Goal: Task Accomplishment & Management: Manage account settings

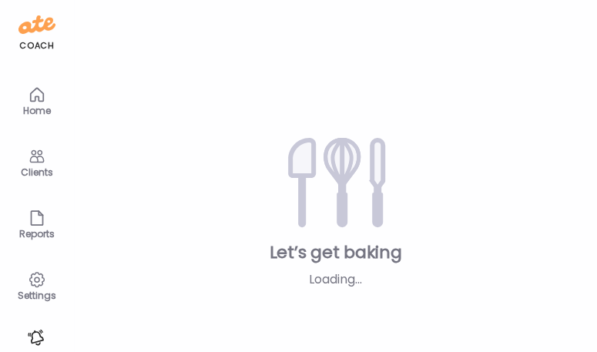
type input "**********"
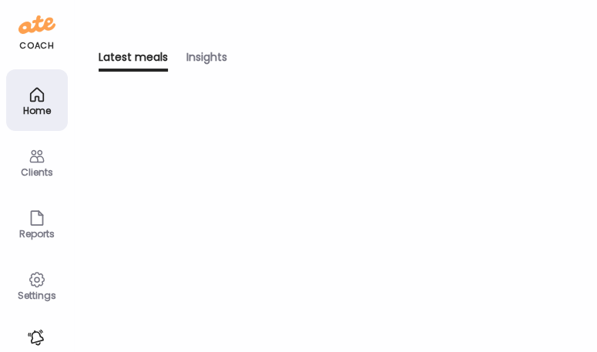
type input "**********"
click at [43, 163] on icon at bounding box center [37, 156] width 18 height 18
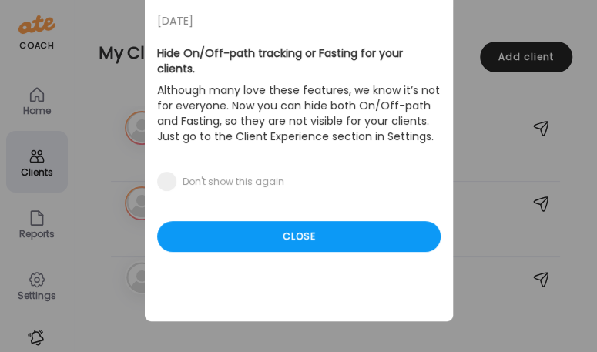
scroll to position [92, 0]
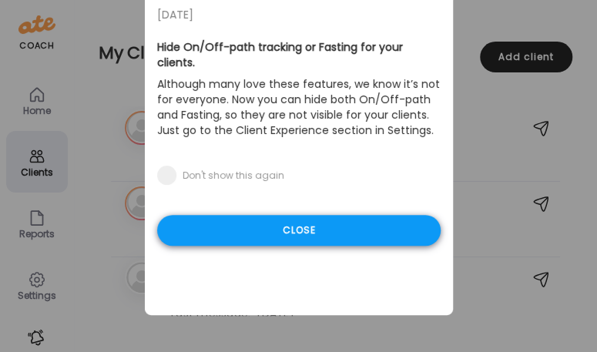
click at [263, 215] on div "Close" at bounding box center [299, 230] width 284 height 31
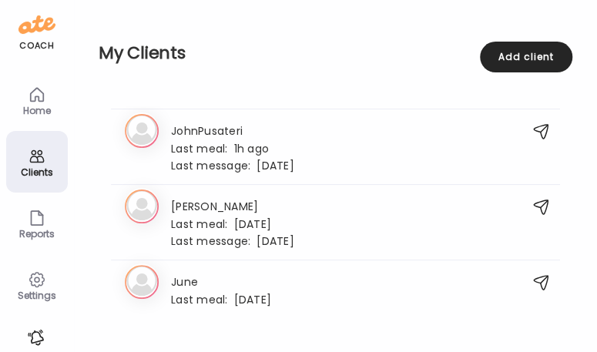
scroll to position [1027, 0]
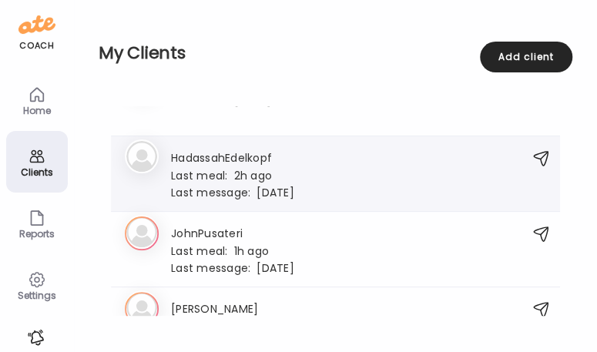
click at [269, 168] on div "Last meal: 2h ago" at bounding box center [232, 175] width 123 height 14
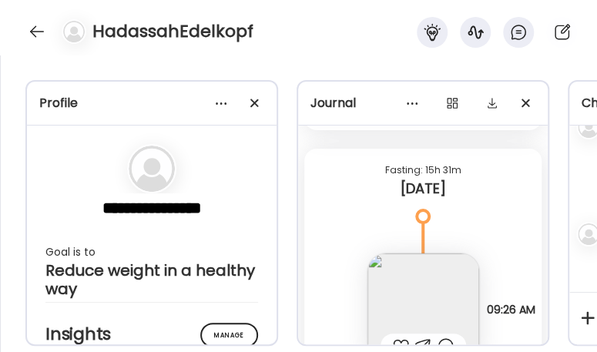
scroll to position [45230, 0]
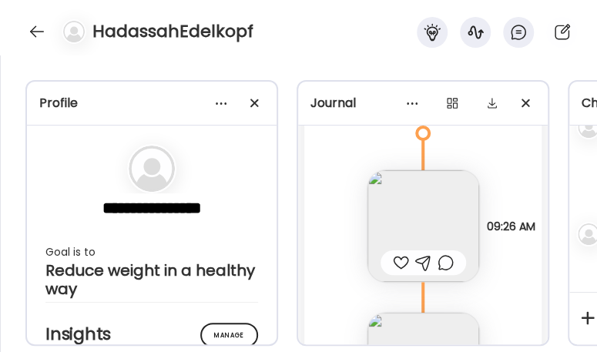
click at [428, 236] on img at bounding box center [424, 226] width 112 height 112
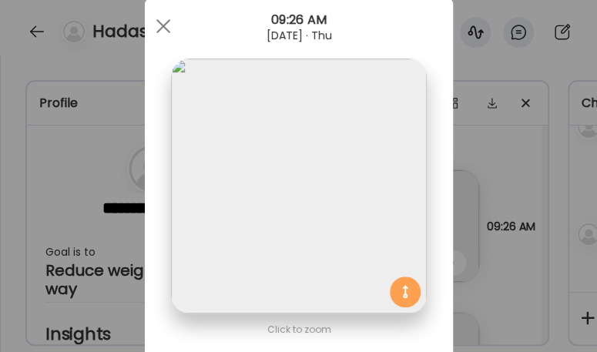
scroll to position [0, 0]
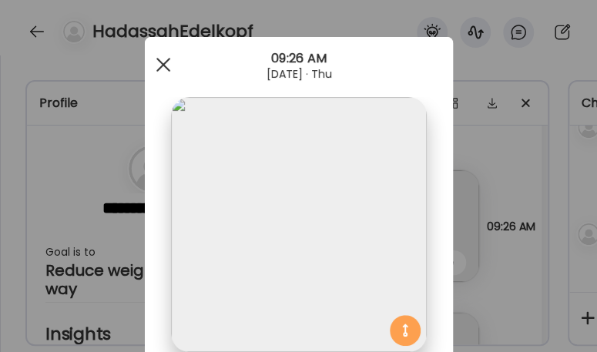
click at [166, 69] on div at bounding box center [163, 64] width 31 height 31
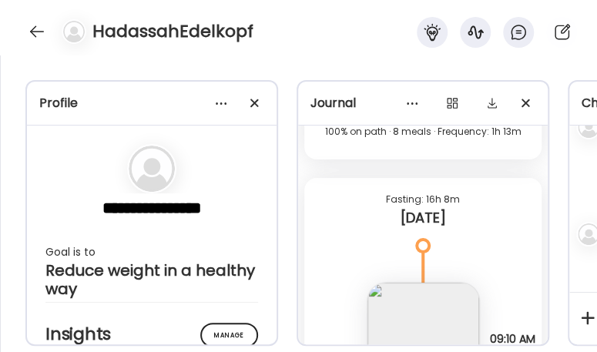
scroll to position [43740, 0]
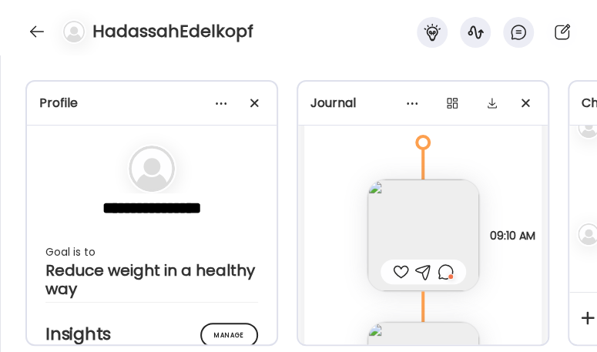
click at [420, 223] on img at bounding box center [424, 236] width 112 height 112
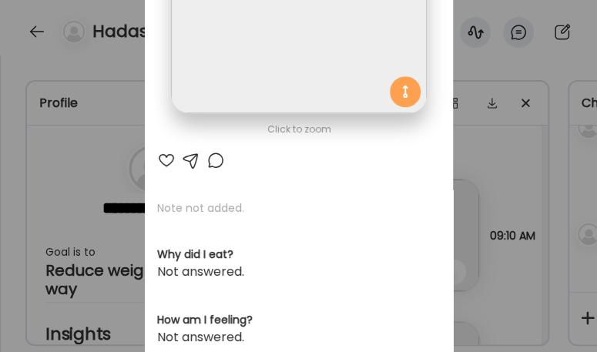
scroll to position [154, 0]
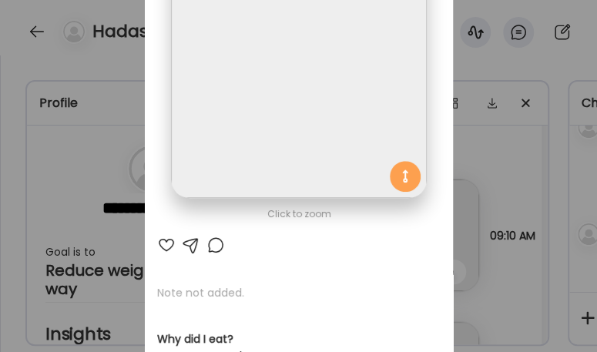
click at [210, 243] on div at bounding box center [216, 245] width 18 height 18
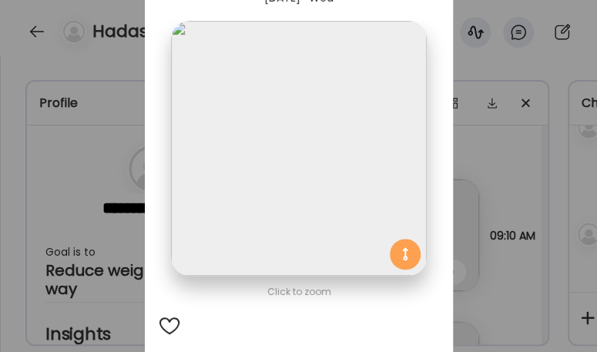
scroll to position [0, 0]
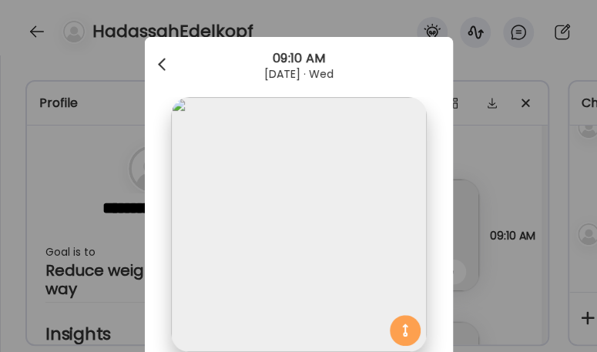
click at [160, 65] on div at bounding box center [163, 64] width 31 height 31
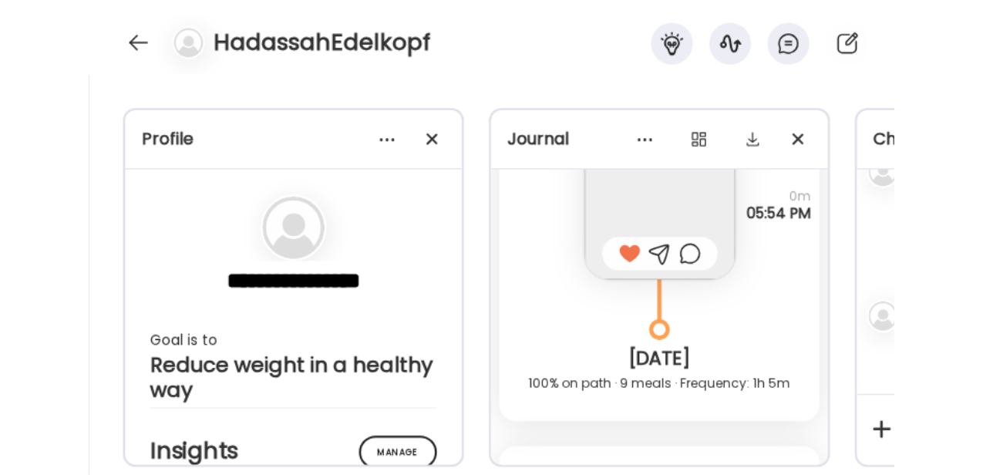
scroll to position [44922, 0]
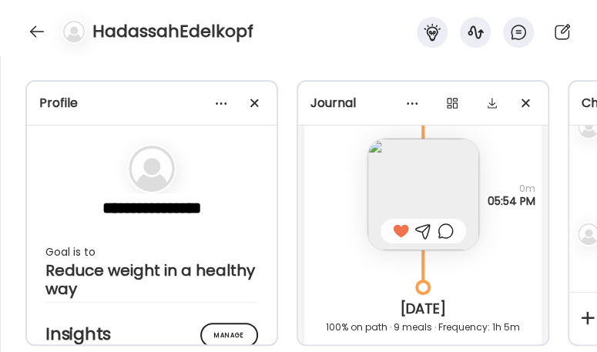
click at [412, 190] on img at bounding box center [424, 195] width 112 height 112
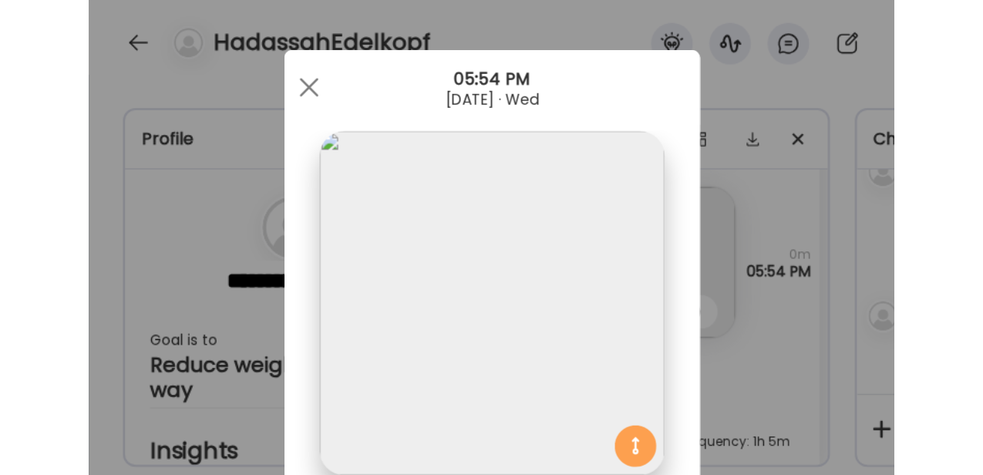
scroll to position [351, 0]
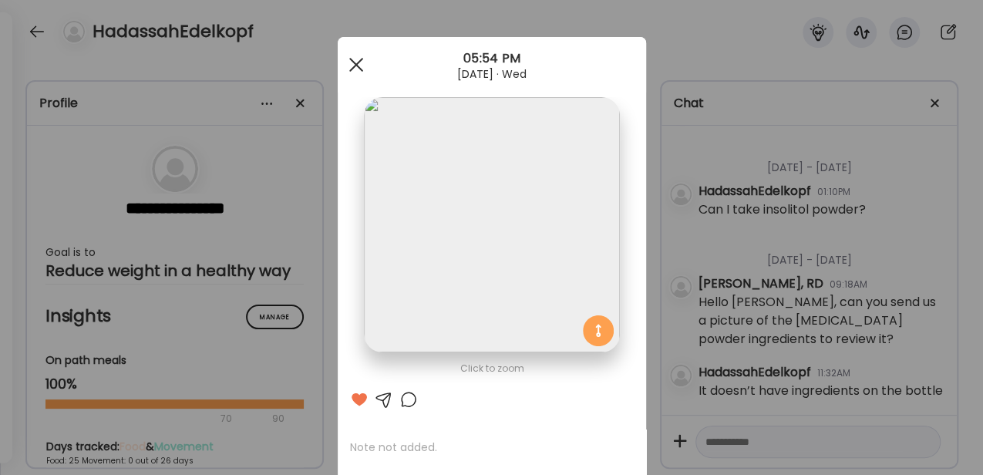
click at [348, 60] on span at bounding box center [355, 65] width 14 height 14
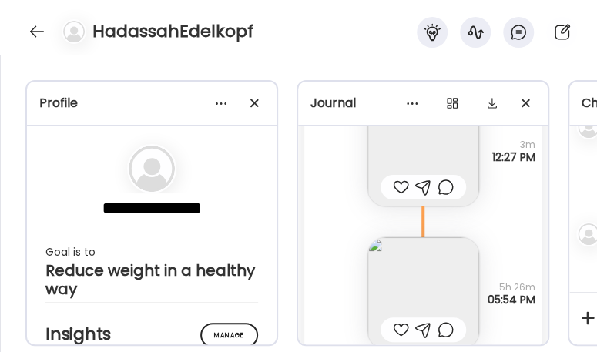
scroll to position [44613, 0]
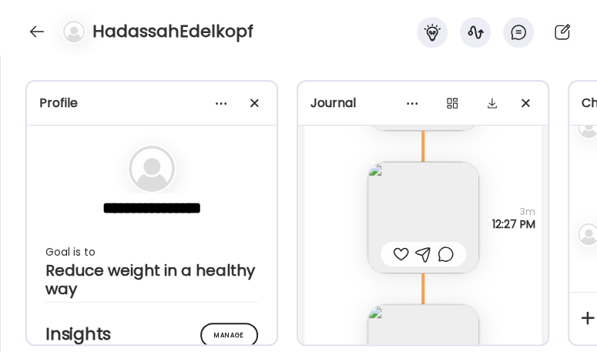
click at [426, 224] on img at bounding box center [424, 218] width 112 height 112
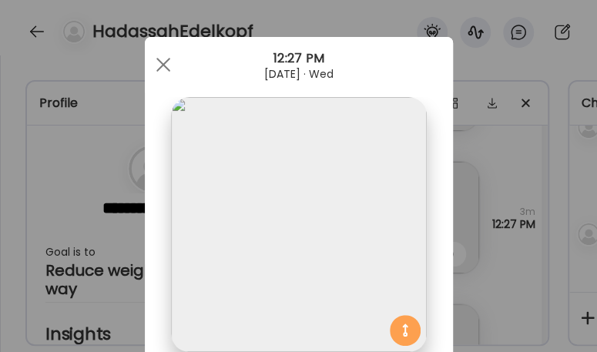
click at [358, 246] on img at bounding box center [298, 224] width 255 height 255
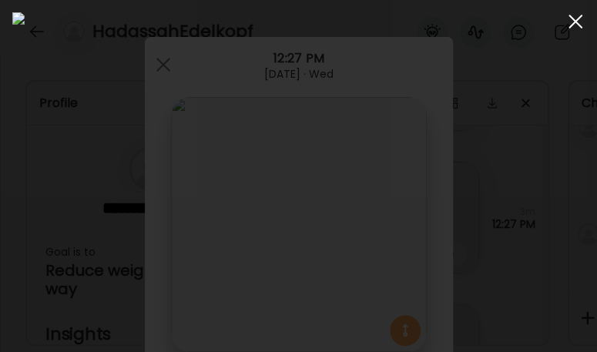
click at [576, 22] on span at bounding box center [576, 22] width 14 height 14
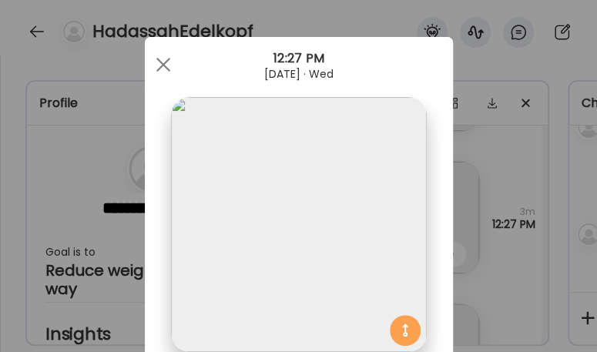
click at [145, 61] on div "12:27 PM" at bounding box center [299, 58] width 308 height 18
click at [157, 62] on span at bounding box center [163, 65] width 14 height 14
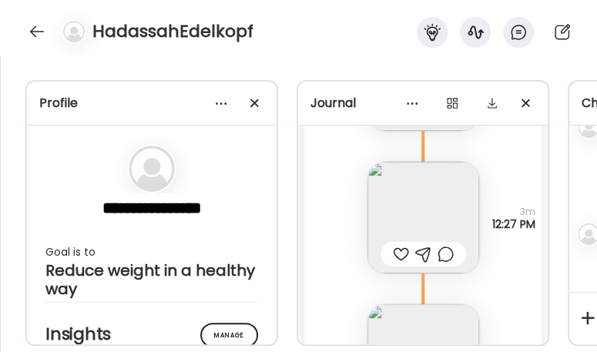
click at [587, 40] on div "HadassahEdelkopf" at bounding box center [298, 27] width 597 height 55
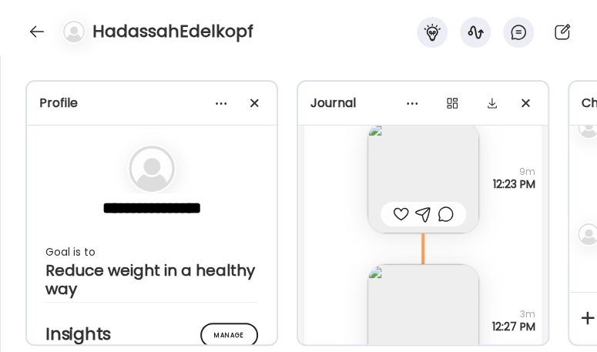
scroll to position [44408, 0]
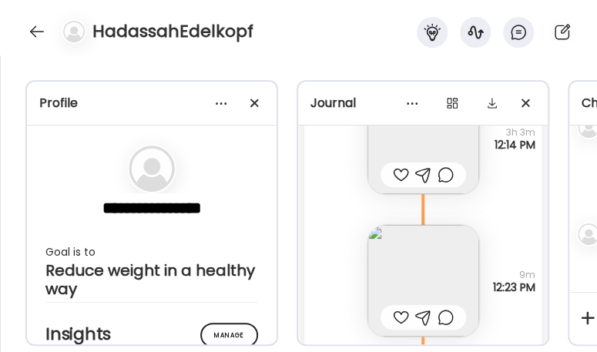
click at [408, 260] on img at bounding box center [424, 281] width 112 height 112
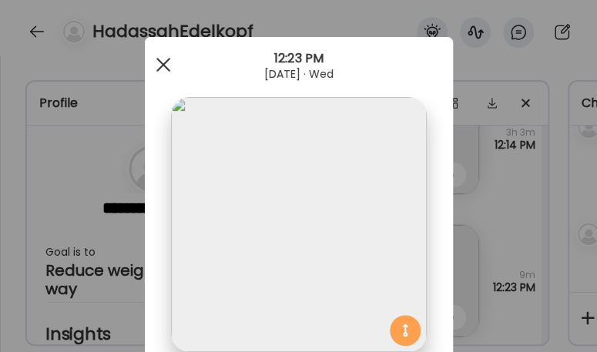
click at [161, 68] on span at bounding box center [163, 65] width 14 height 14
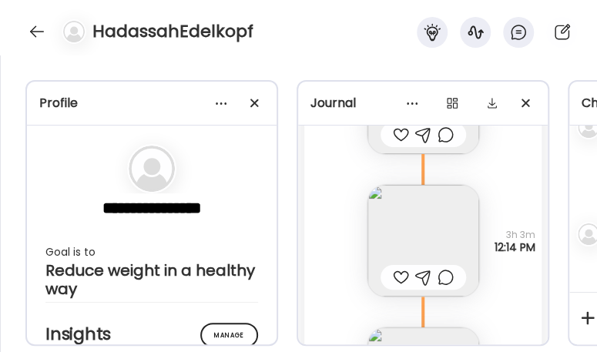
scroll to position [44357, 0]
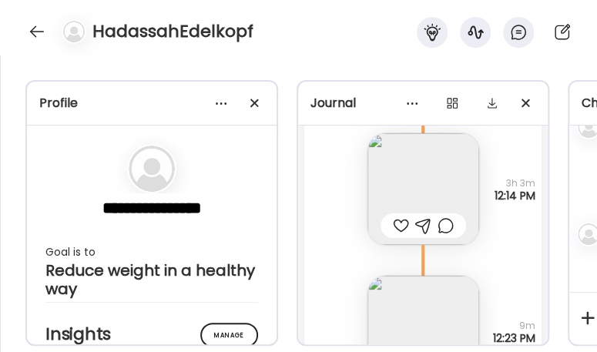
click at [418, 179] on img at bounding box center [424, 189] width 112 height 112
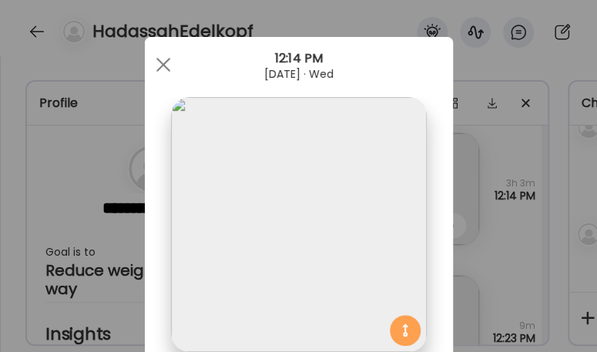
click at [355, 204] on img at bounding box center [298, 224] width 255 height 255
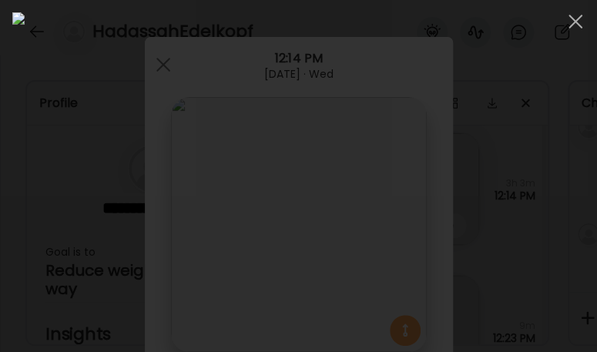
drag, startPoint x: 388, startPoint y: 153, endPoint x: 399, endPoint y: 146, distance: 12.4
click at [390, 153] on img at bounding box center [298, 176] width 573 height 328
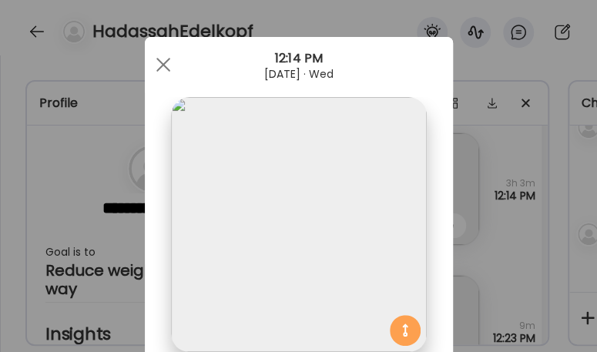
scroll to position [317, 0]
click at [164, 60] on span at bounding box center [163, 65] width 14 height 14
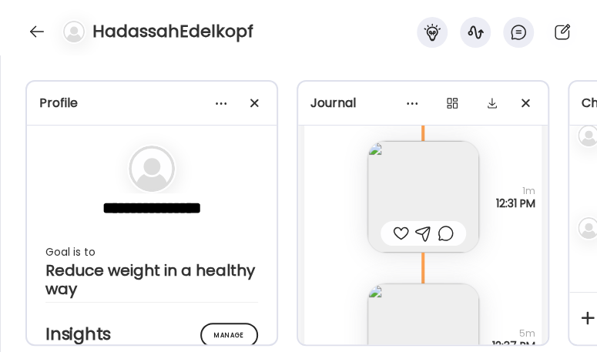
scroll to position [41479, 0]
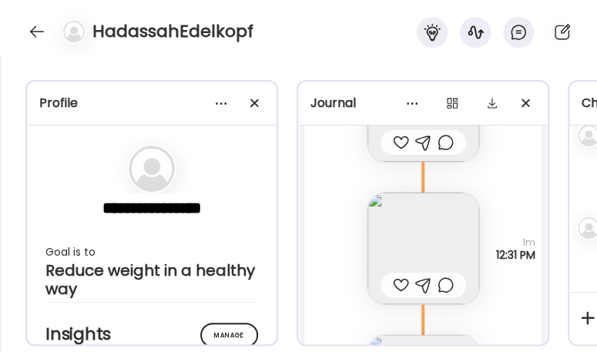
click at [399, 231] on img at bounding box center [424, 249] width 112 height 112
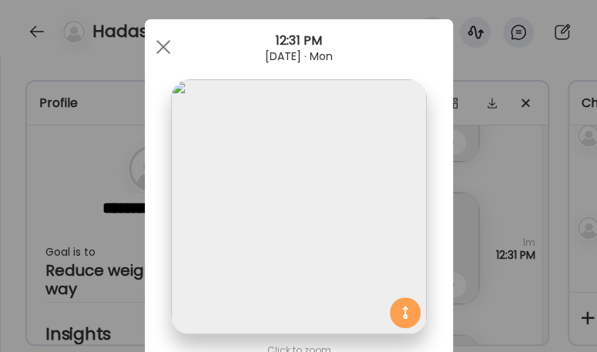
scroll to position [0, 0]
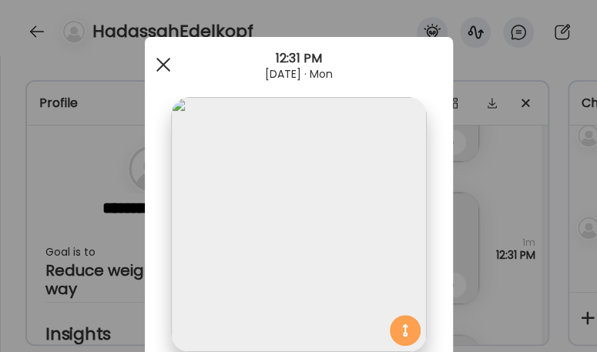
click at [152, 62] on div at bounding box center [163, 64] width 31 height 31
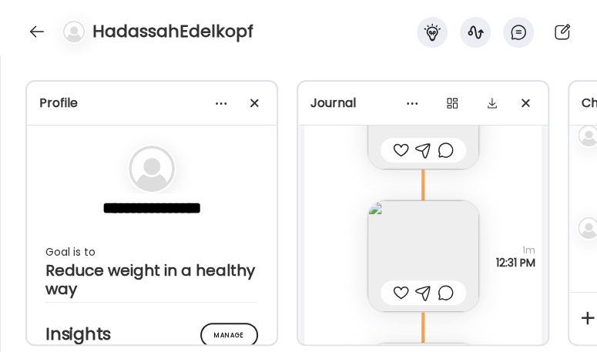
scroll to position [41479, 0]
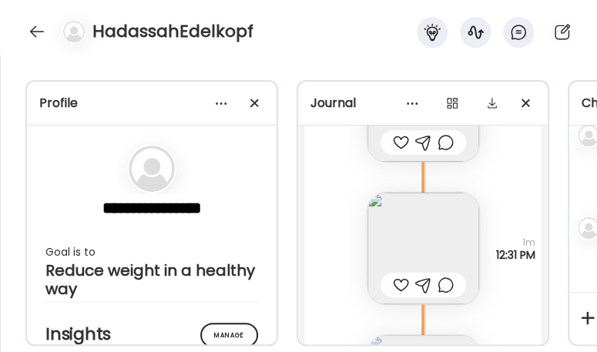
click at [403, 223] on img at bounding box center [424, 249] width 112 height 112
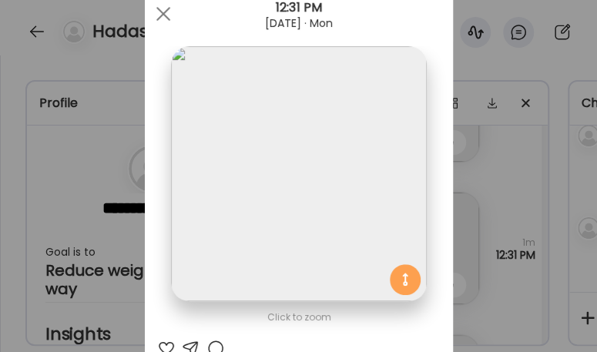
scroll to position [0, 0]
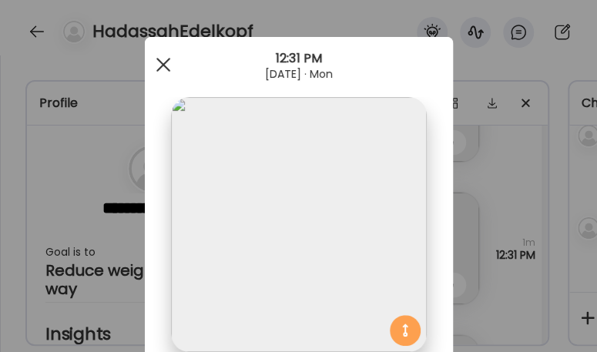
click at [148, 63] on div at bounding box center [163, 64] width 31 height 31
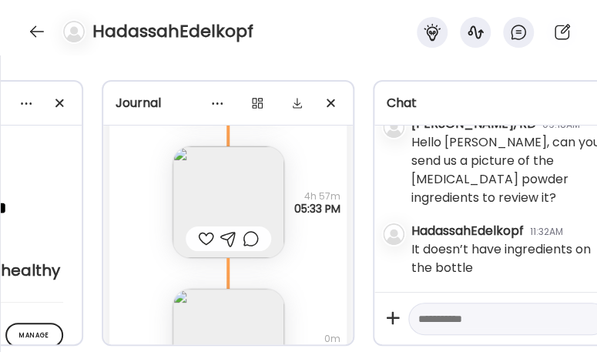
scroll to position [538, 0]
click at [473, 317] on textarea at bounding box center [494, 319] width 152 height 18
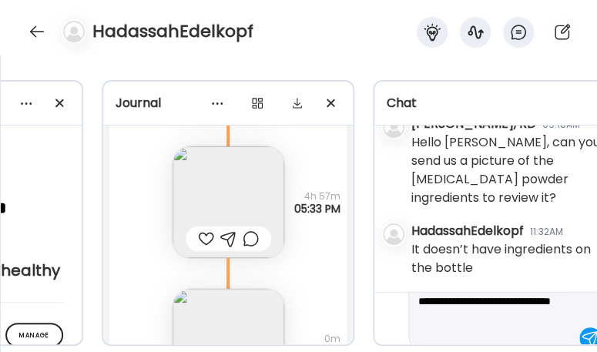
scroll to position [54, 0]
type textarea "**********"
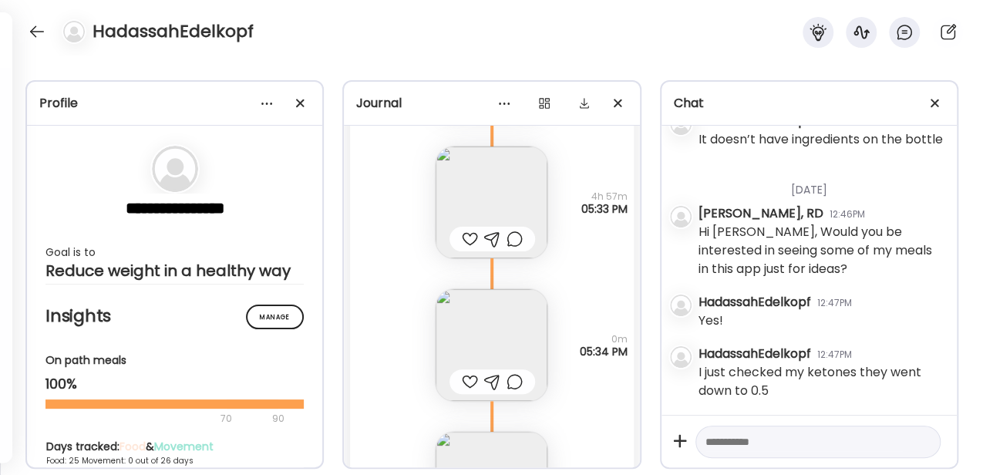
scroll to position [256, 0]
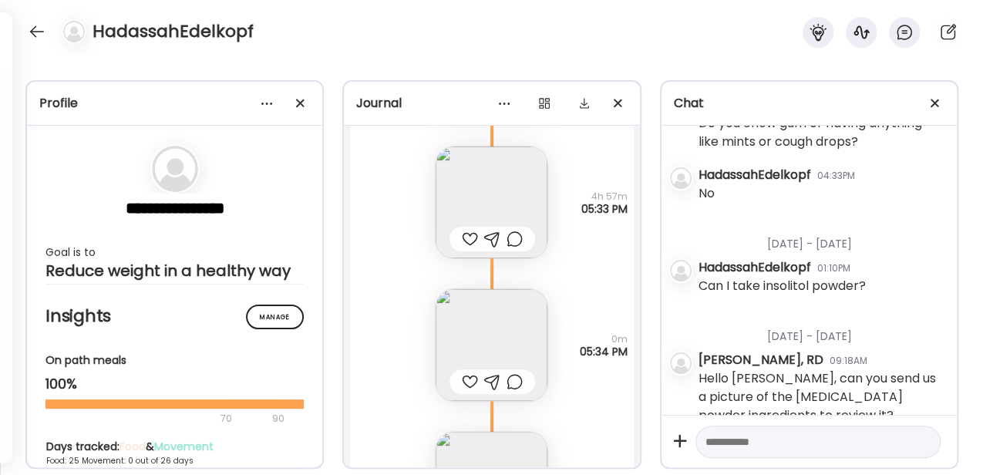
click at [596, 351] on div at bounding box center [817, 441] width 245 height 33
click at [596, 351] on textarea at bounding box center [803, 441] width 197 height 18
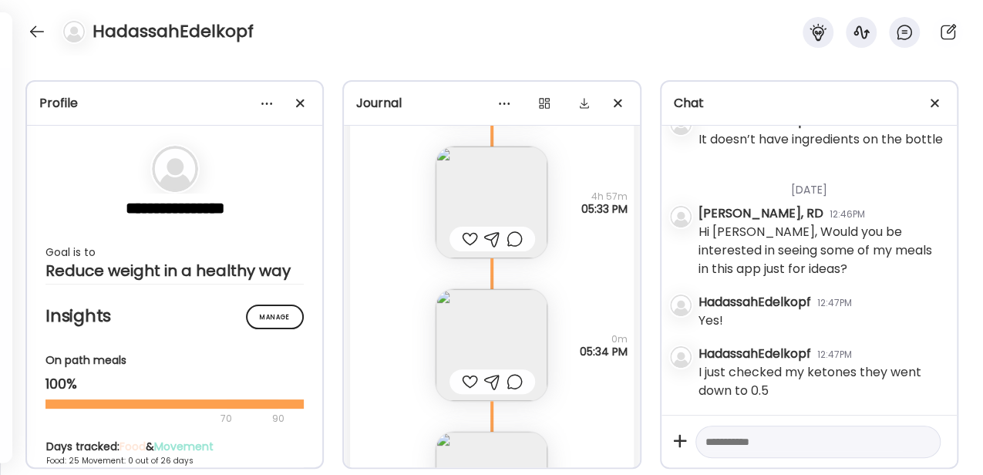
scroll to position [604, 0]
type textarea "*"
click at [36, 39] on div at bounding box center [37, 31] width 25 height 25
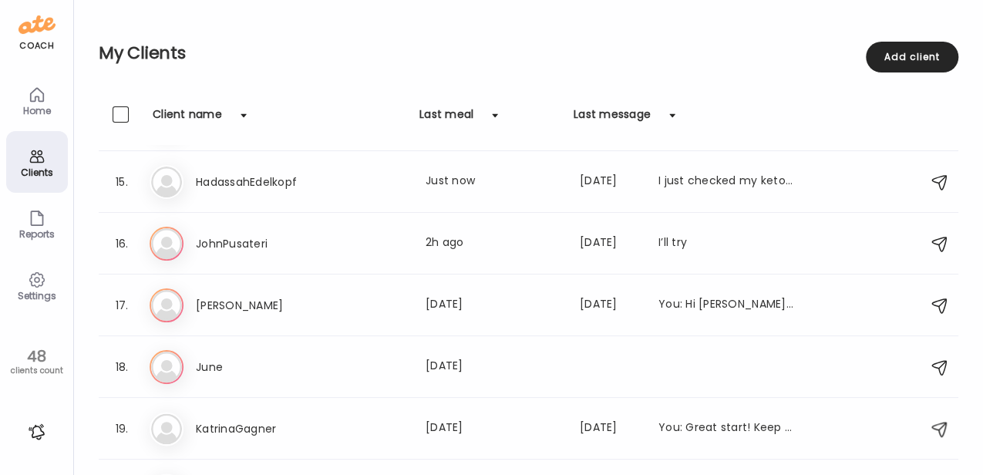
click at [45, 287] on icon at bounding box center [37, 279] width 18 height 18
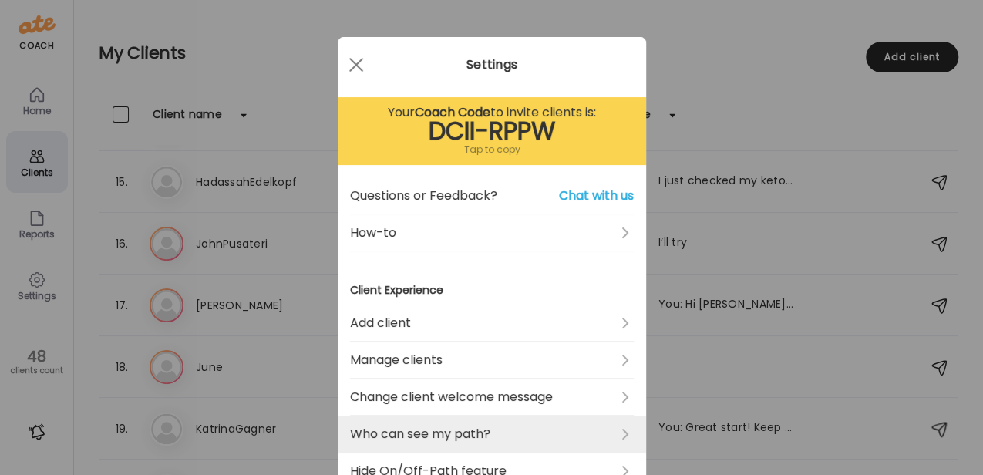
click at [419, 351] on link "Who can see my path?" at bounding box center [492, 433] width 284 height 37
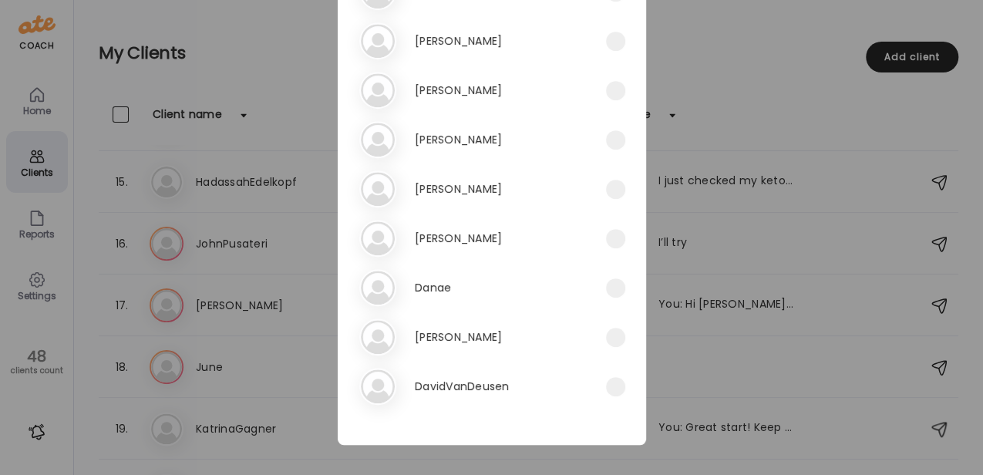
scroll to position [391, 0]
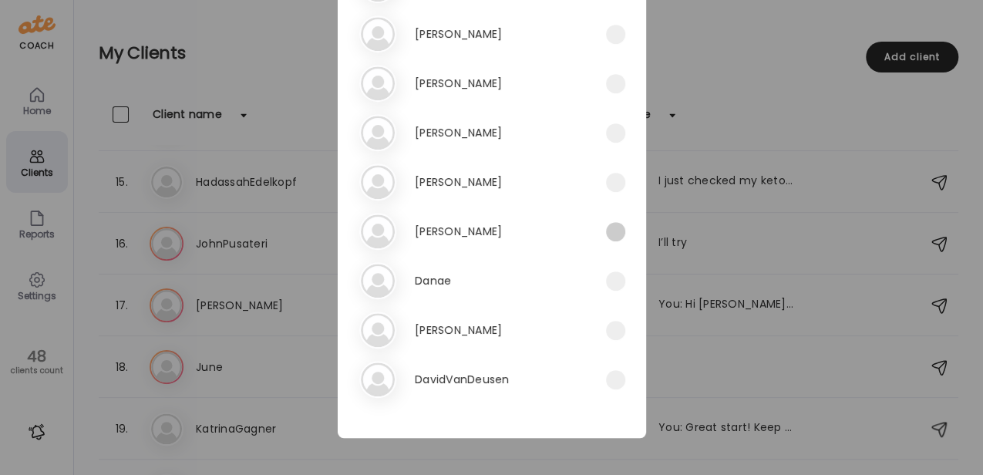
click at [596, 228] on span at bounding box center [615, 231] width 19 height 19
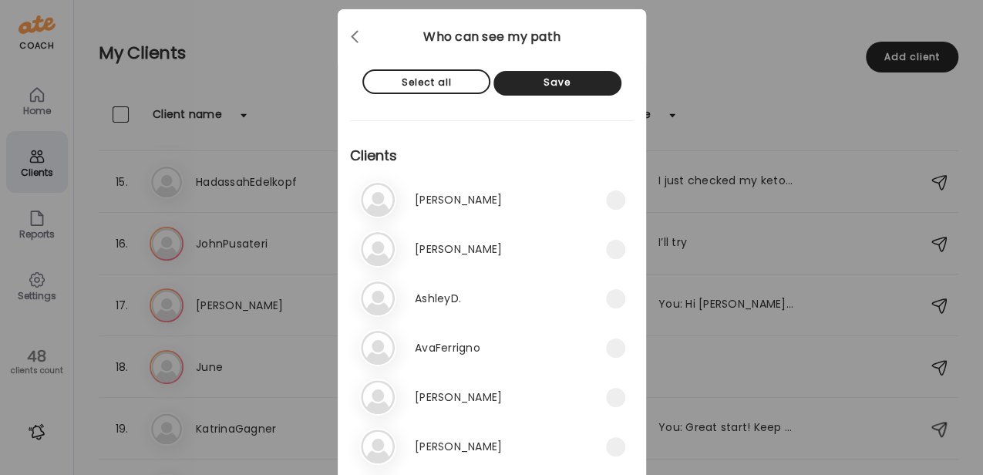
scroll to position [0, 0]
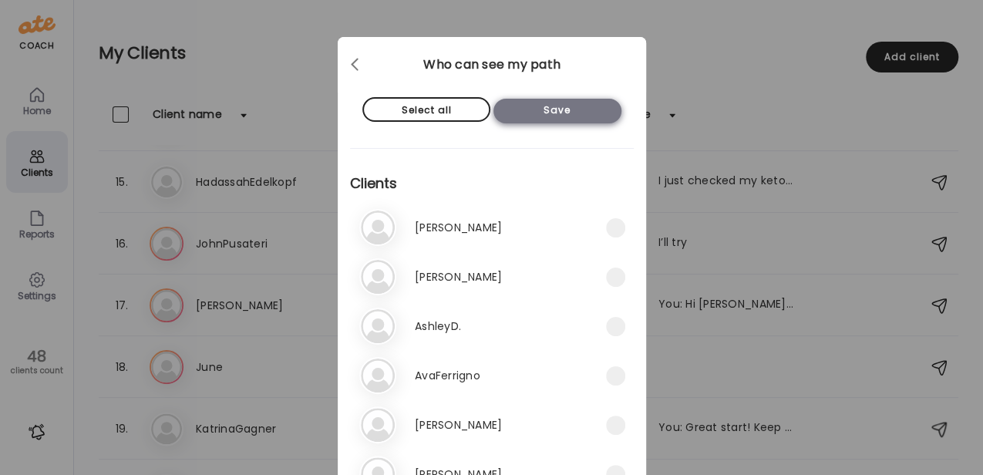
click at [536, 111] on div "Save" at bounding box center [557, 111] width 128 height 25
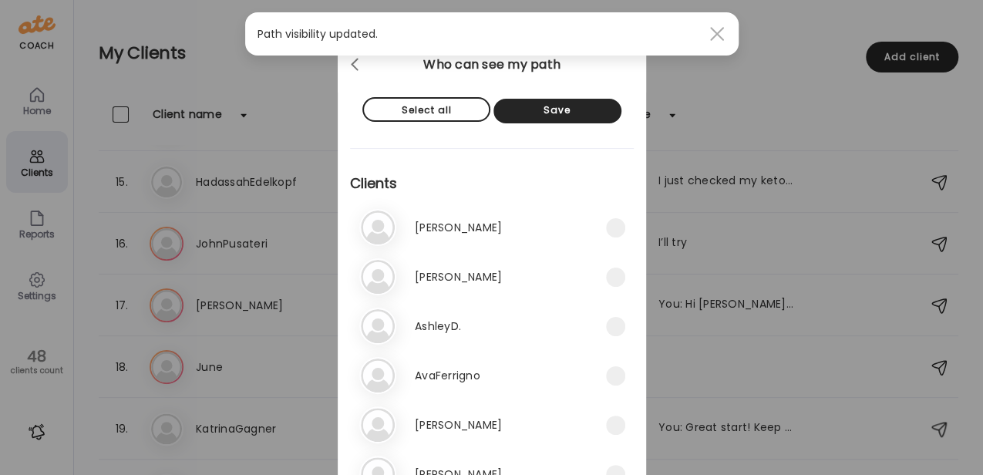
click at [596, 40] on span at bounding box center [716, 34] width 14 height 14
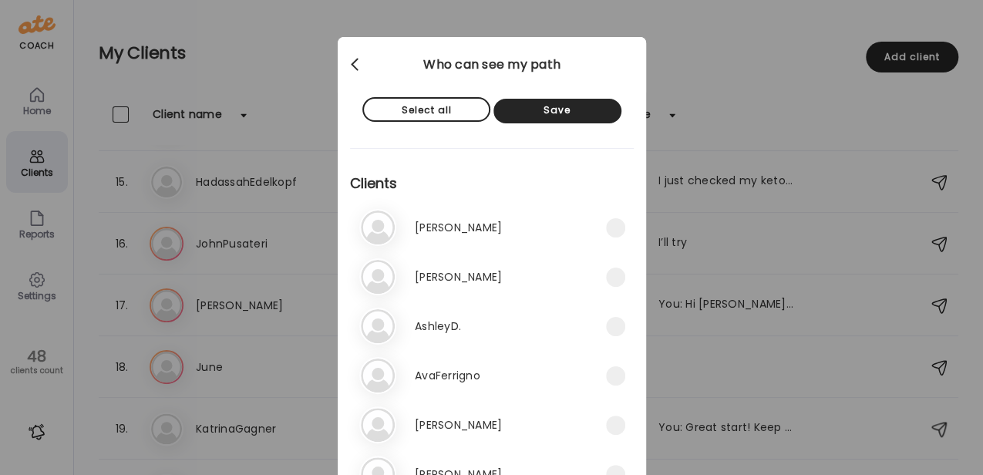
click at [353, 66] on span at bounding box center [355, 62] width 8 height 8
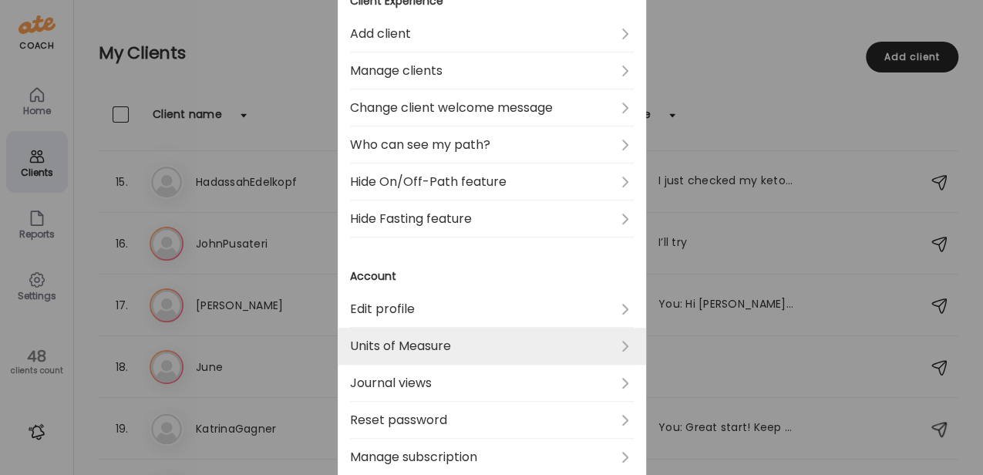
scroll to position [308, 0]
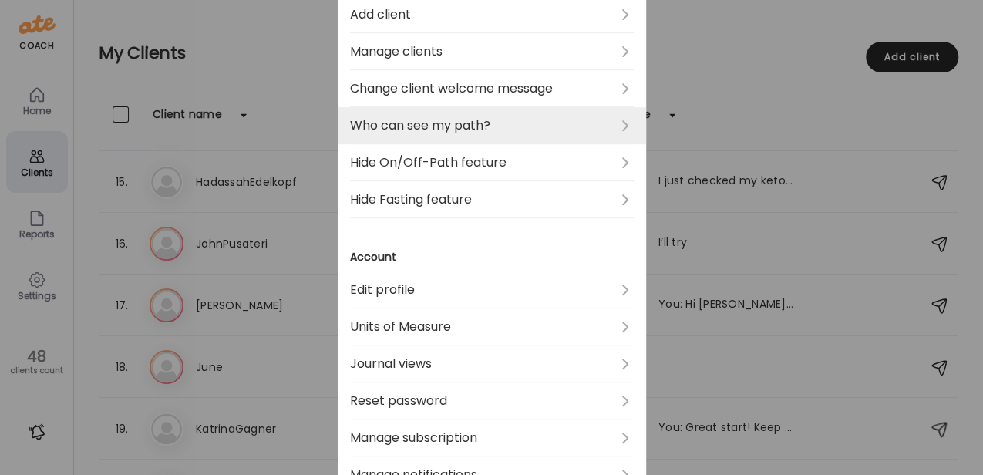
click at [432, 121] on link "Who can see my path?" at bounding box center [492, 125] width 284 height 37
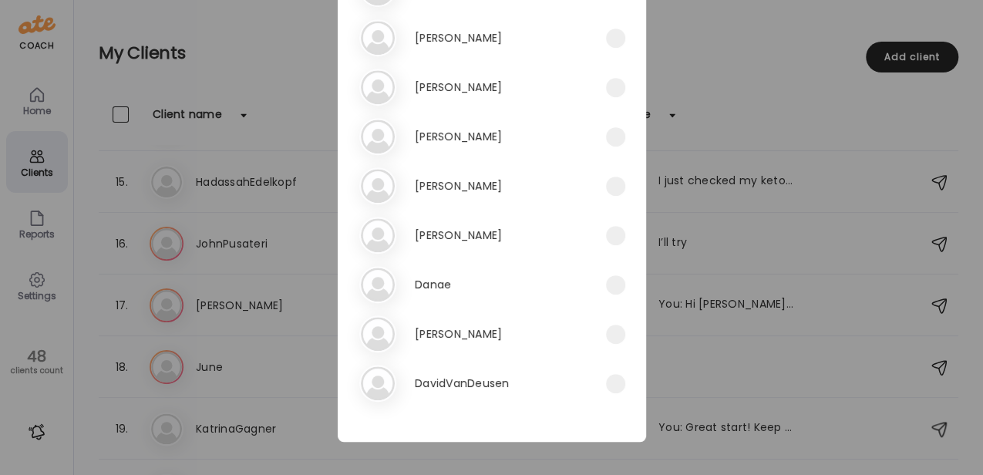
scroll to position [391, 0]
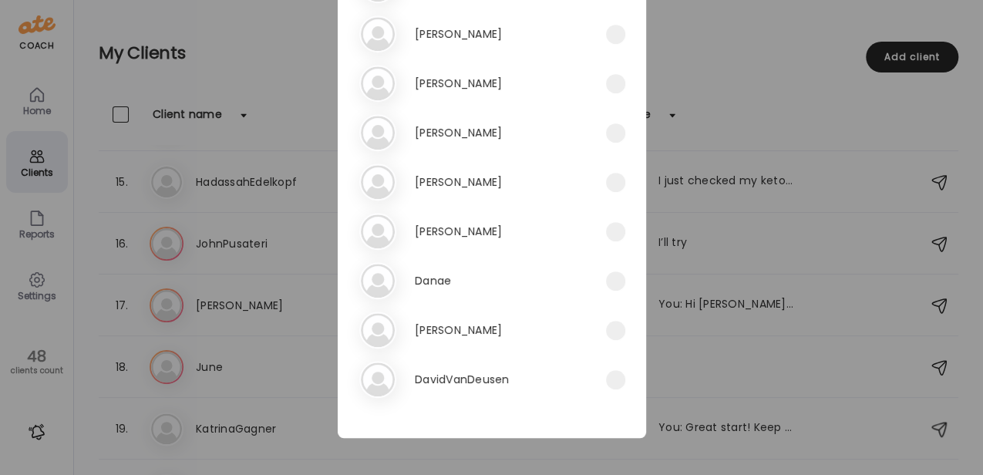
click at [480, 351] on div "Select all Save Clients 1. An [PERSON_NAME] 2. An [PERSON_NAME] 3. As AshleyD. …" at bounding box center [492, 41] width 308 height 791
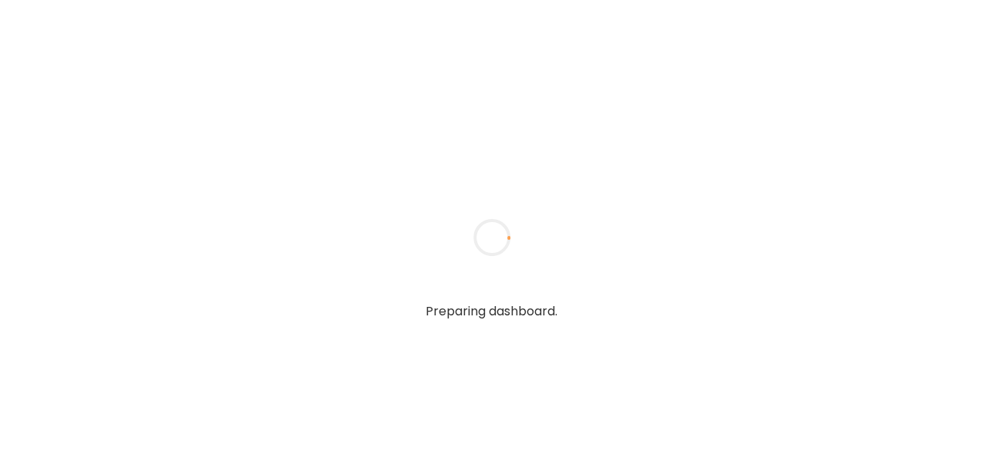
type input "**********"
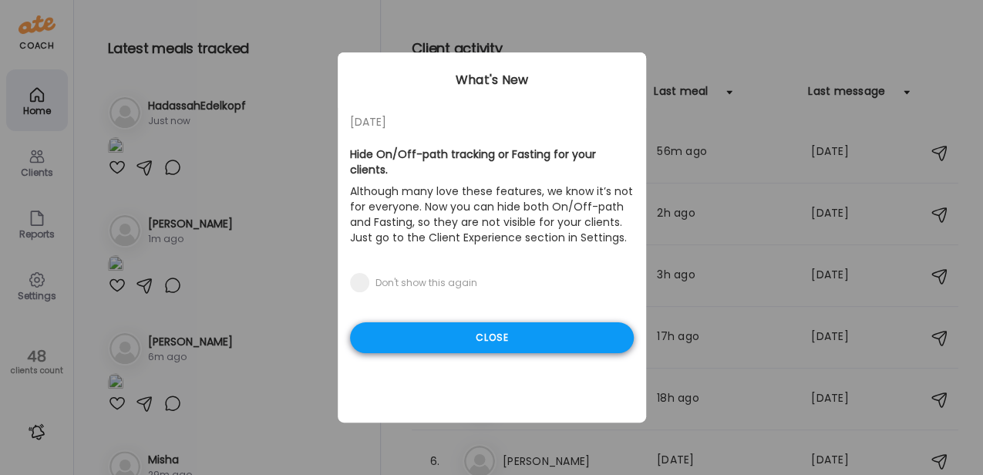
type input "**********"
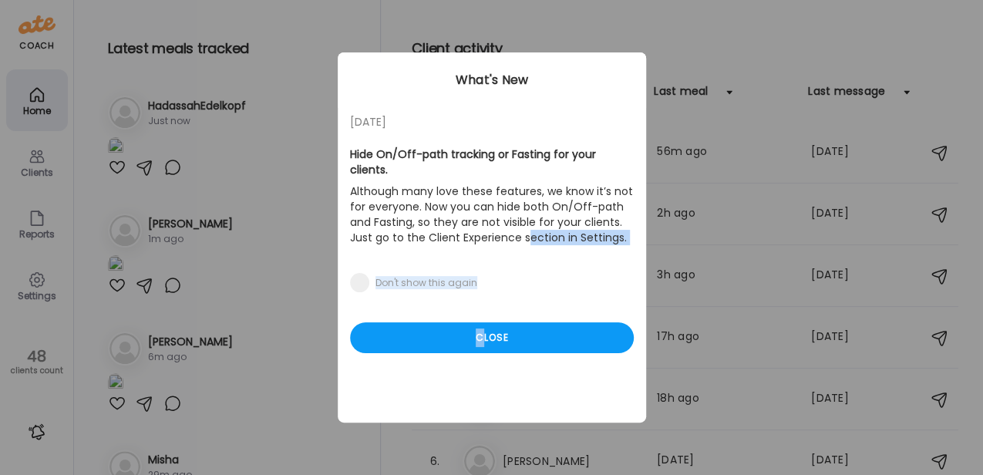
drag, startPoint x: 481, startPoint y: 320, endPoint x: 526, endPoint y: 221, distance: 108.3
click at [526, 221] on div "[DATE] Hide On/Off-path tracking or Fasting for your clients. Although many lov…" at bounding box center [492, 237] width 308 height 370
drag, startPoint x: 526, startPoint y: 221, endPoint x: 465, endPoint y: 205, distance: 63.0
click at [465, 205] on p "Although many love these features, we know it’s not for everyone. Now you can h…" at bounding box center [492, 214] width 284 height 68
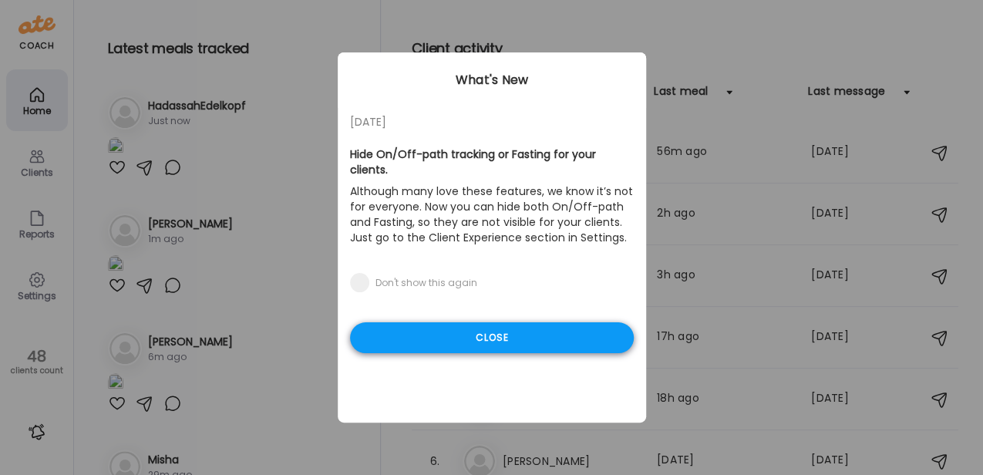
click at [495, 322] on div "Close" at bounding box center [492, 337] width 284 height 31
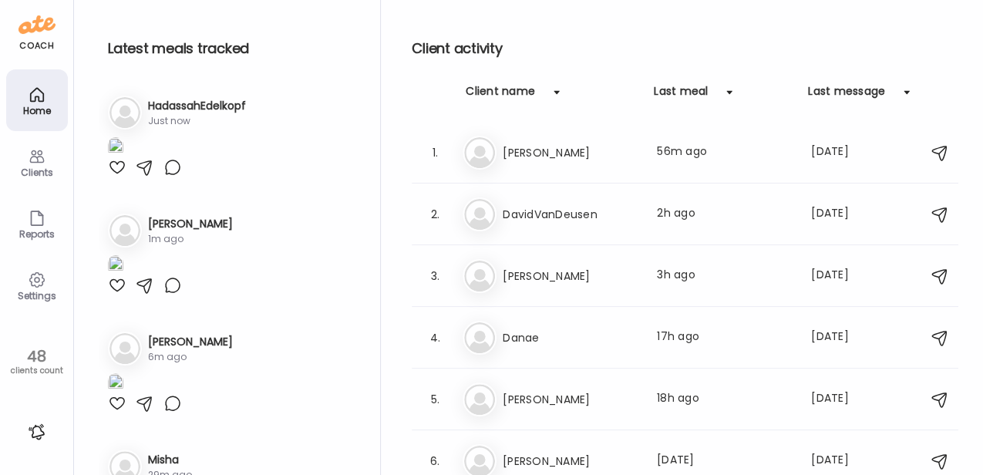
click at [47, 287] on div "Settings" at bounding box center [37, 285] width 62 height 62
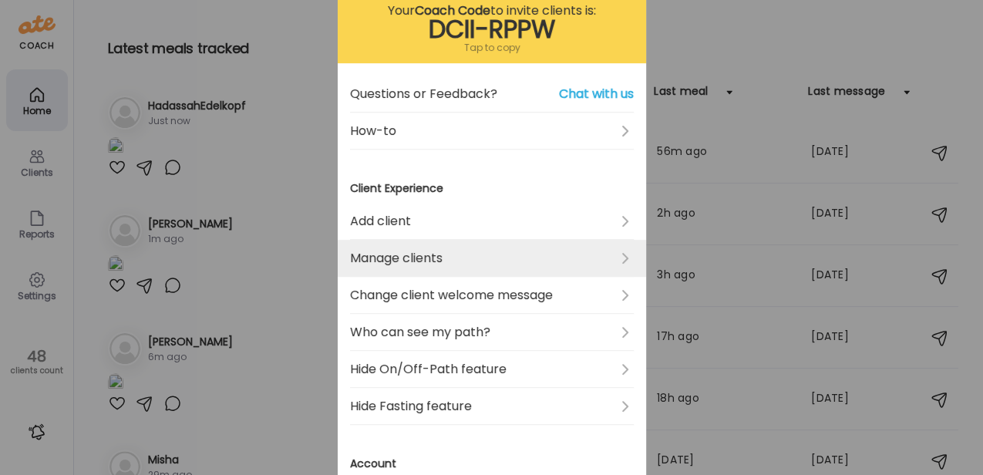
scroll to position [102, 0]
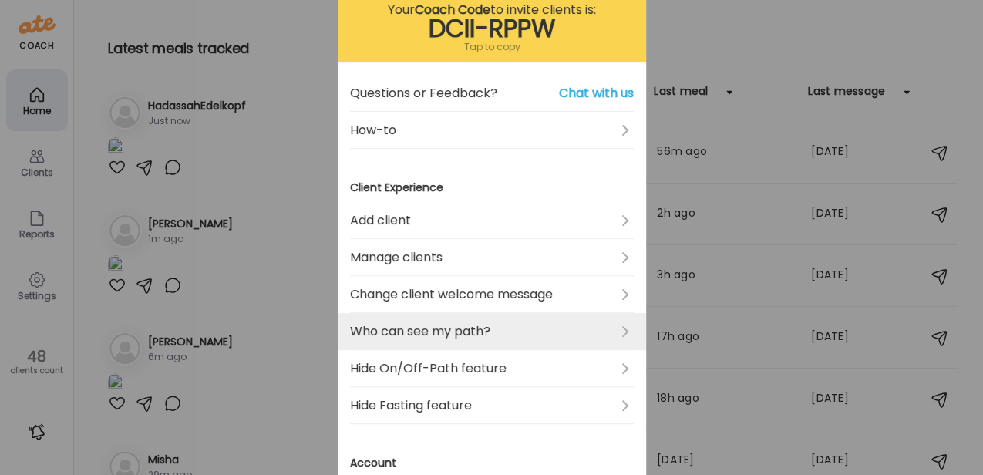
click at [465, 328] on link "Who can see my path?" at bounding box center [492, 331] width 284 height 37
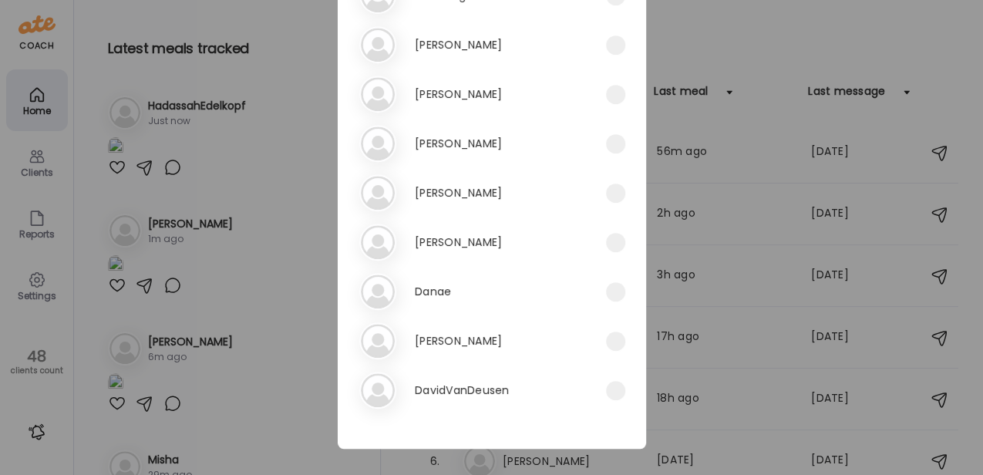
scroll to position [391, 0]
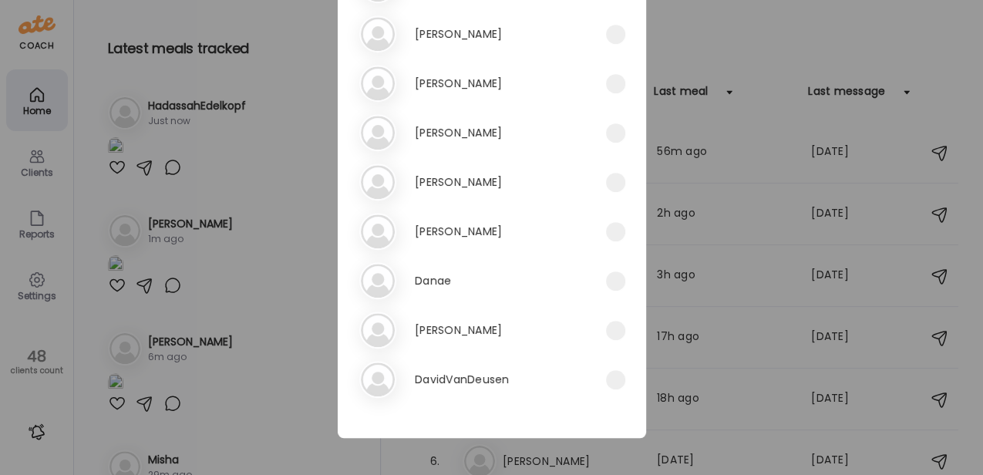
click at [448, 401] on div "Select all Save Clients 1. An [PERSON_NAME] 2. An [PERSON_NAME] 3. As AshleyD. …" at bounding box center [492, 41] width 308 height 791
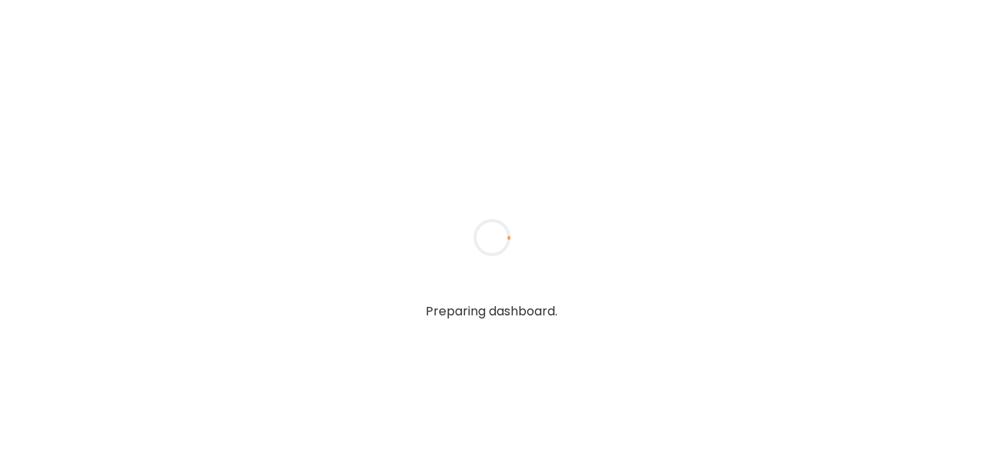
type input "**********"
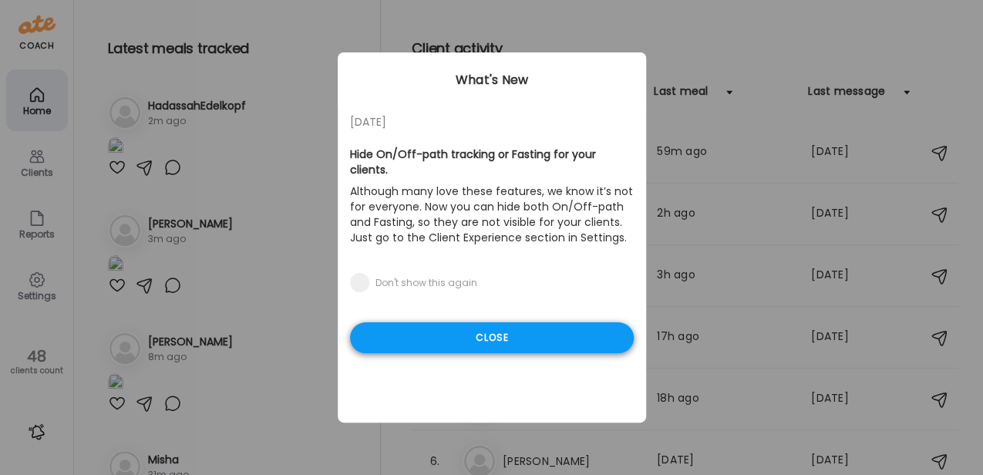
type input "**********"
click at [465, 330] on div "Close" at bounding box center [492, 337] width 284 height 31
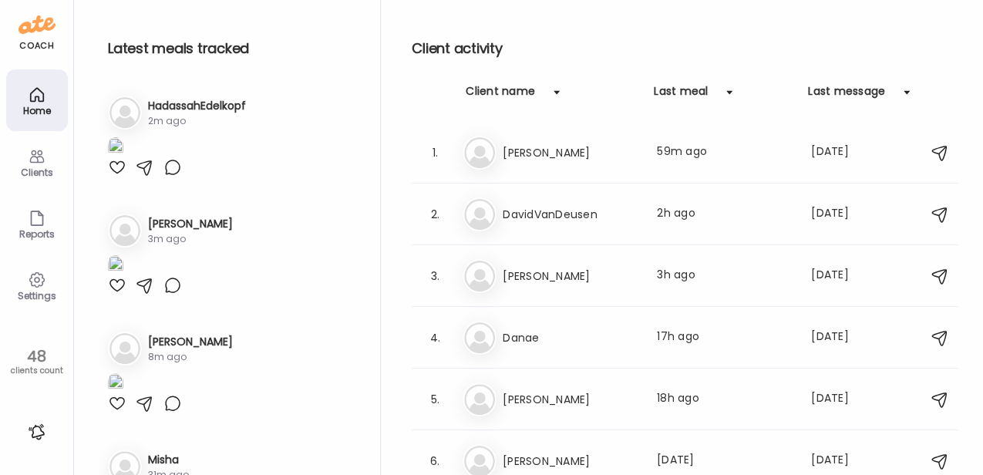
click at [32, 171] on div "Clients" at bounding box center [36, 172] width 55 height 10
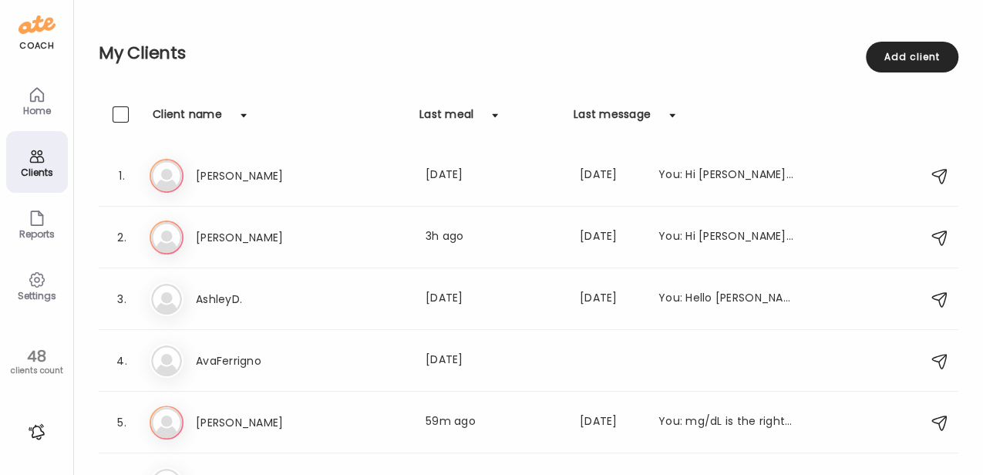
click at [43, 288] on icon at bounding box center [37, 279] width 18 height 18
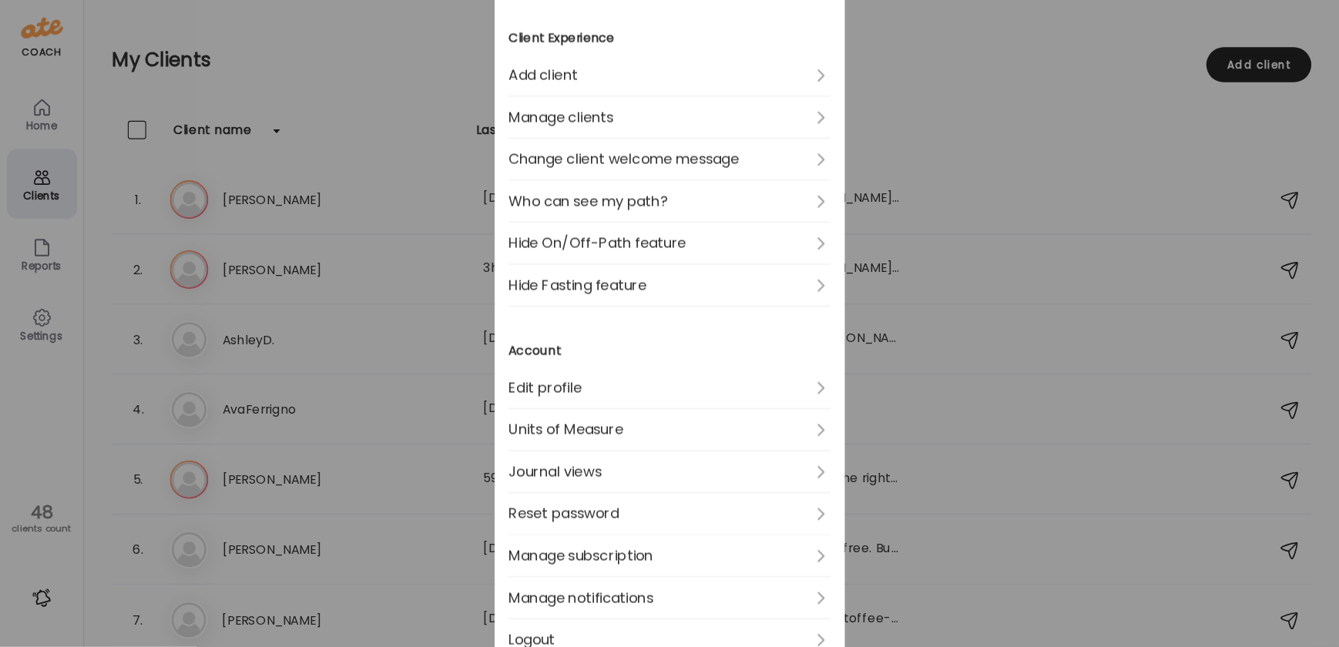
scroll to position [257, 0]
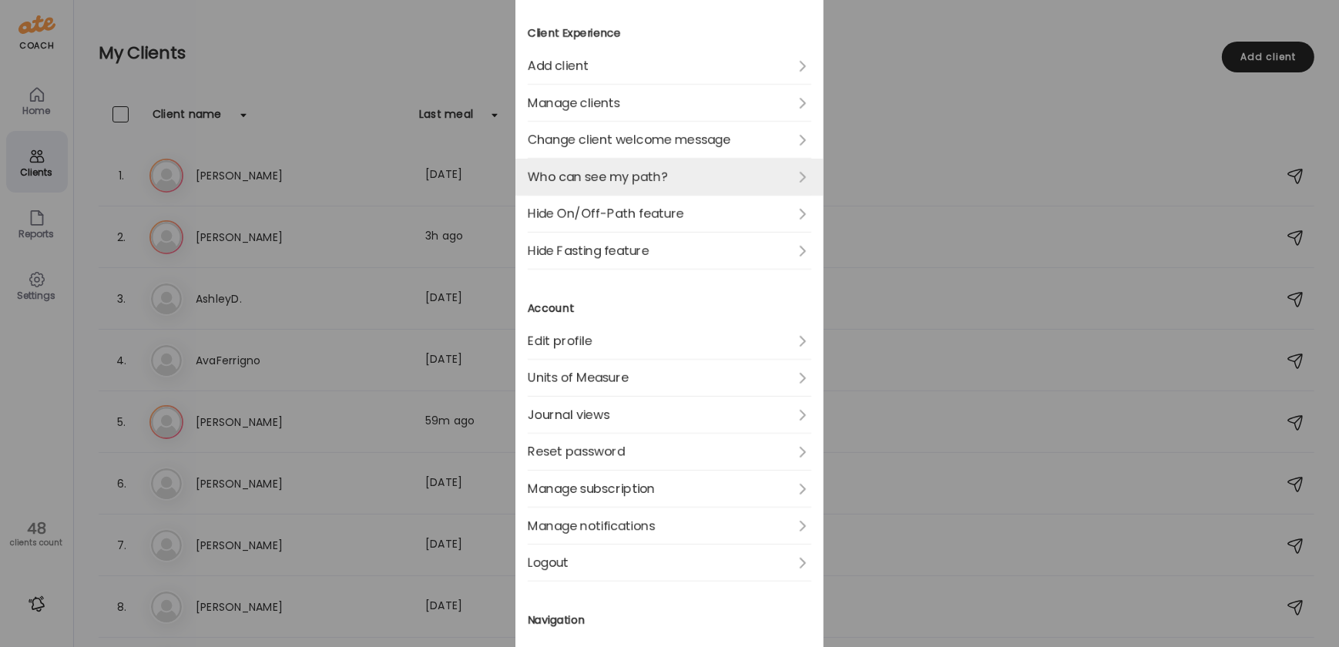
click at [623, 171] on link "Who can see my path?" at bounding box center [670, 177] width 284 height 37
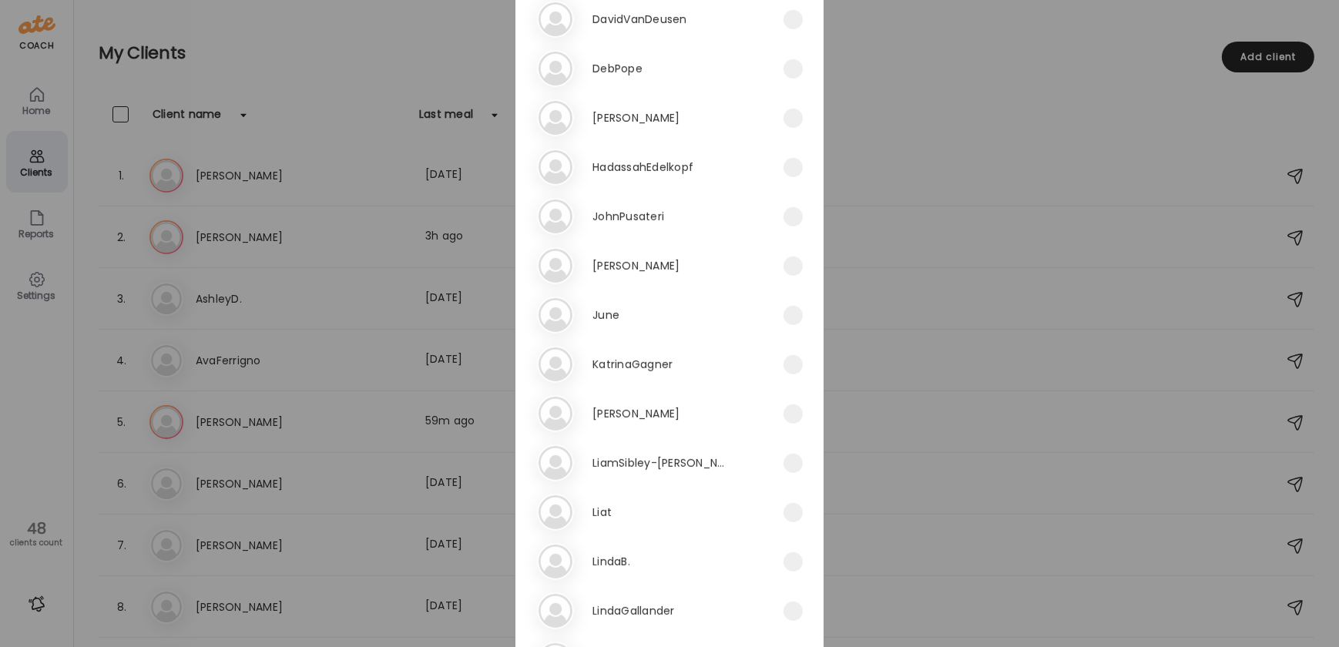
scroll to position [726, 0]
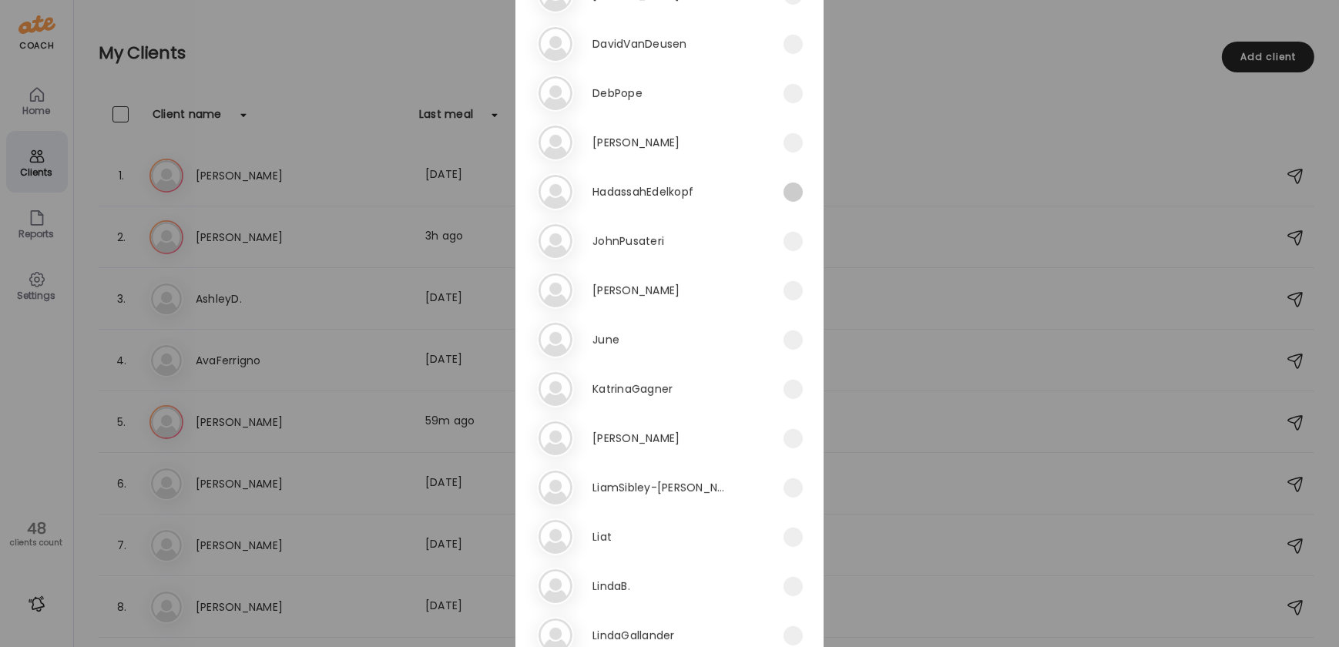
click at [784, 193] on span at bounding box center [793, 192] width 19 height 19
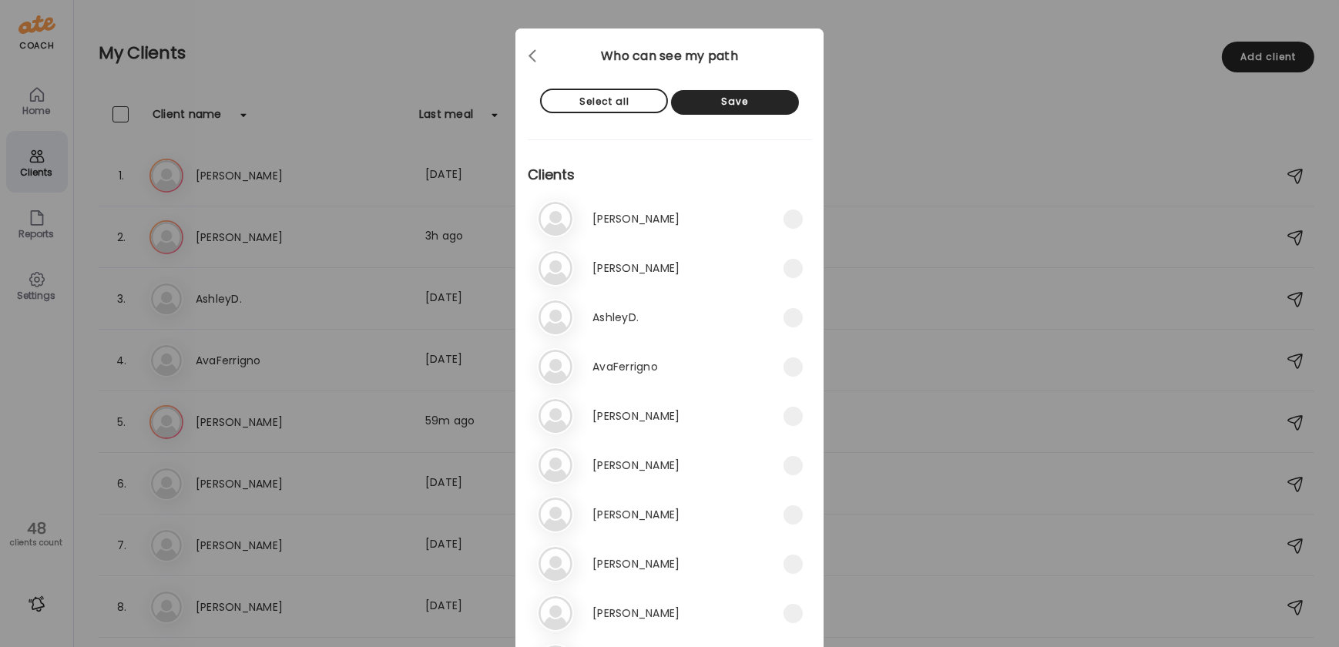
scroll to position [0, 0]
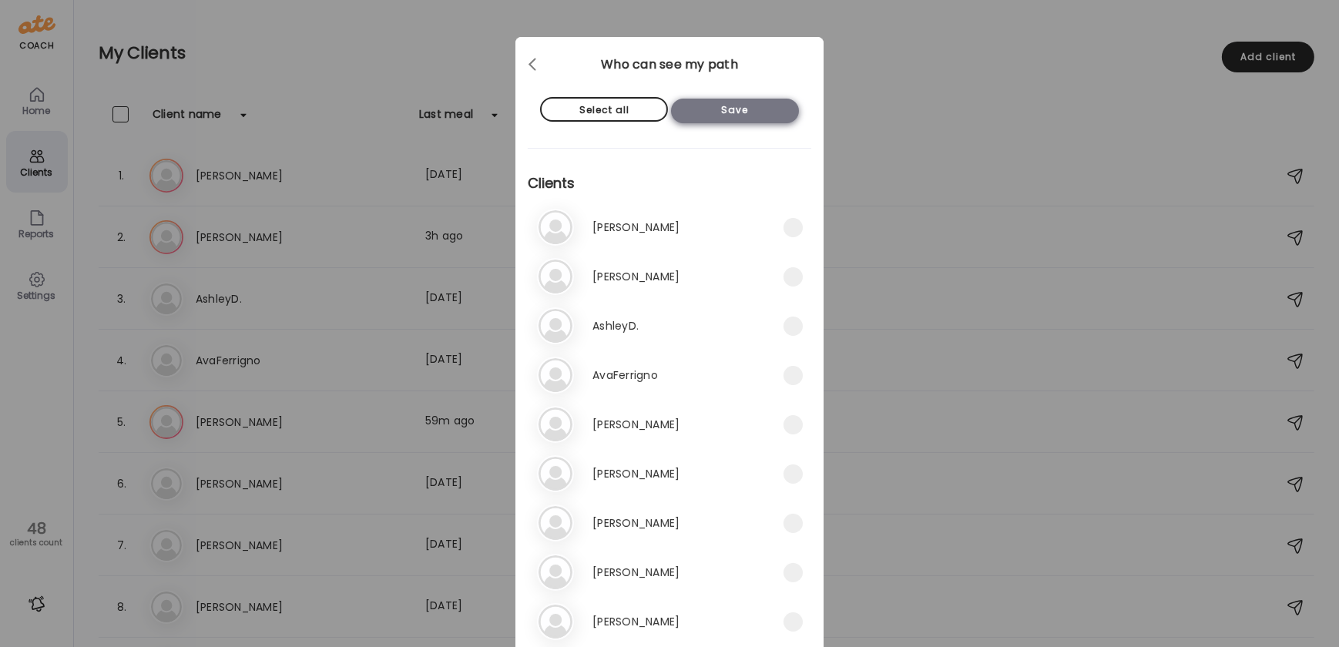
click at [727, 110] on div "Save" at bounding box center [735, 111] width 128 height 25
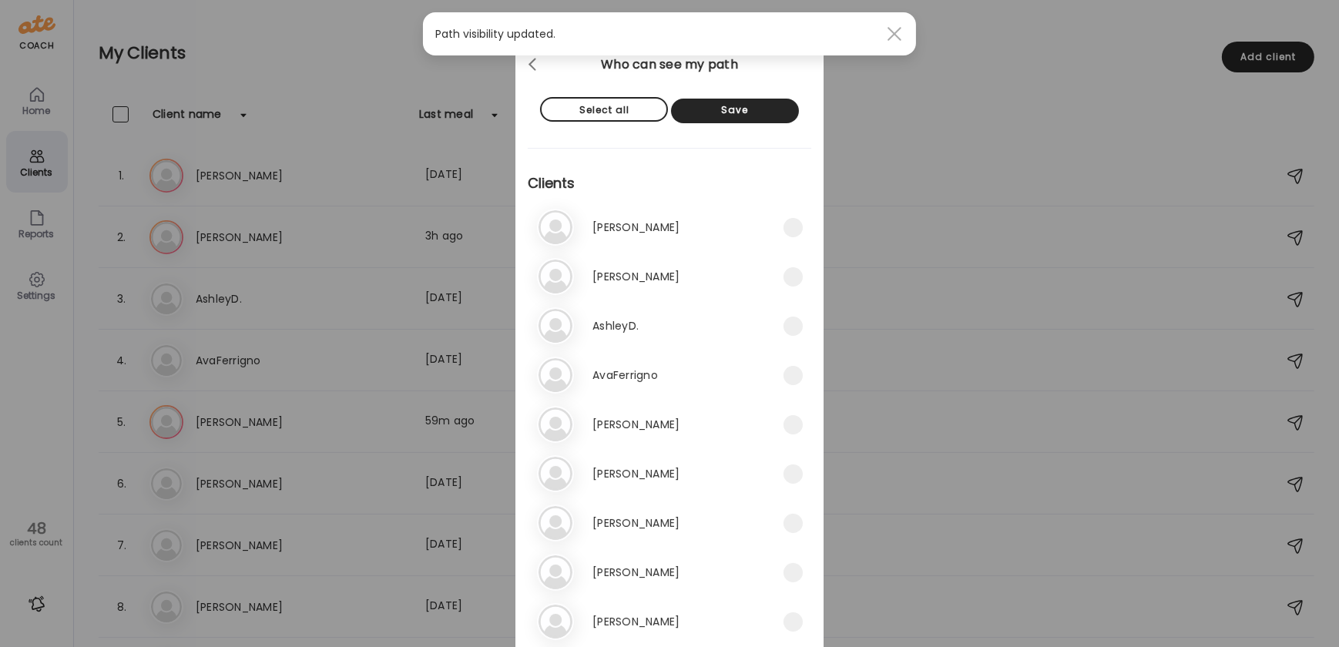
click at [900, 33] on div at bounding box center [894, 33] width 31 height 31
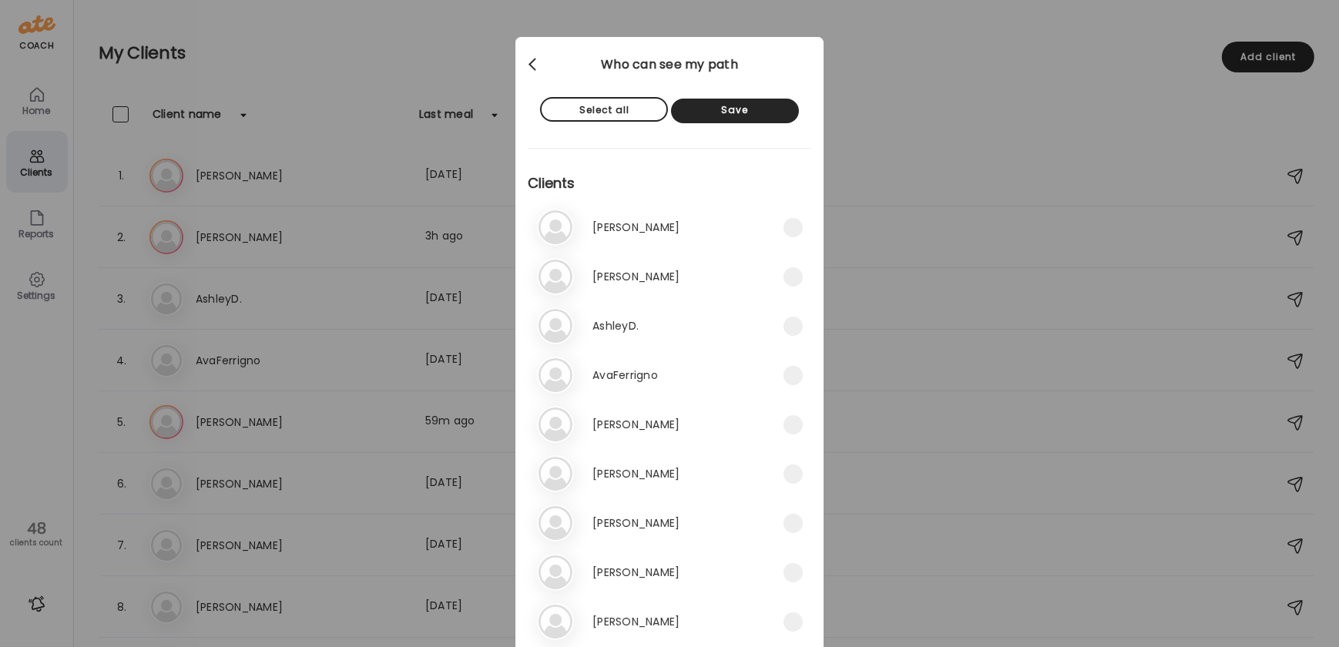
click at [532, 66] on div at bounding box center [534, 64] width 31 height 31
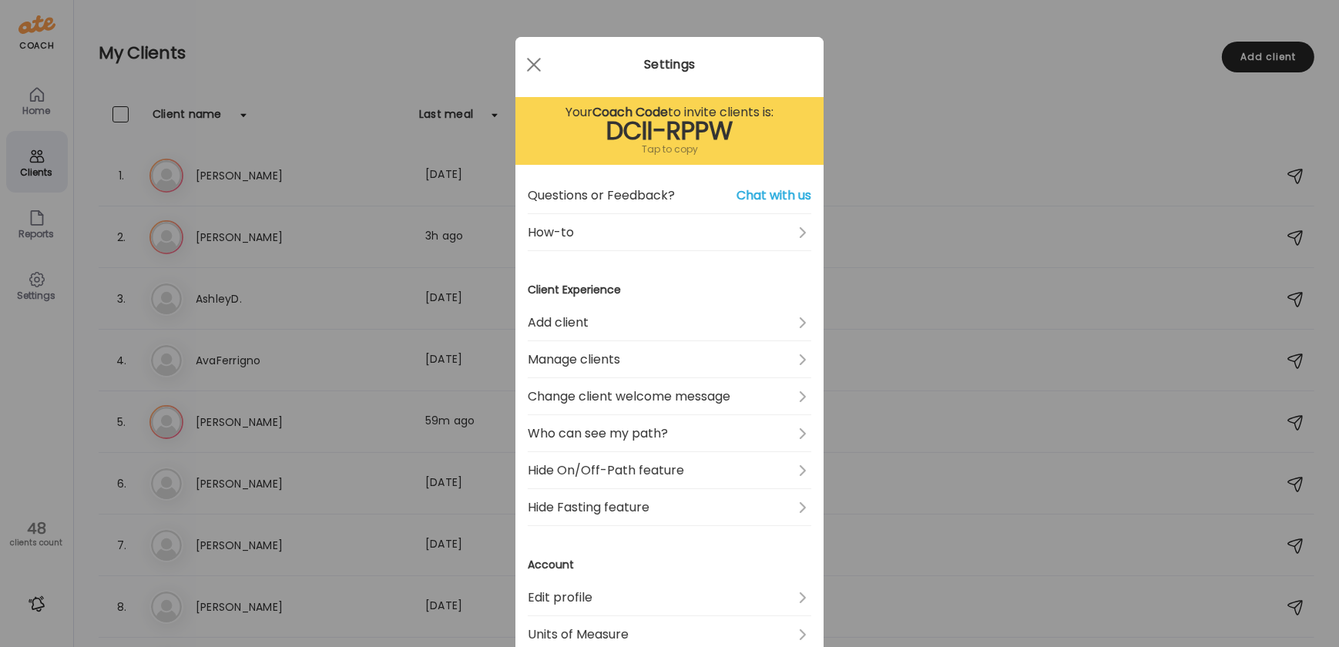
click at [532, 66] on div at bounding box center [534, 64] width 31 height 31
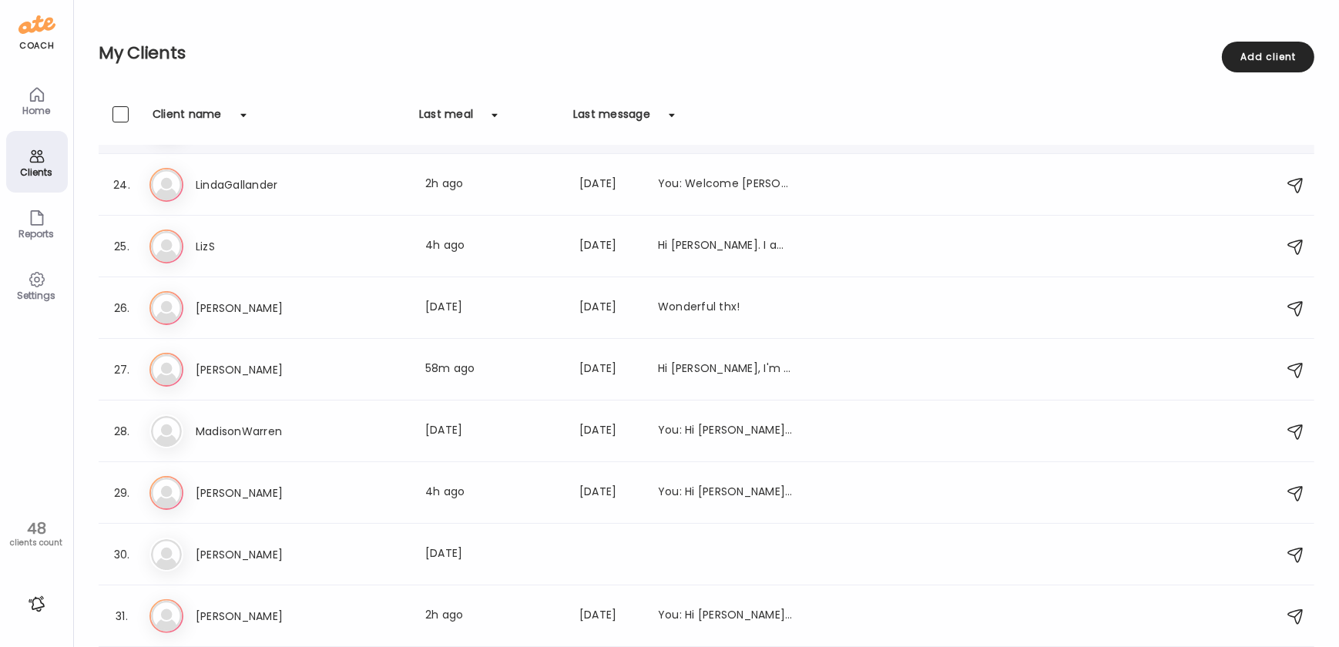
scroll to position [1534, 0]
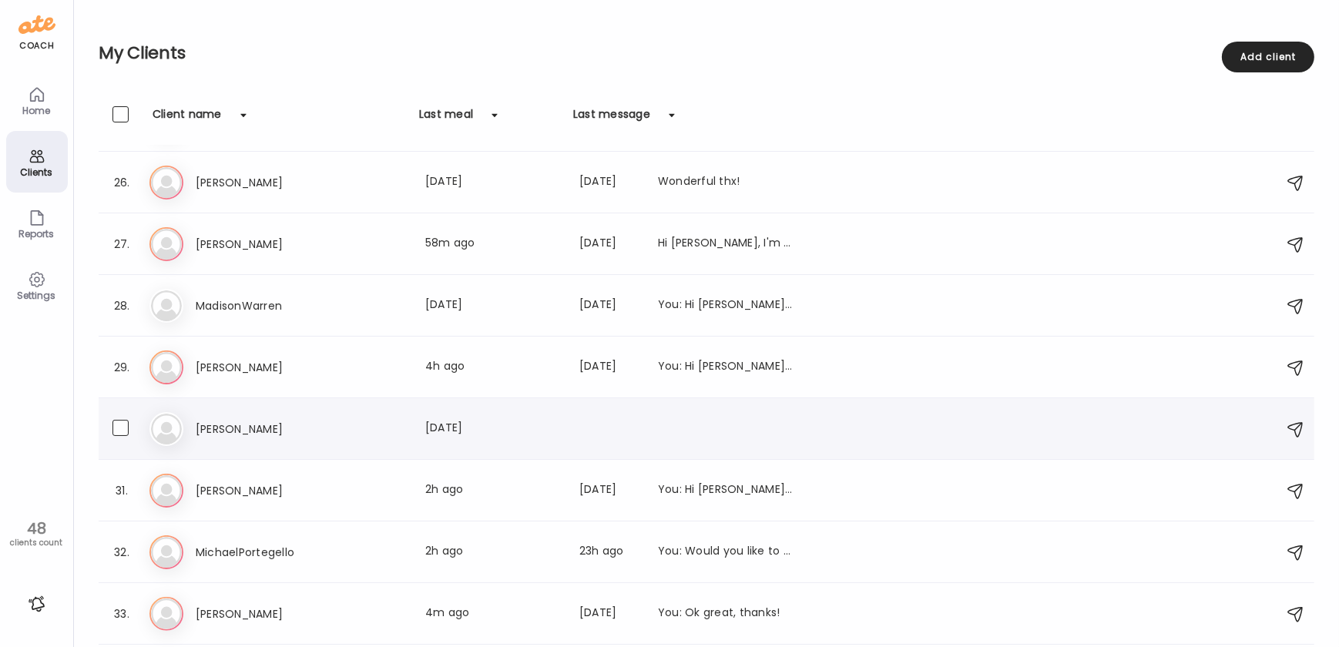
click at [309, 422] on h3 "Martha Adams" at bounding box center [264, 429] width 136 height 18
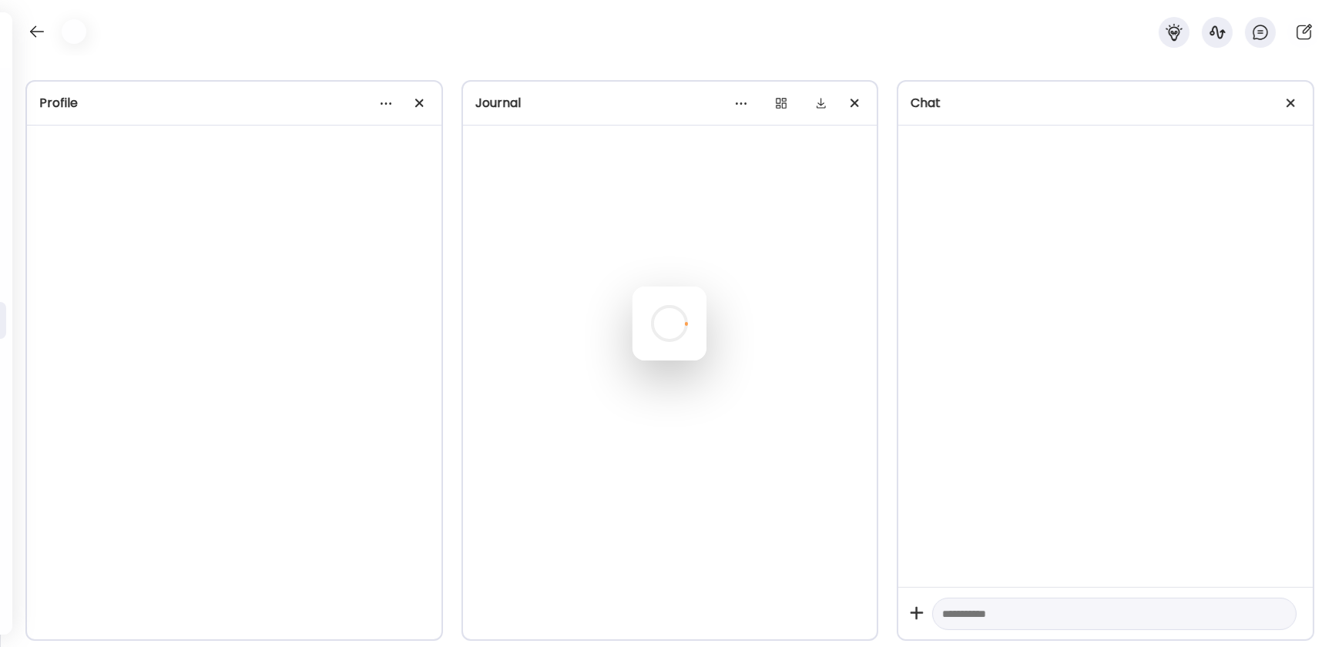
scroll to position [287, 0]
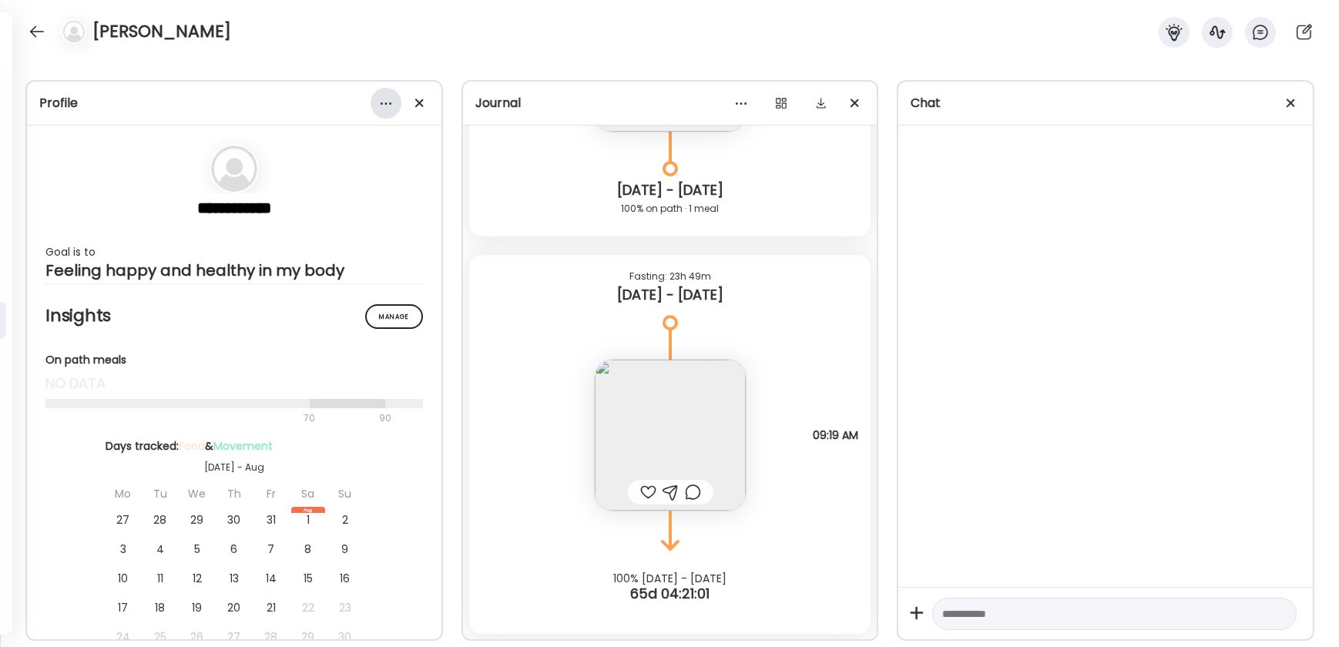
click at [384, 106] on div at bounding box center [386, 103] width 31 height 31
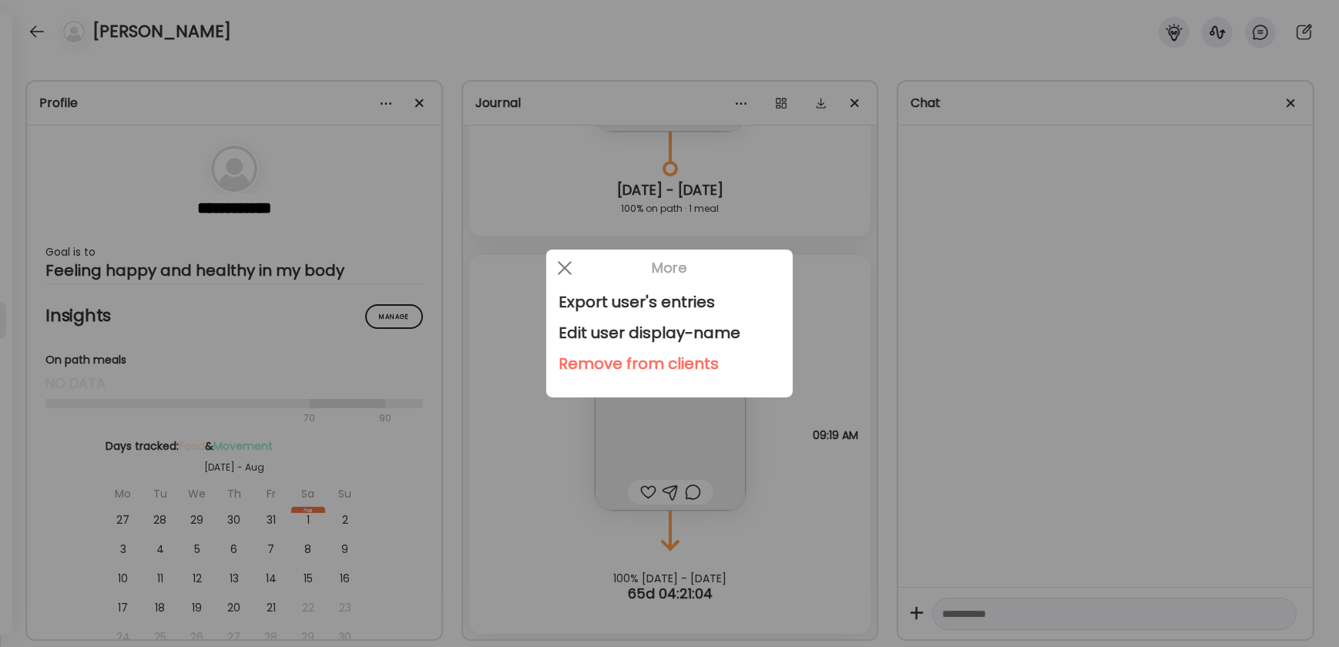
click at [654, 370] on div "Remove from clients" at bounding box center [670, 363] width 222 height 31
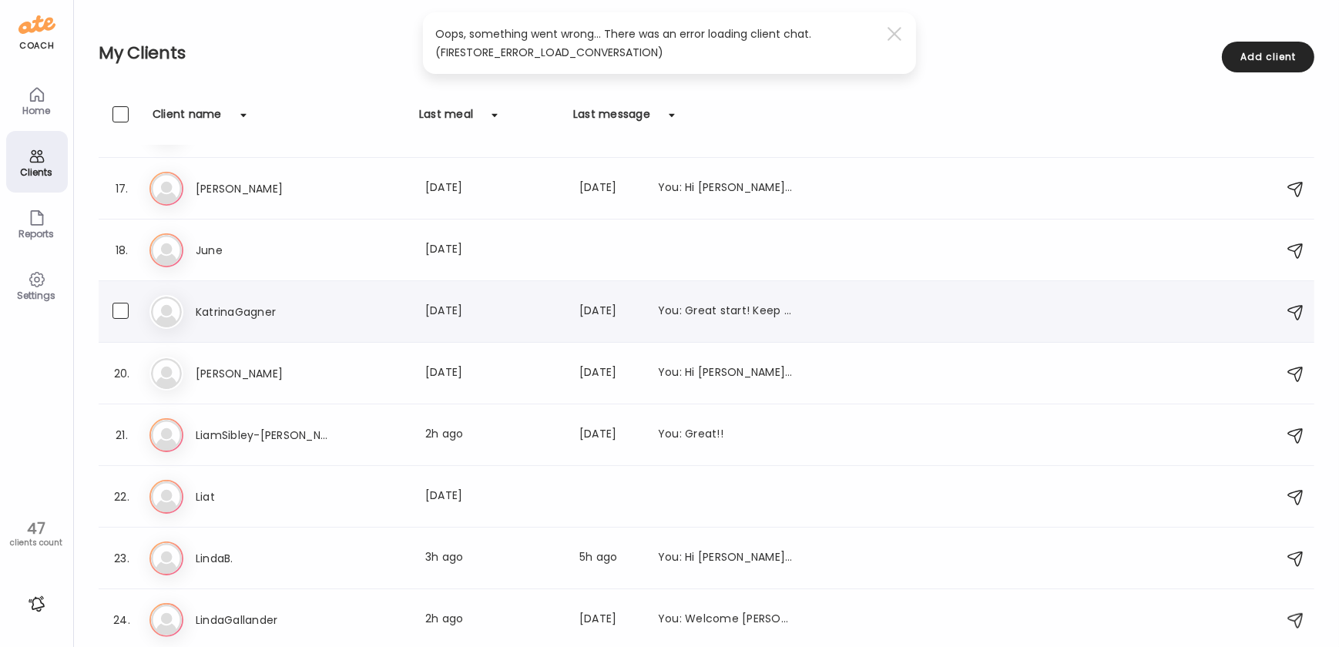
scroll to position [889, 0]
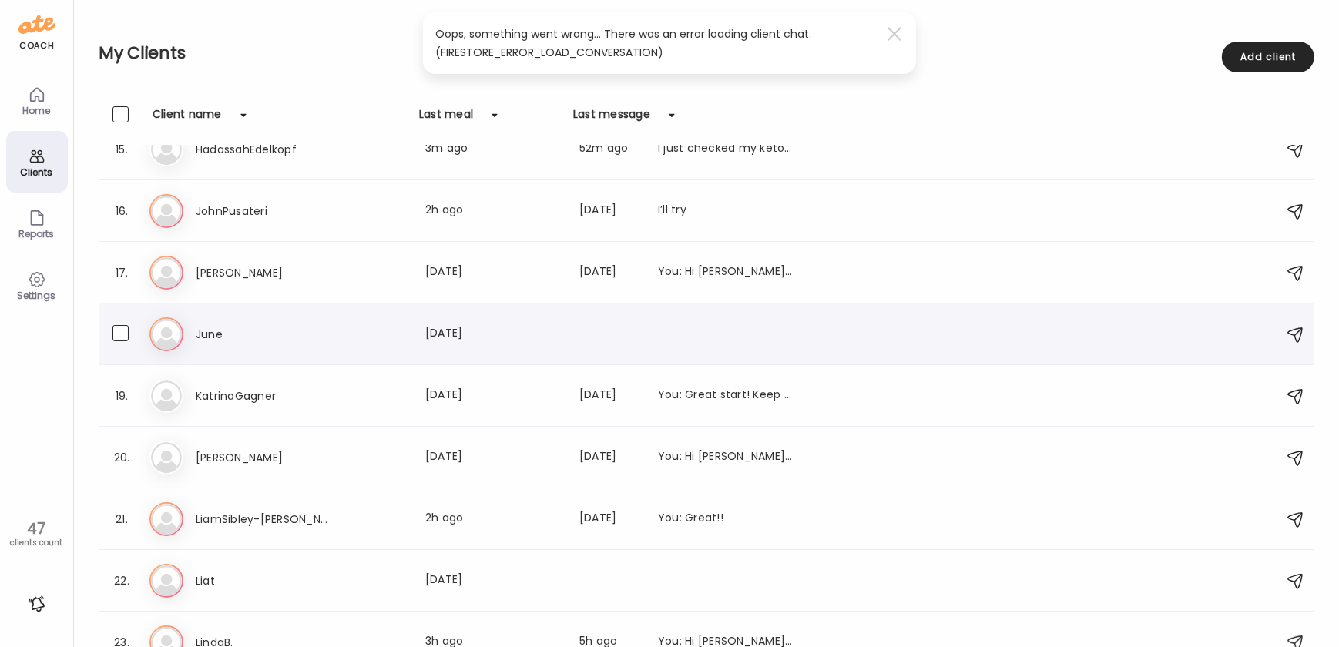
click at [362, 337] on div "June Last meal: 85d ago" at bounding box center [495, 334] width 598 height 18
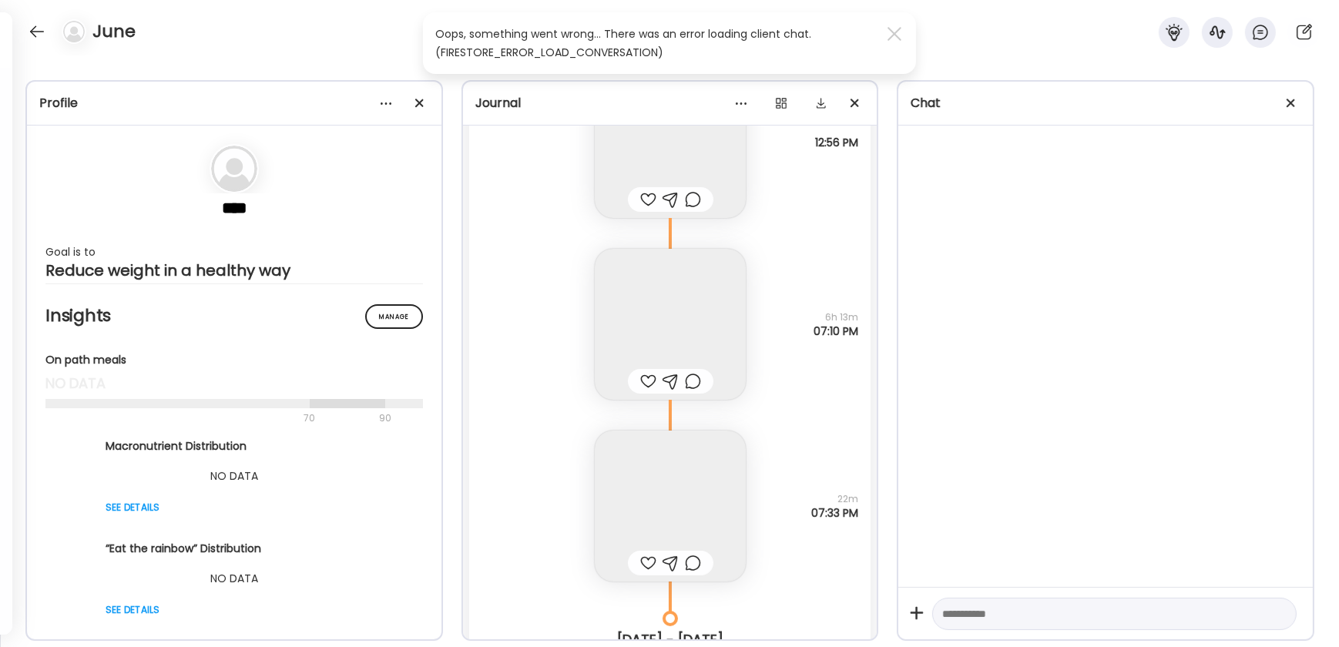
scroll to position [10878, 0]
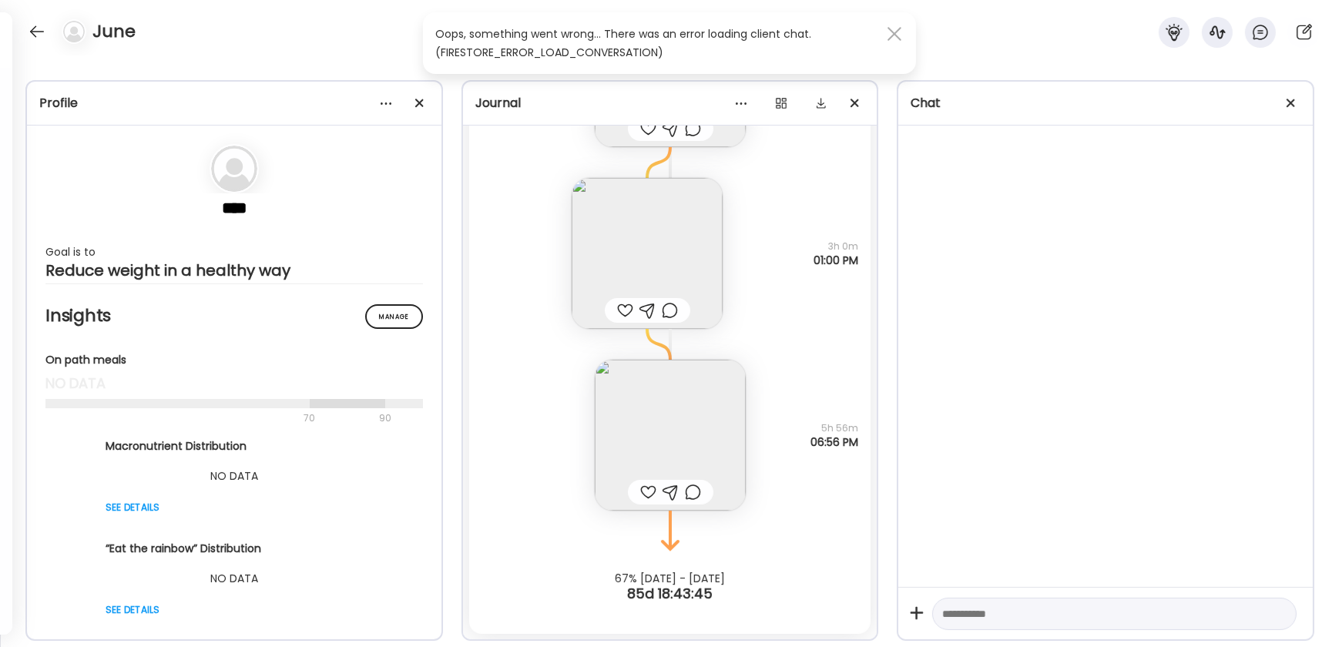
click at [893, 35] on span at bounding box center [895, 34] width 14 height 14
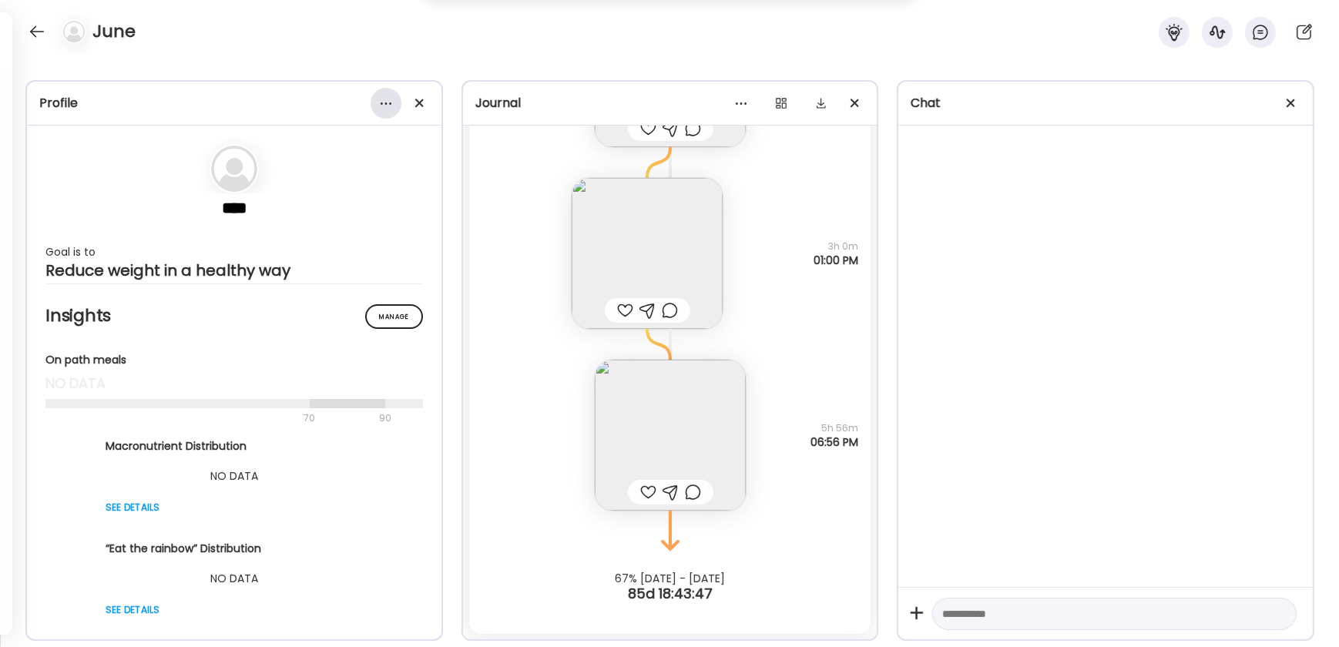
click at [392, 106] on div at bounding box center [386, 103] width 31 height 31
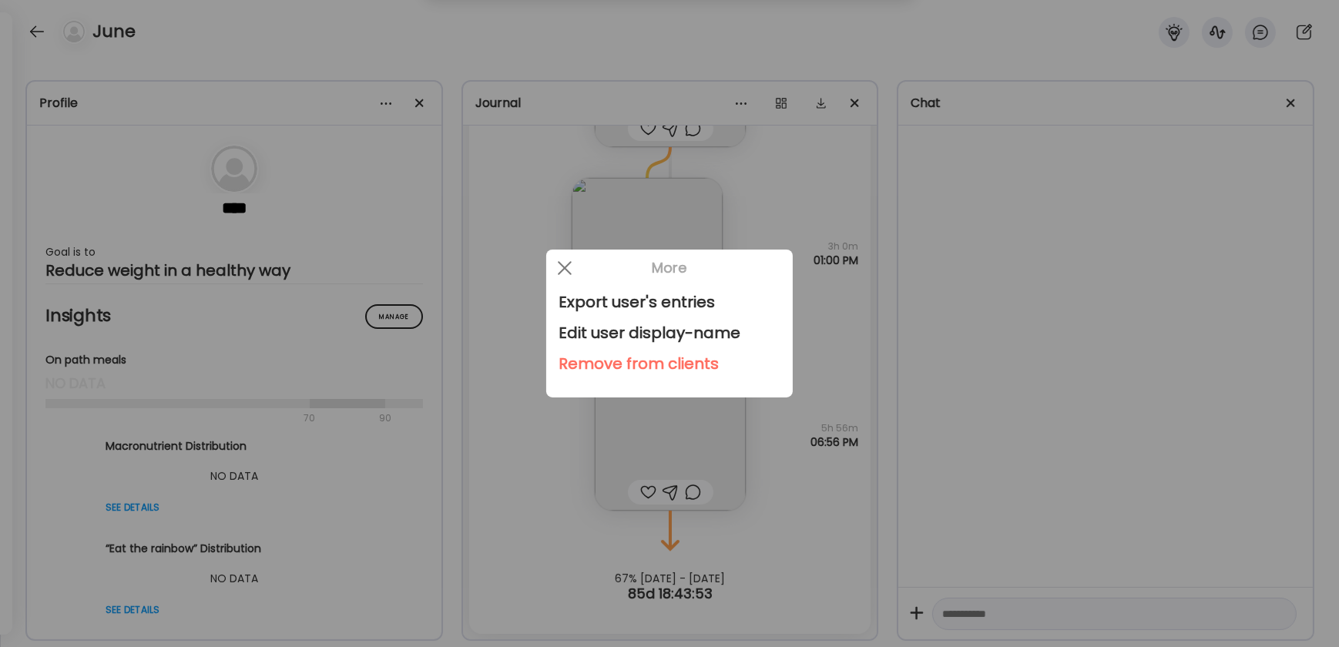
click at [624, 361] on div "Remove from clients" at bounding box center [670, 363] width 222 height 31
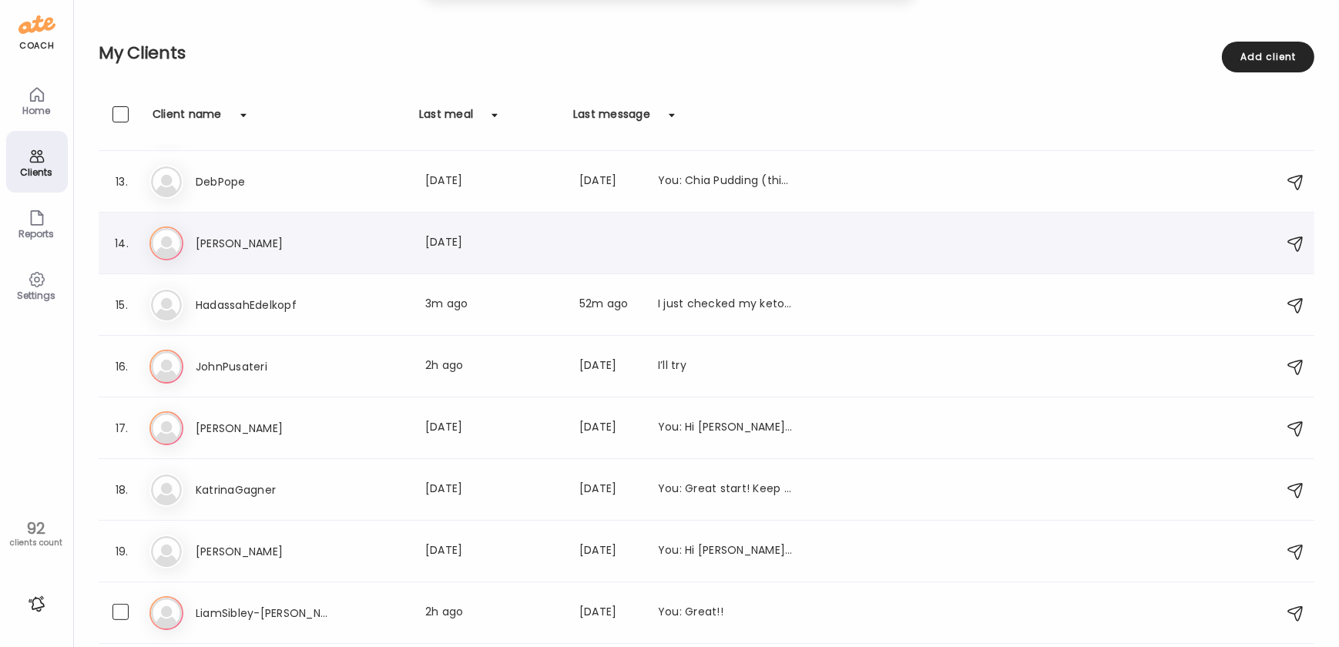
scroll to position [719, 0]
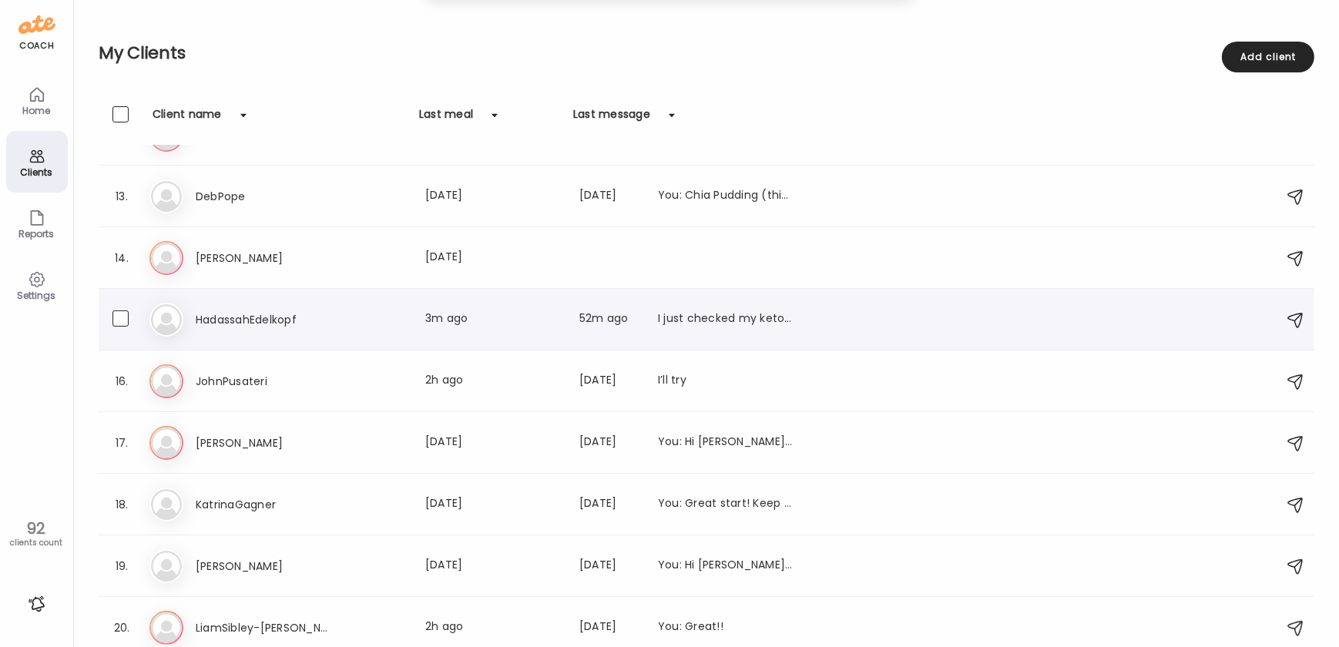
click at [510, 312] on div "Last meal: 3m ago" at bounding box center [493, 320] width 136 height 18
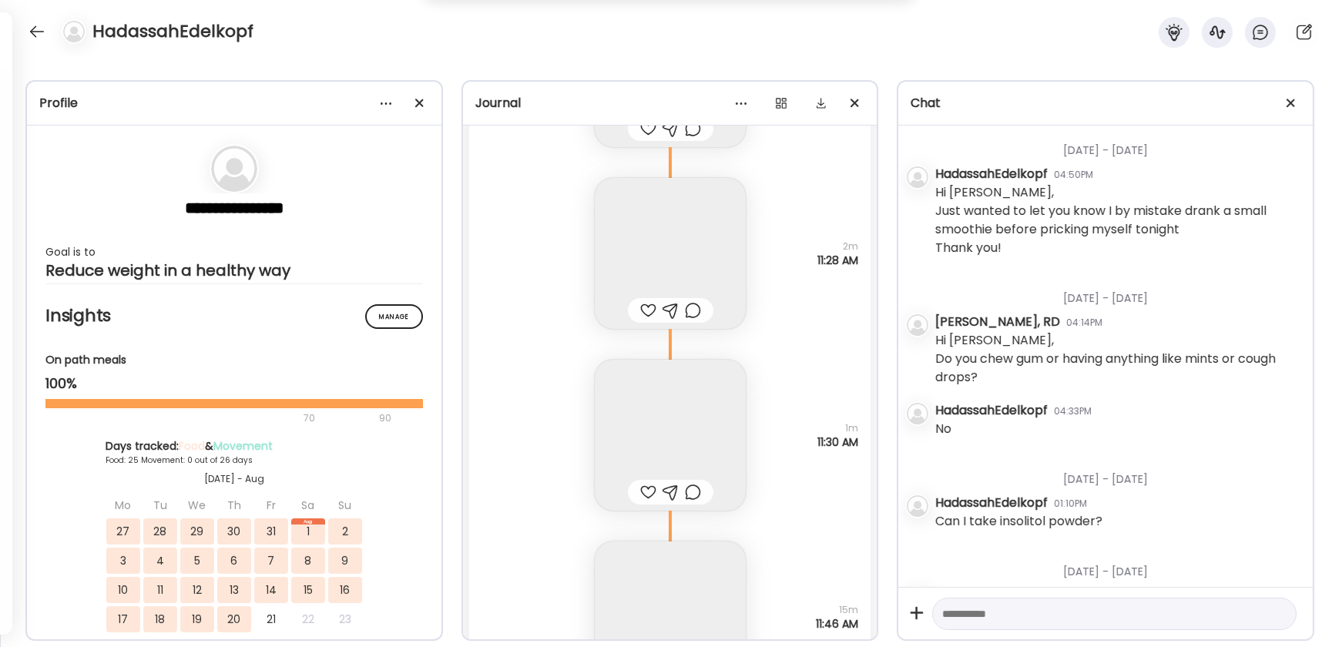
scroll to position [56963, 0]
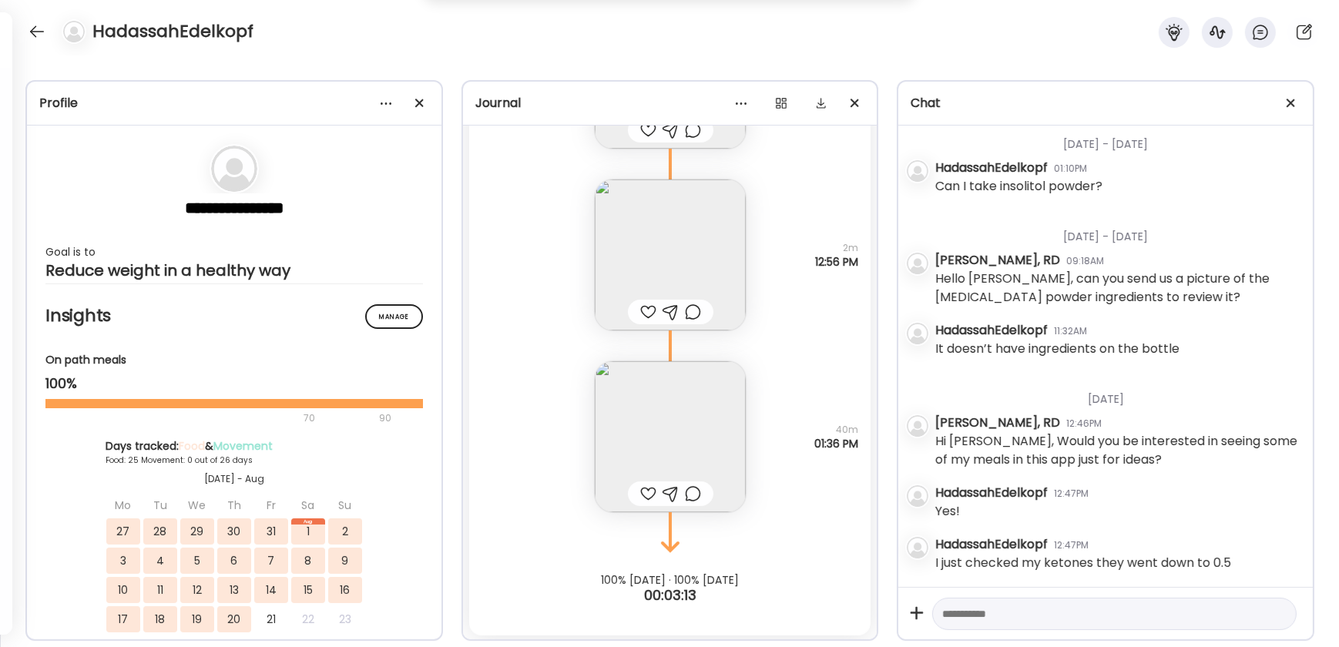
click at [982, 474] on textarea at bounding box center [1100, 614] width 317 height 18
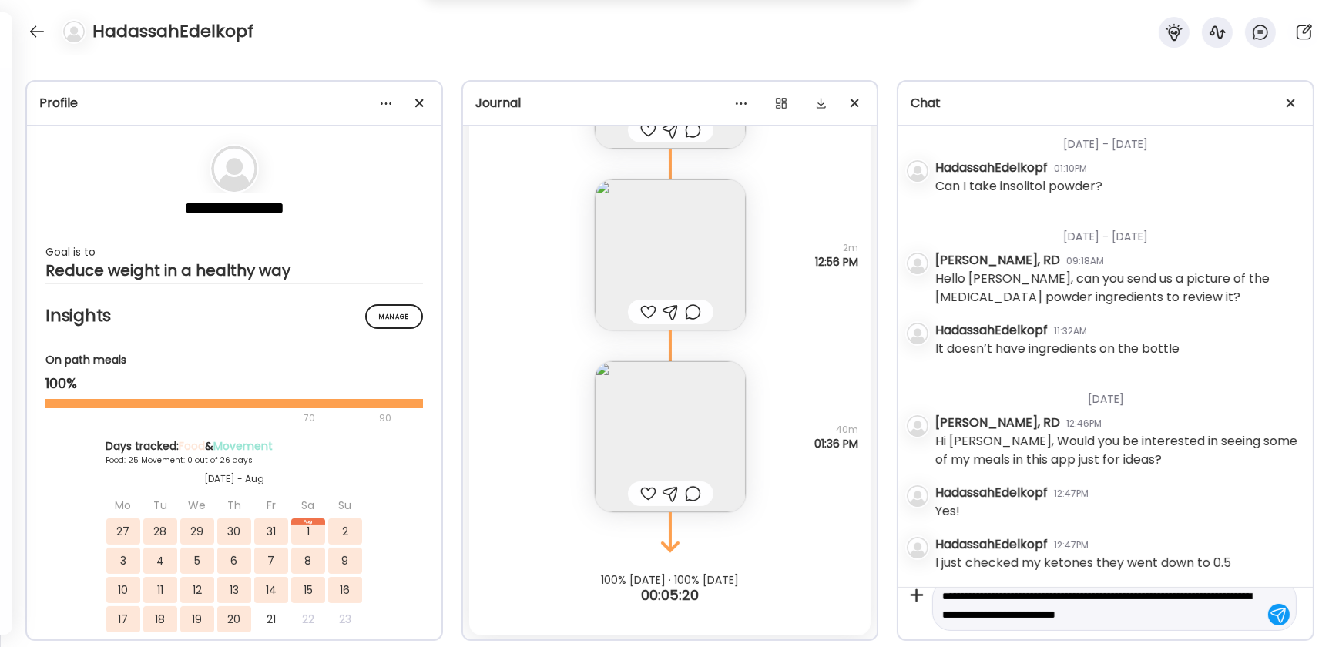
scroll to position [35, 0]
type textarea "**********"
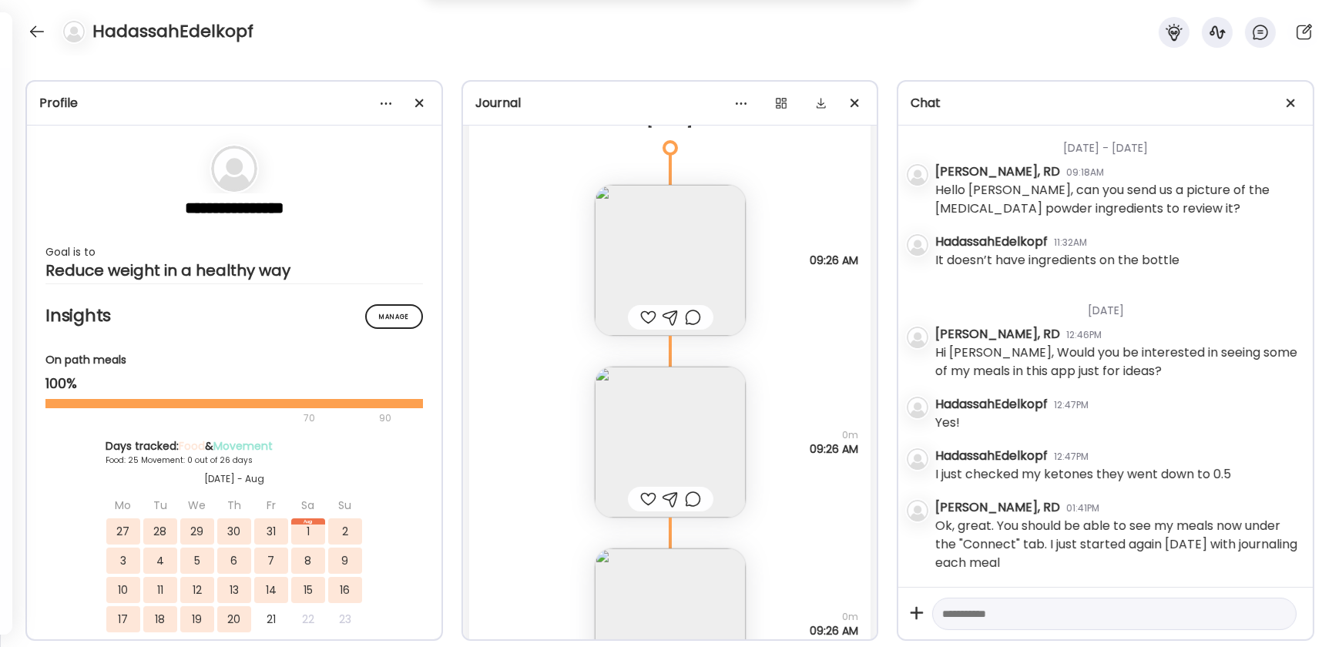
scroll to position [55841, 0]
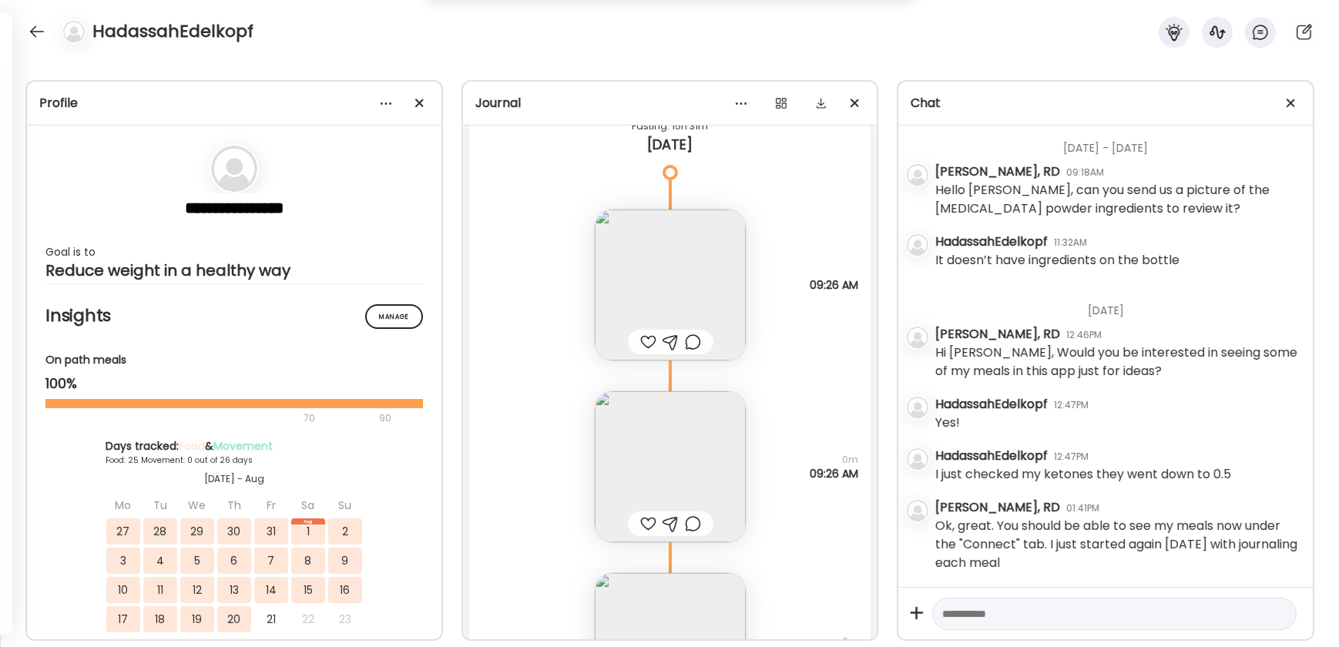
click at [677, 283] on img at bounding box center [670, 285] width 151 height 151
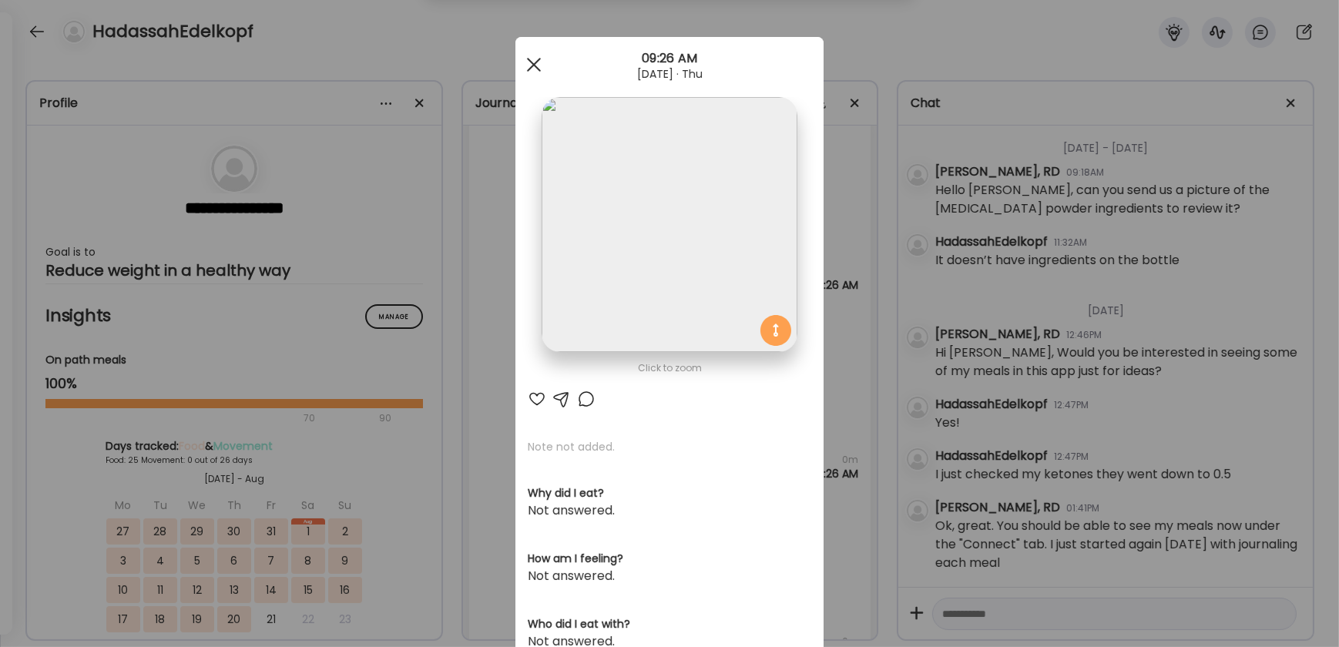
click at [539, 72] on div at bounding box center [534, 64] width 31 height 31
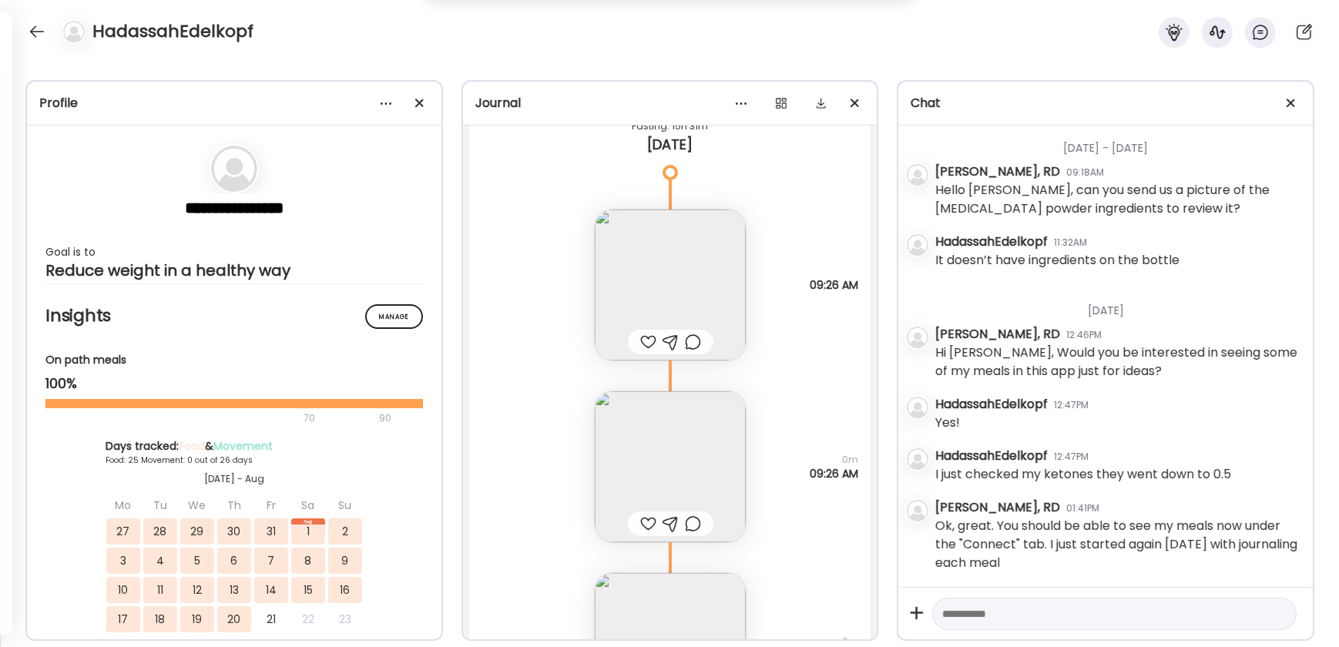
click at [674, 432] on img at bounding box center [670, 466] width 151 height 151
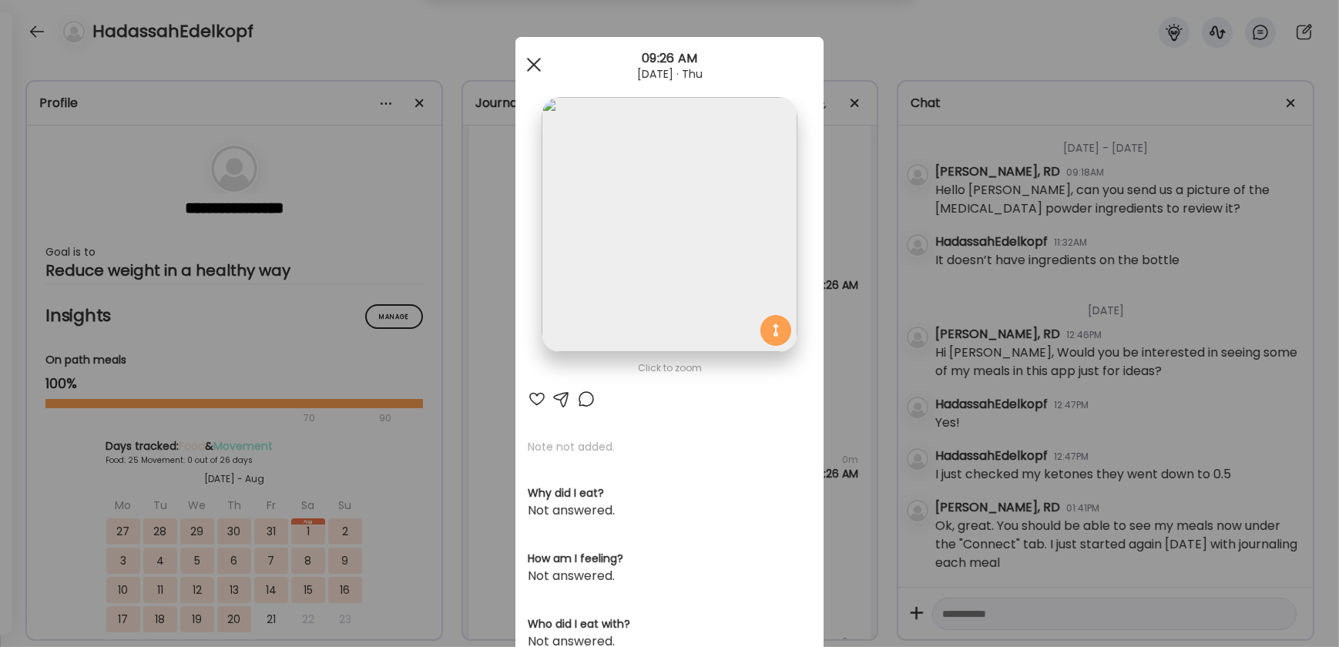
click at [539, 66] on div at bounding box center [534, 64] width 31 height 31
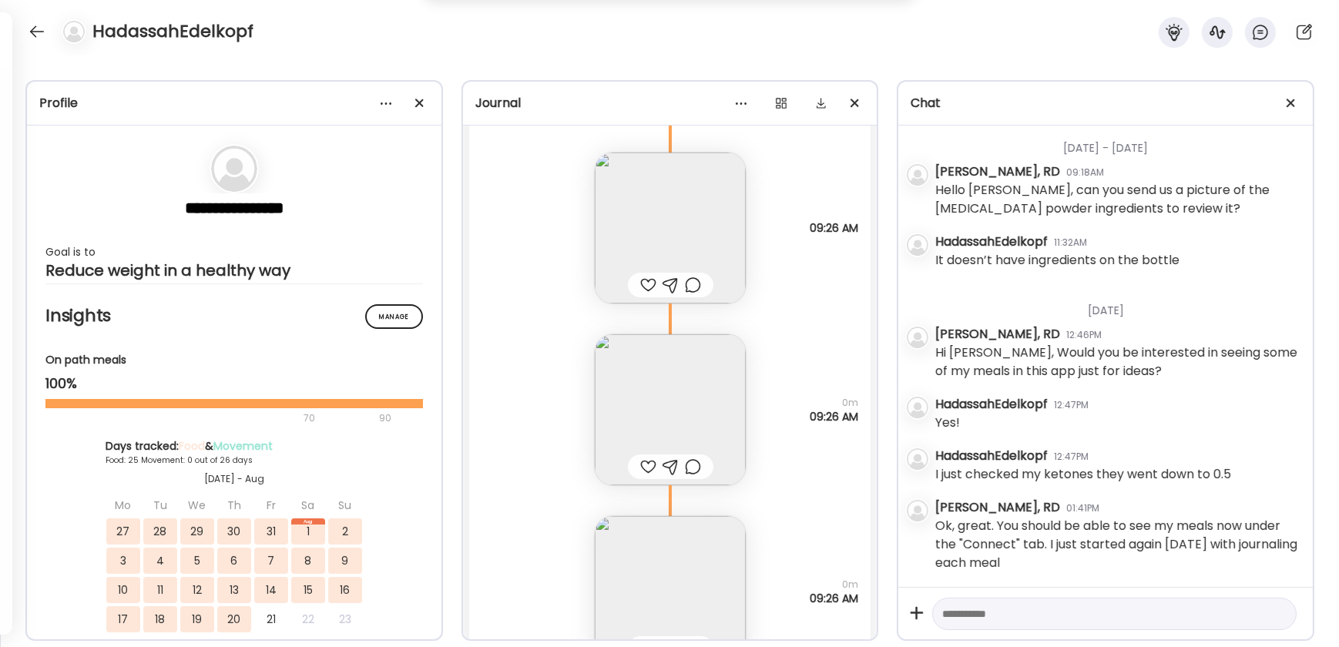
scroll to position [55982, 0]
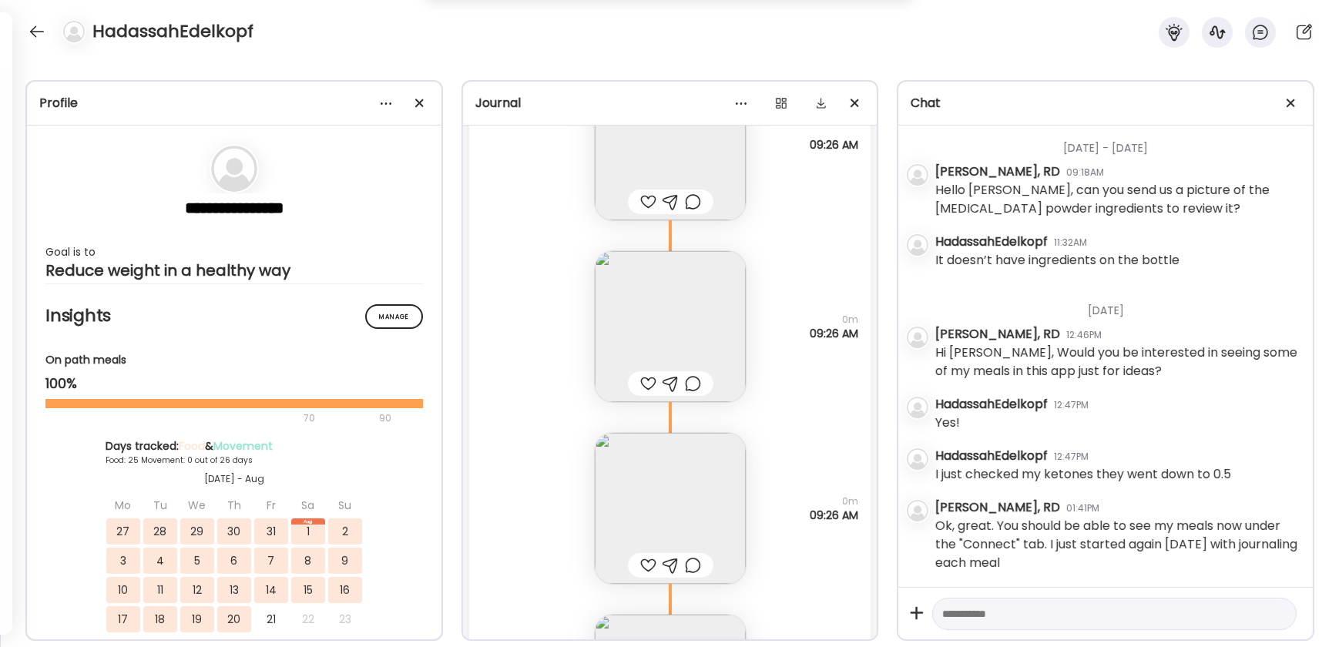
click at [610, 460] on img at bounding box center [670, 508] width 151 height 151
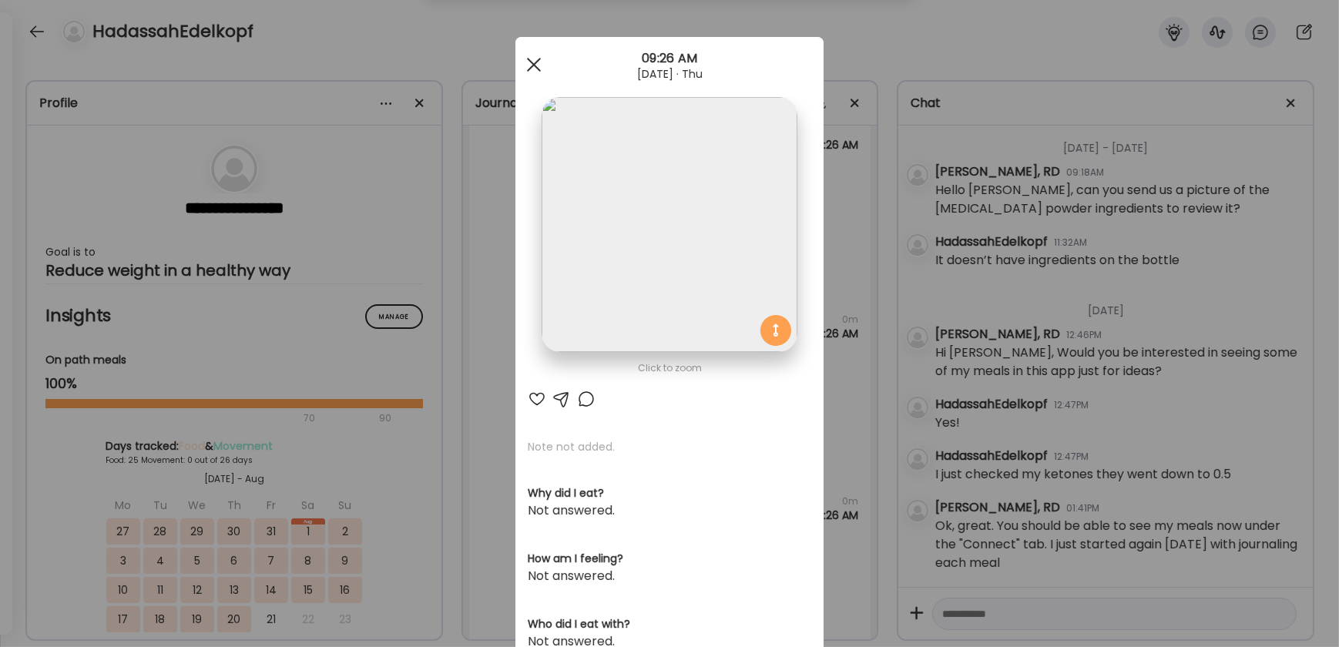
click at [527, 66] on span at bounding box center [534, 65] width 14 height 14
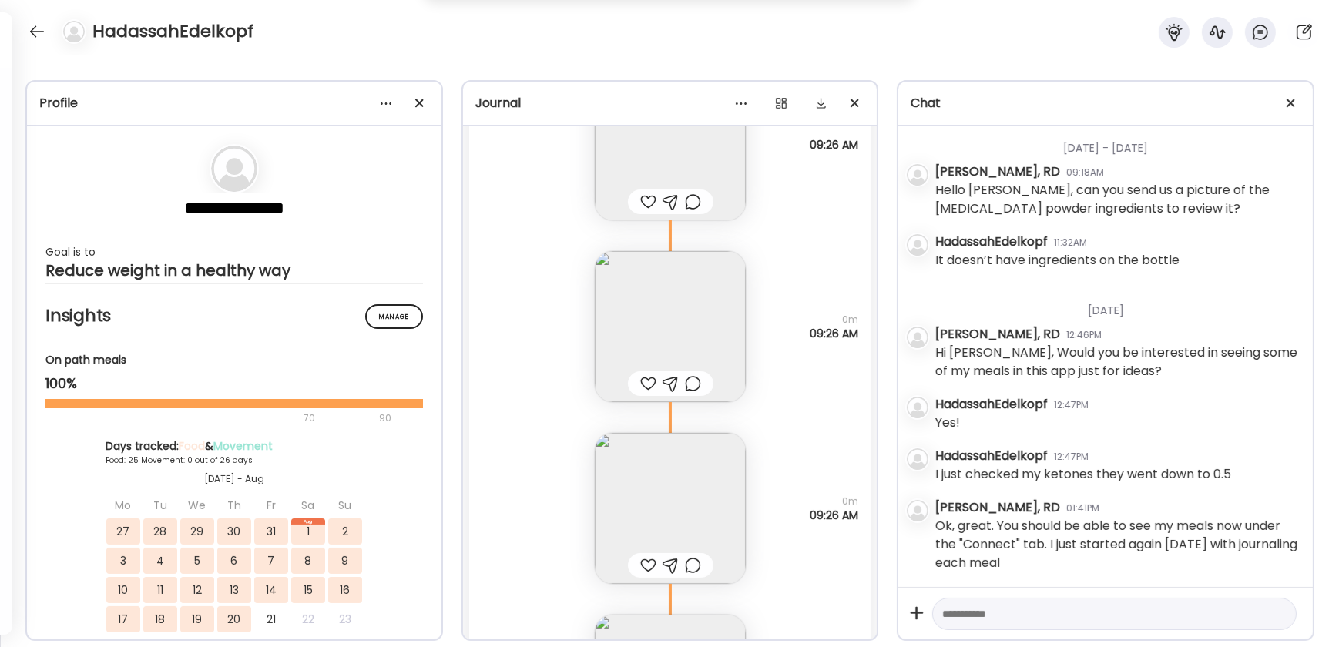
click at [982, 474] on textarea at bounding box center [1100, 614] width 317 height 18
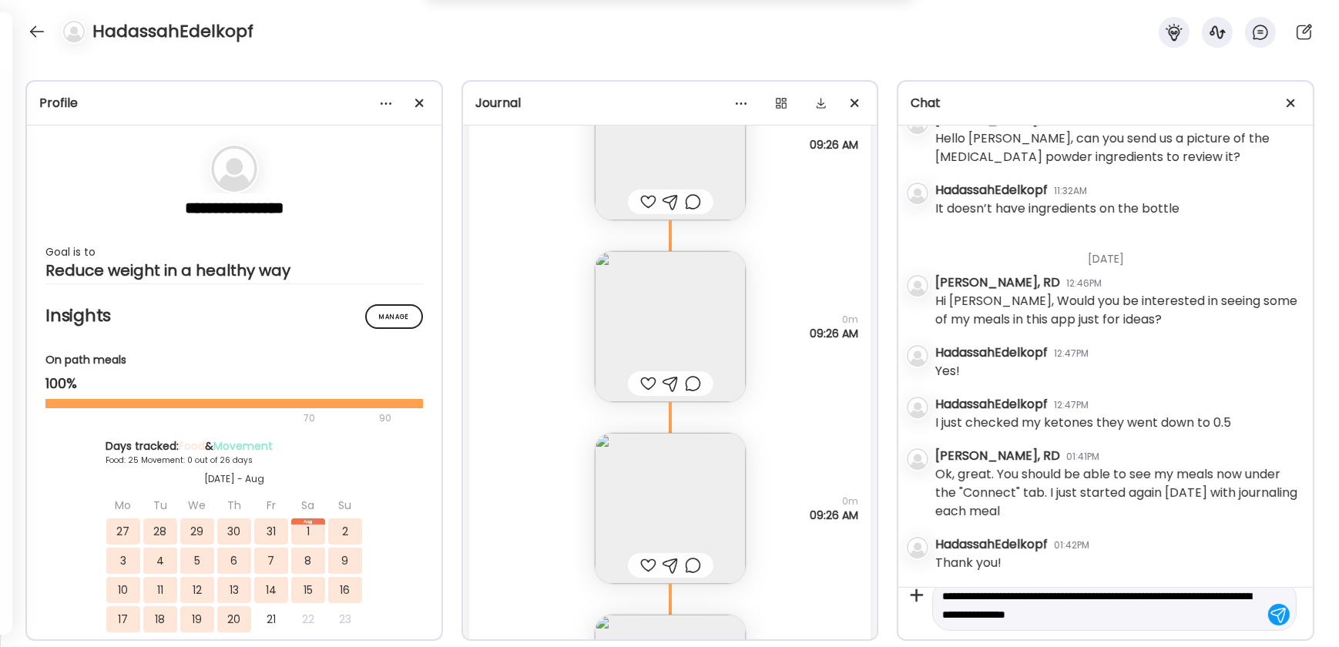
scroll to position [479, 0]
click at [982, 474] on textarea "**********" at bounding box center [1100, 605] width 317 height 37
type textarea "**********"
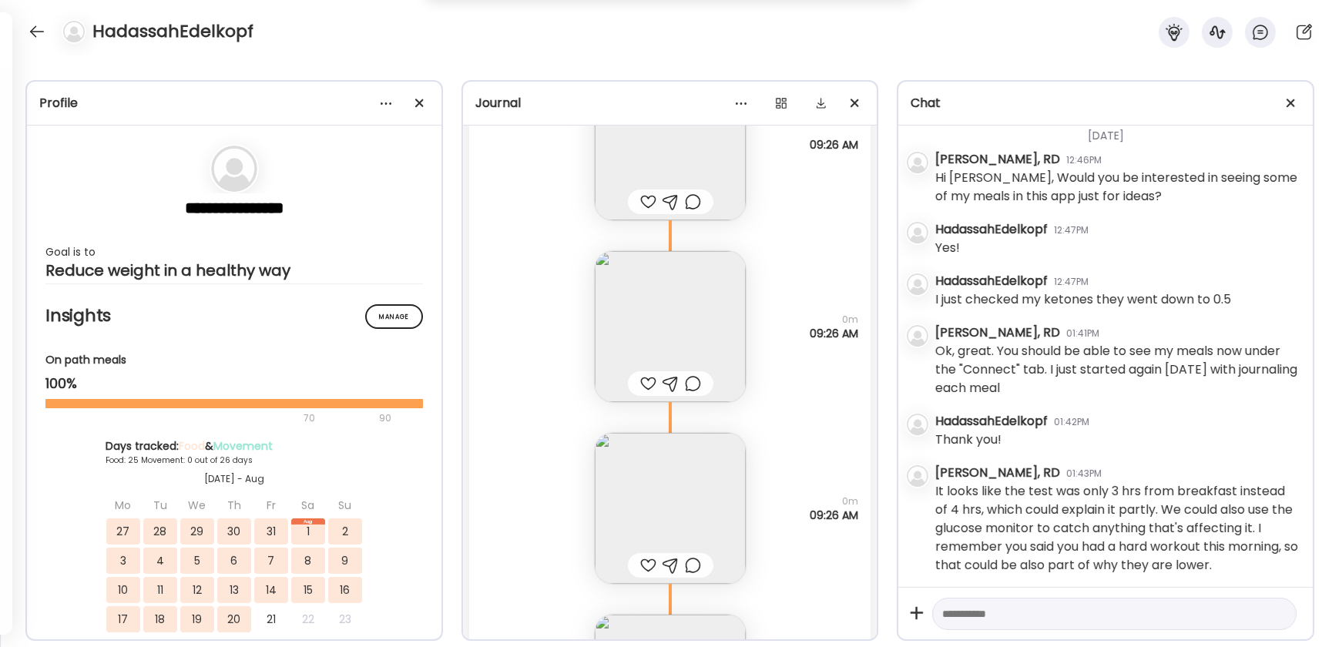
scroll to position [605, 0]
click at [982, 474] on textarea at bounding box center [1100, 614] width 317 height 18
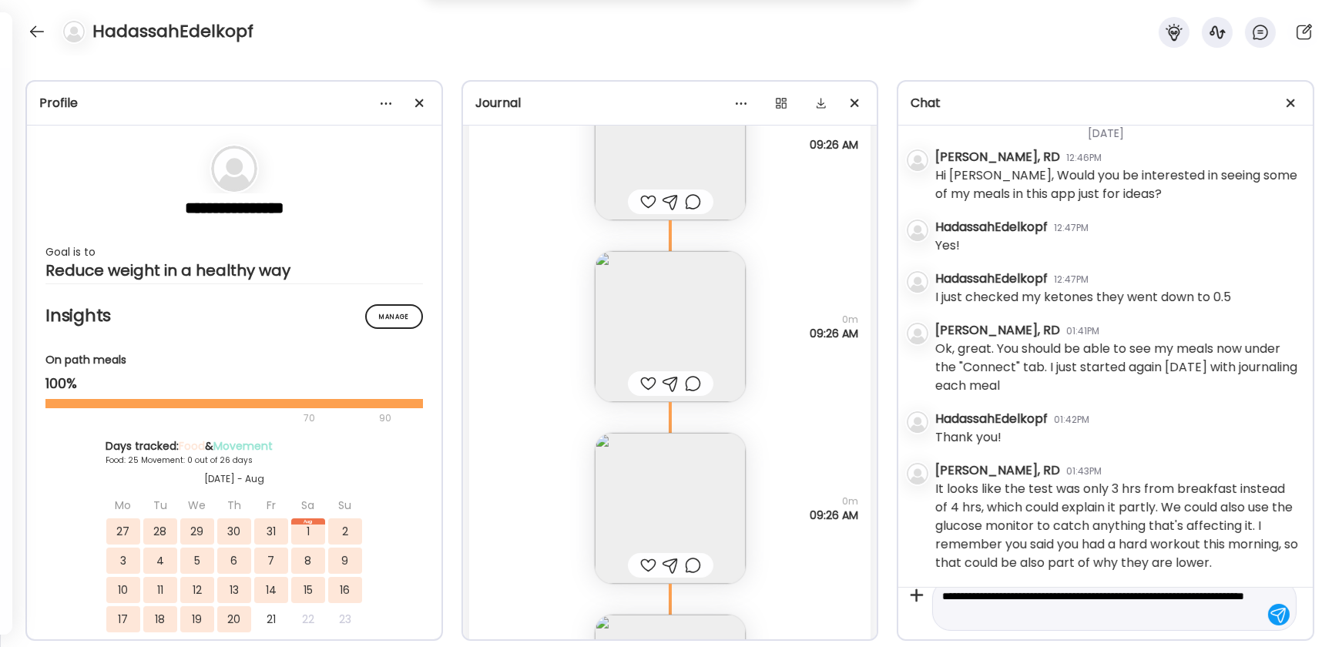
type textarea "**********"
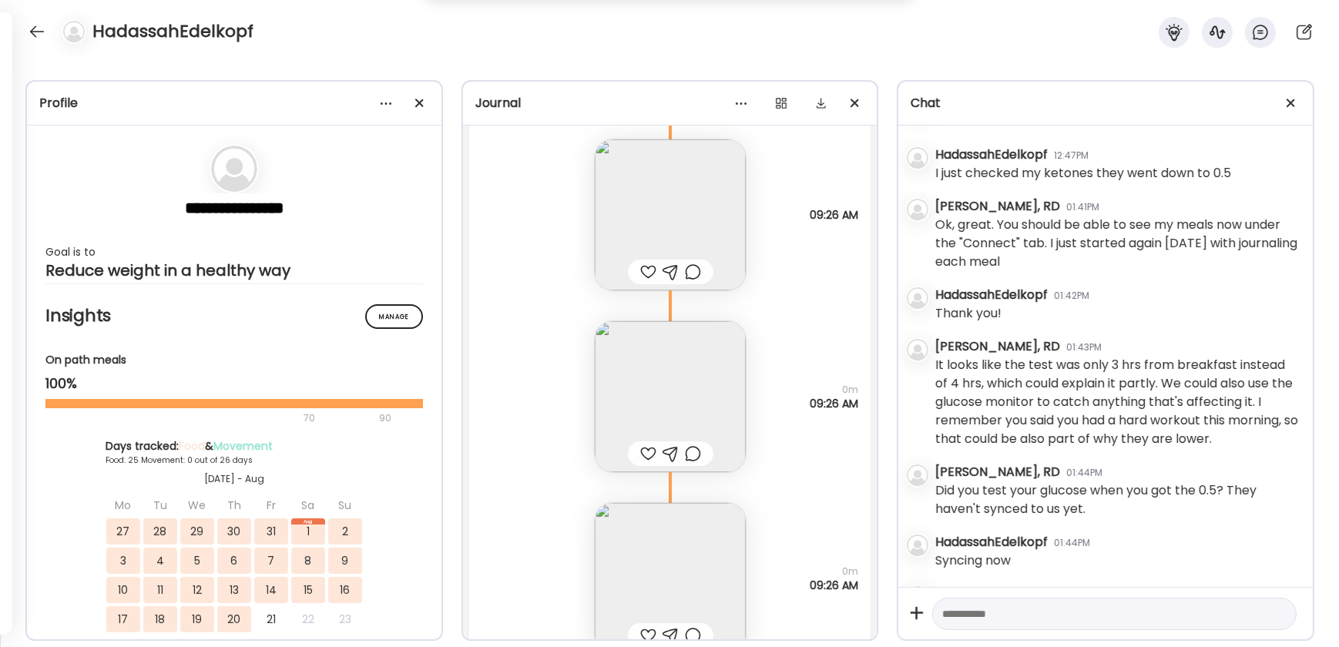
scroll to position [778, 0]
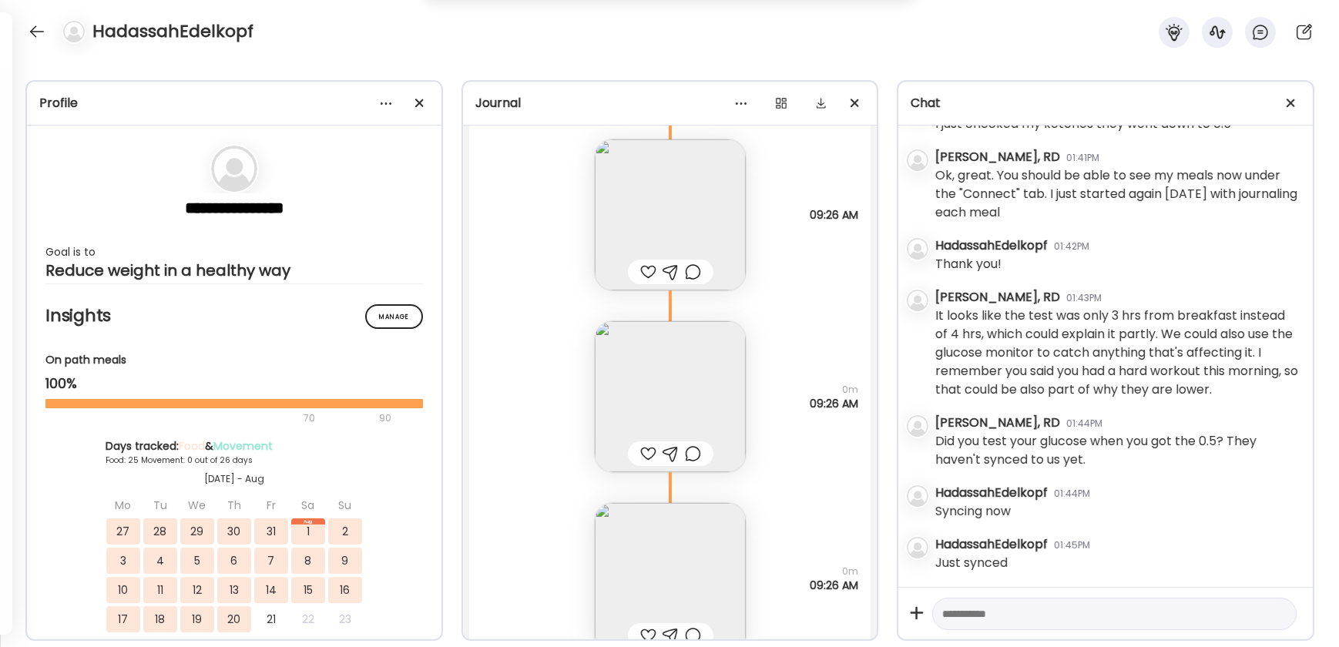
click at [982, 474] on textarea at bounding box center [1100, 614] width 317 height 18
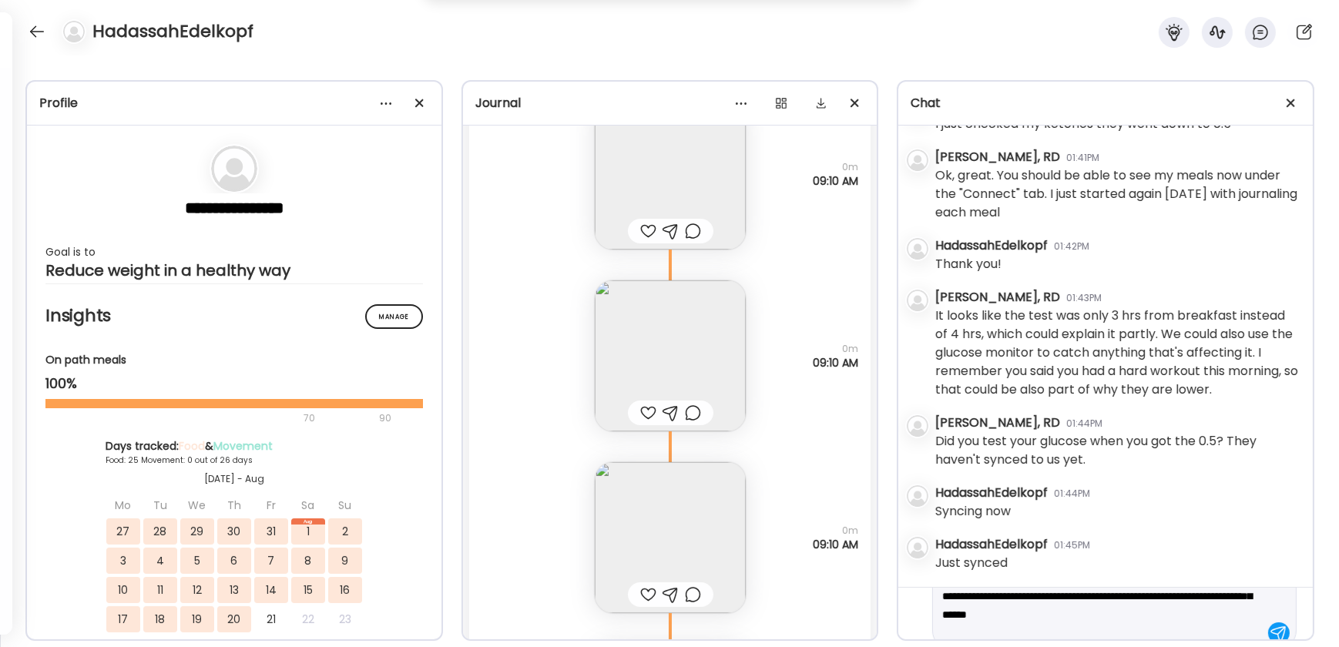
scroll to position [54, 0]
type textarea "**********"
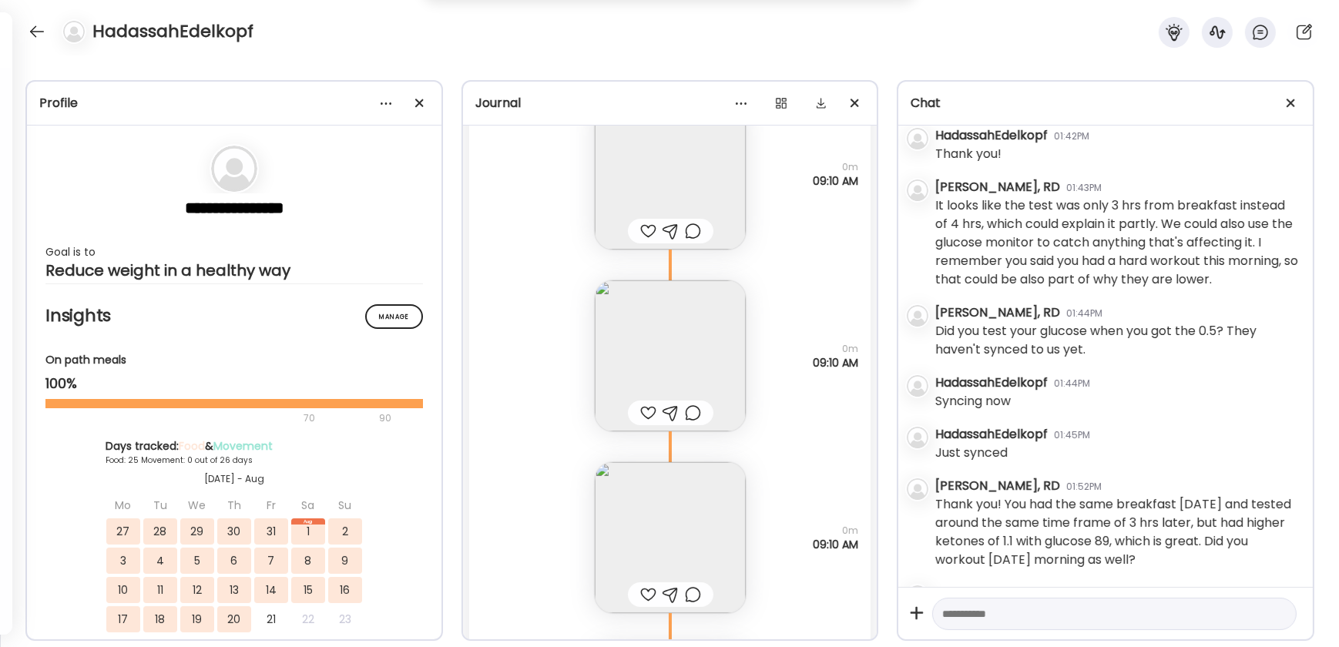
scroll to position [989, 0]
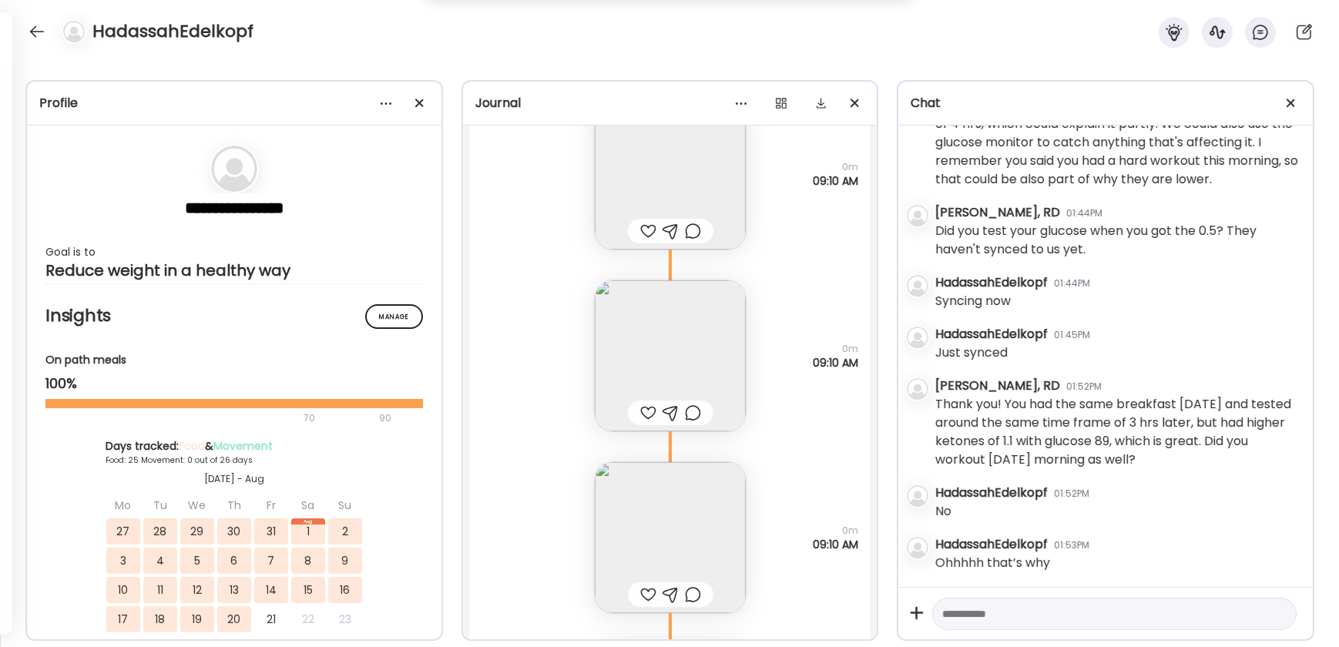
click at [982, 474] on textarea at bounding box center [1100, 614] width 317 height 18
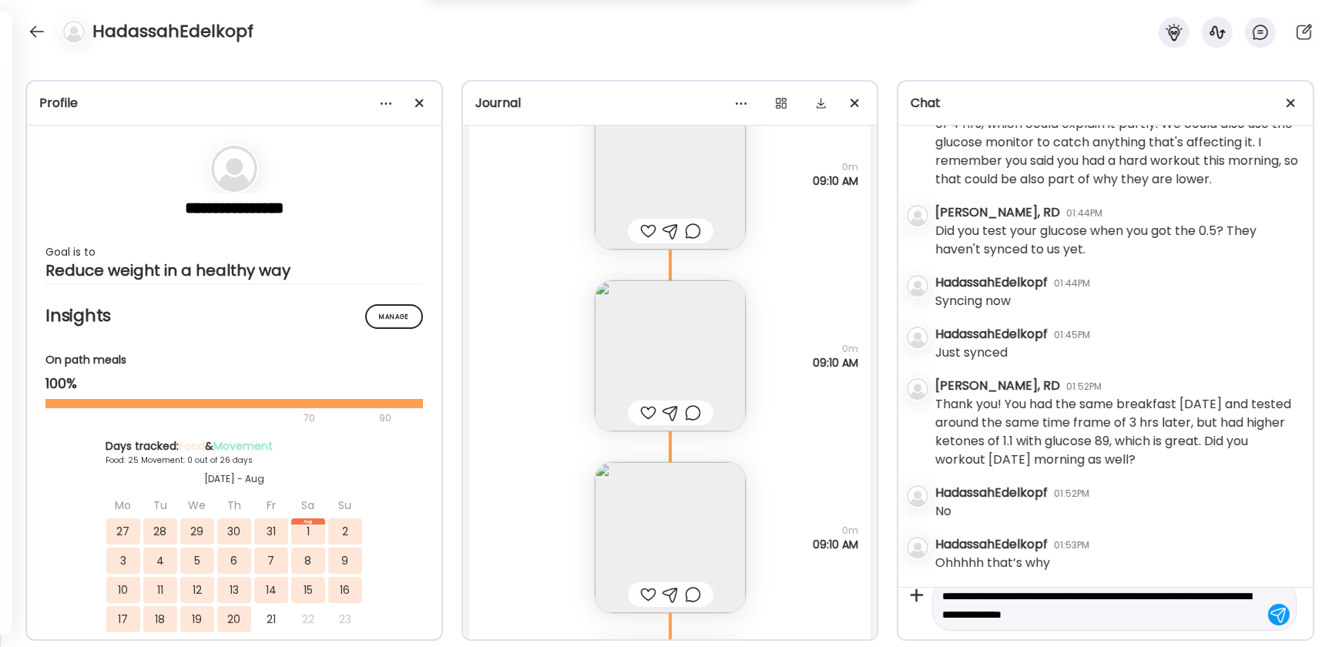
type textarea "**********"
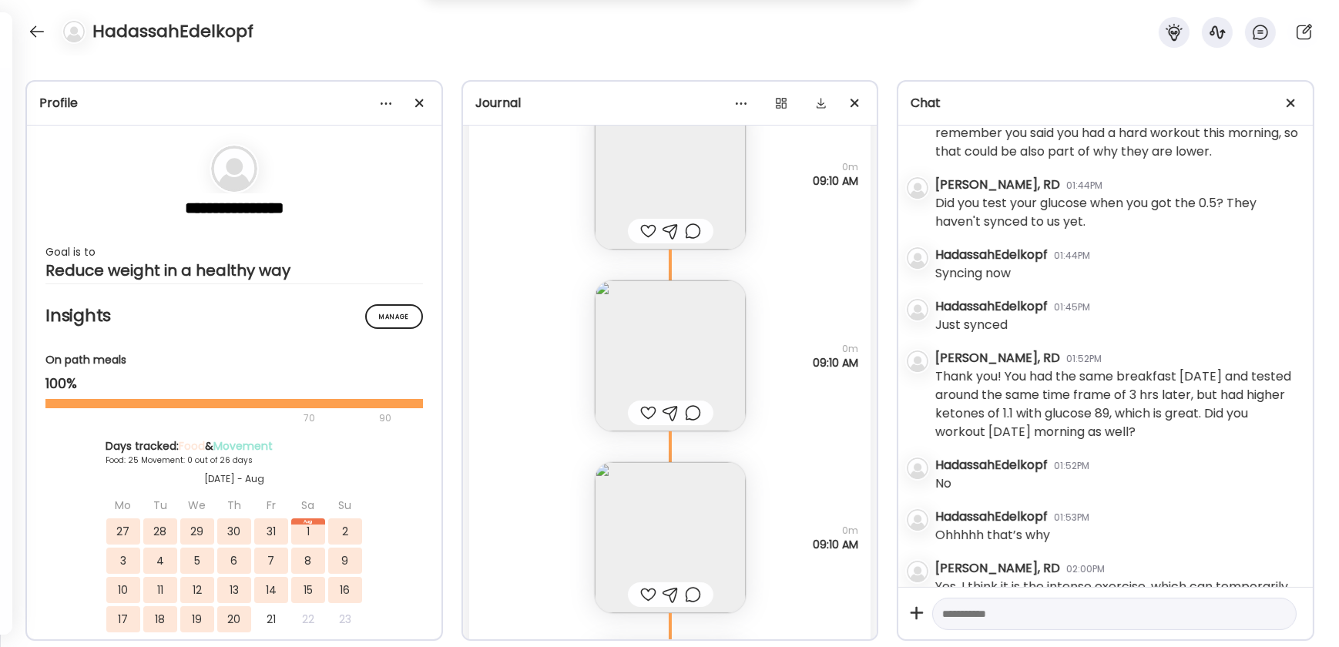
scroll to position [1060, 0]
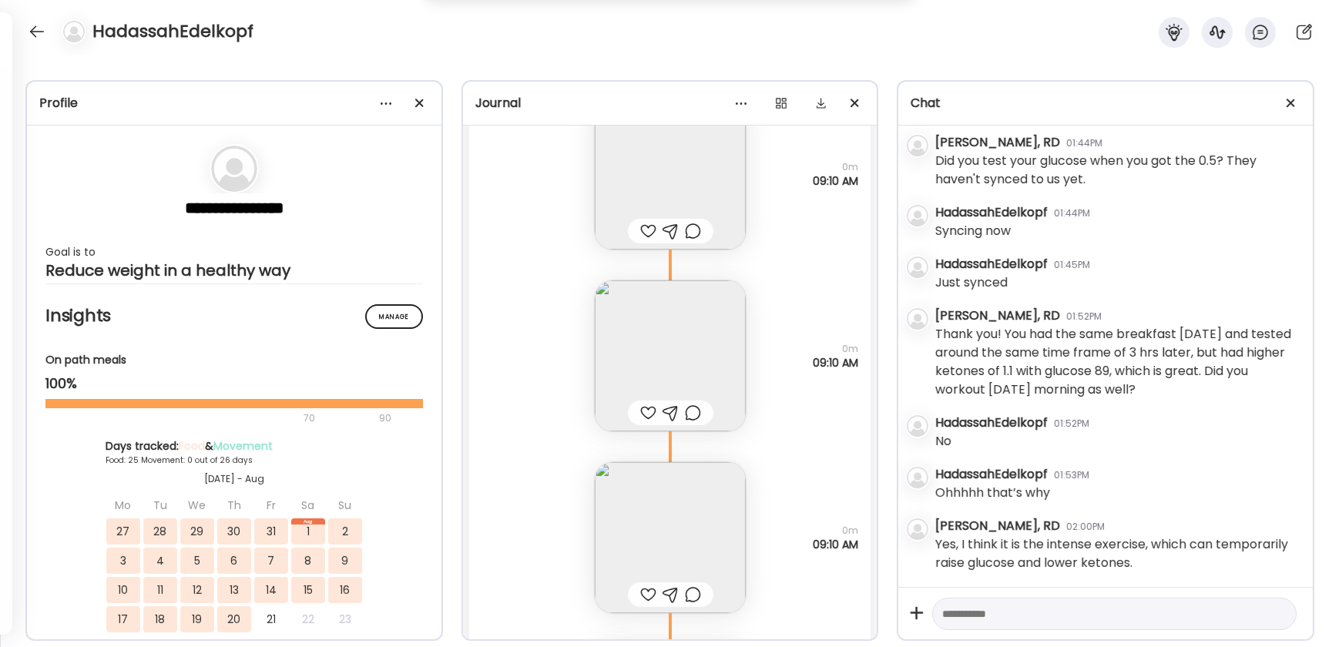
click at [982, 474] on textarea at bounding box center [1100, 614] width 317 height 18
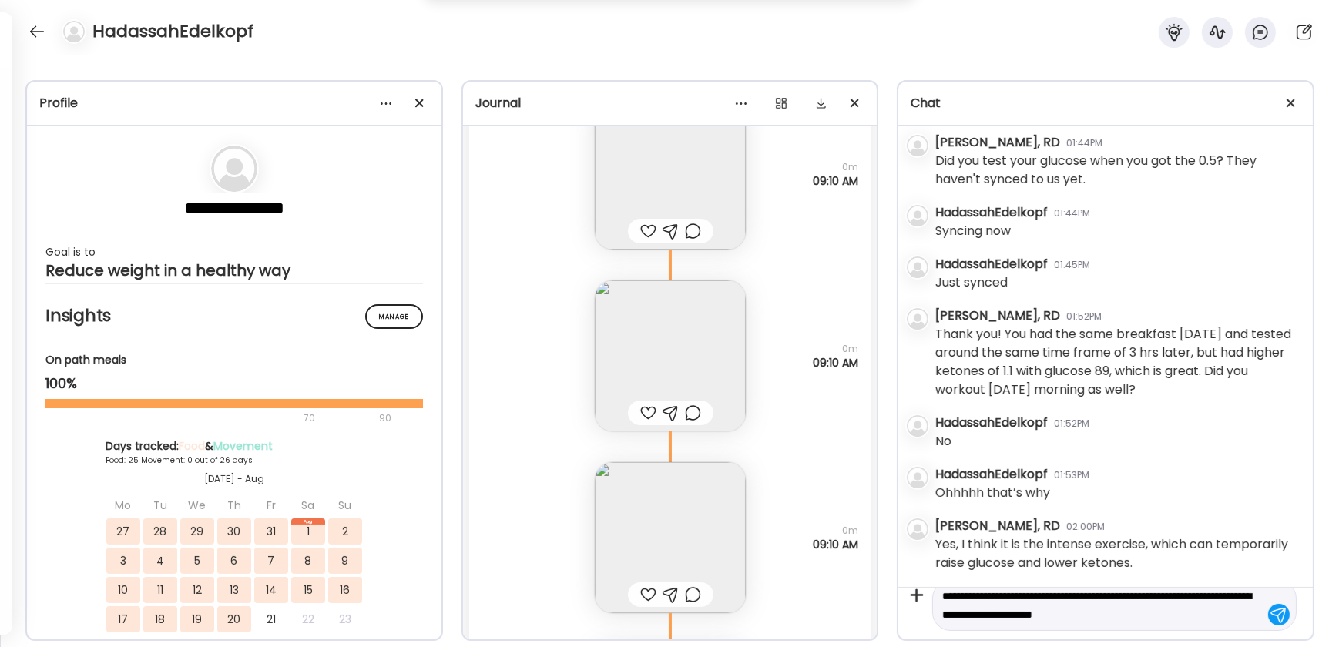
type textarea "**********"
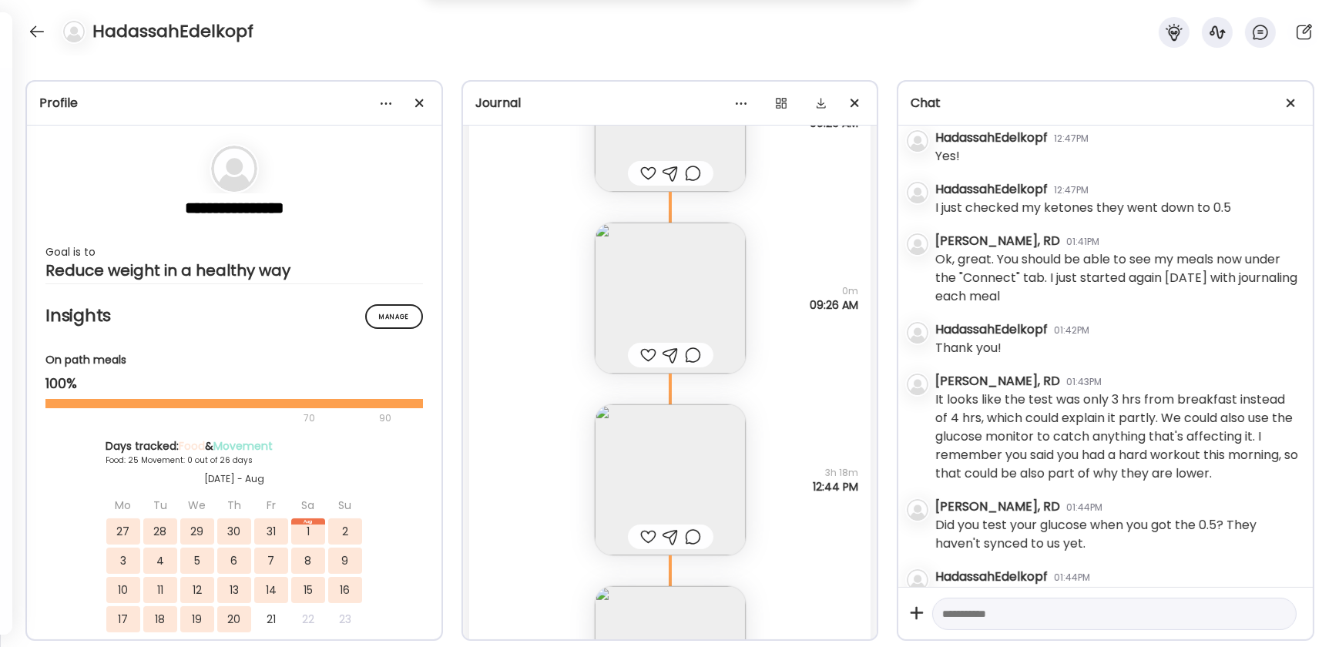
scroll to position [692, 0]
click at [25, 28] on div at bounding box center [37, 31] width 25 height 25
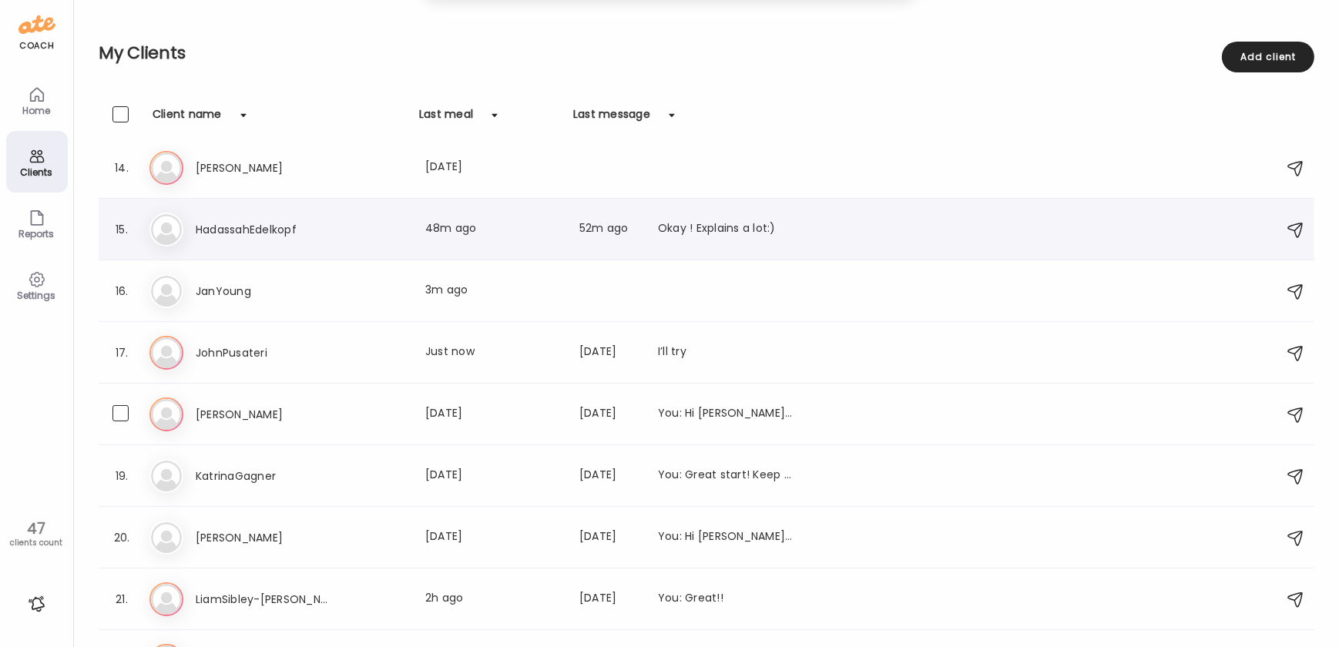
scroll to position [832, 0]
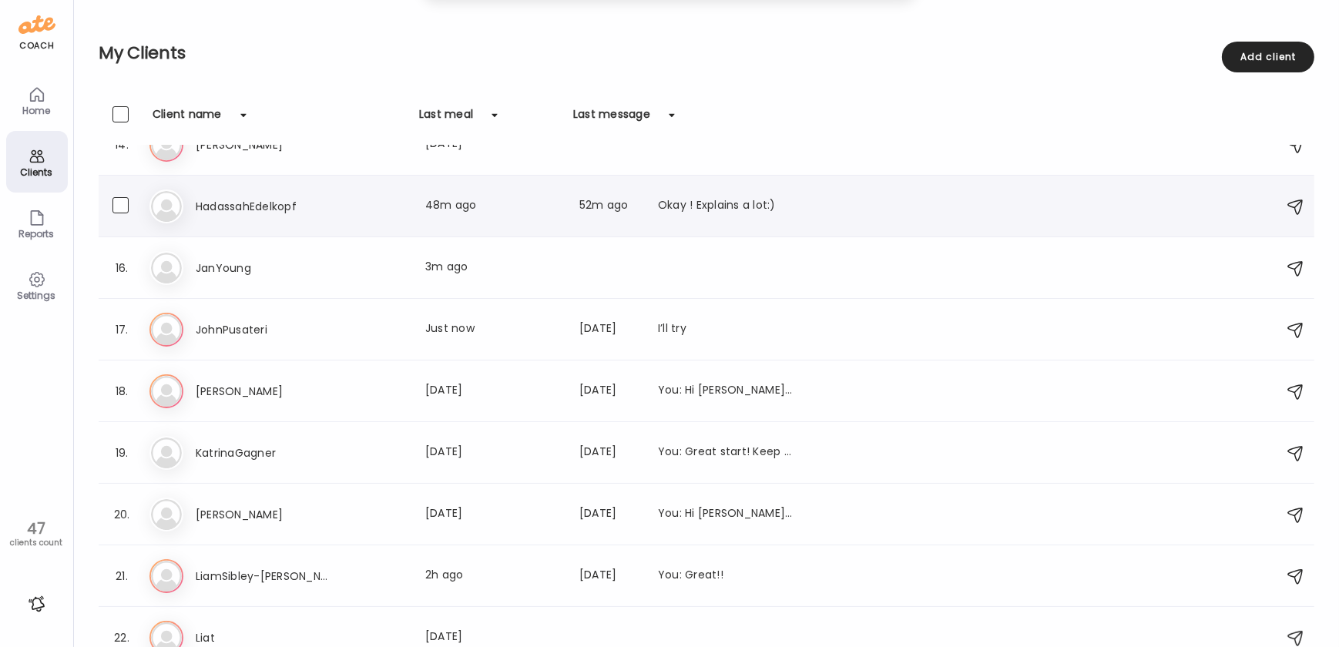
click at [301, 221] on div "Ha HadassahEdelkopf Last meal: 48m ago Last message: 52m ago Okay ! Explains a …" at bounding box center [708, 207] width 1119 height 34
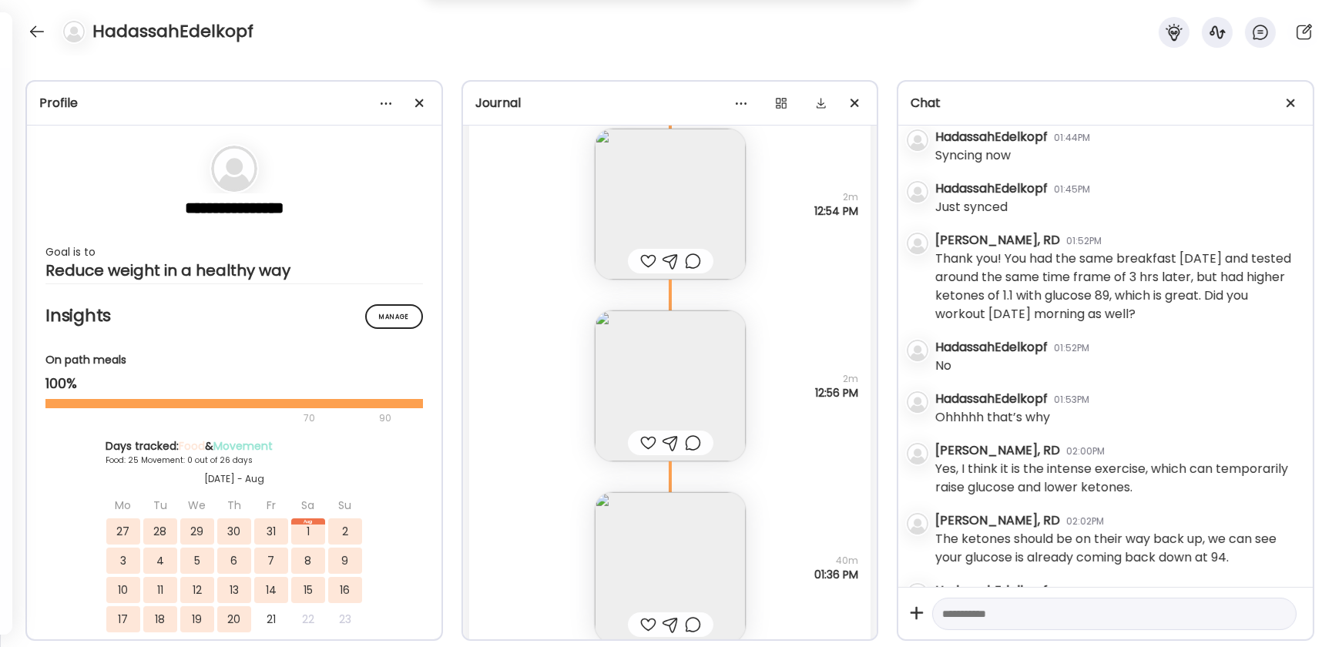
scroll to position [1182, 0]
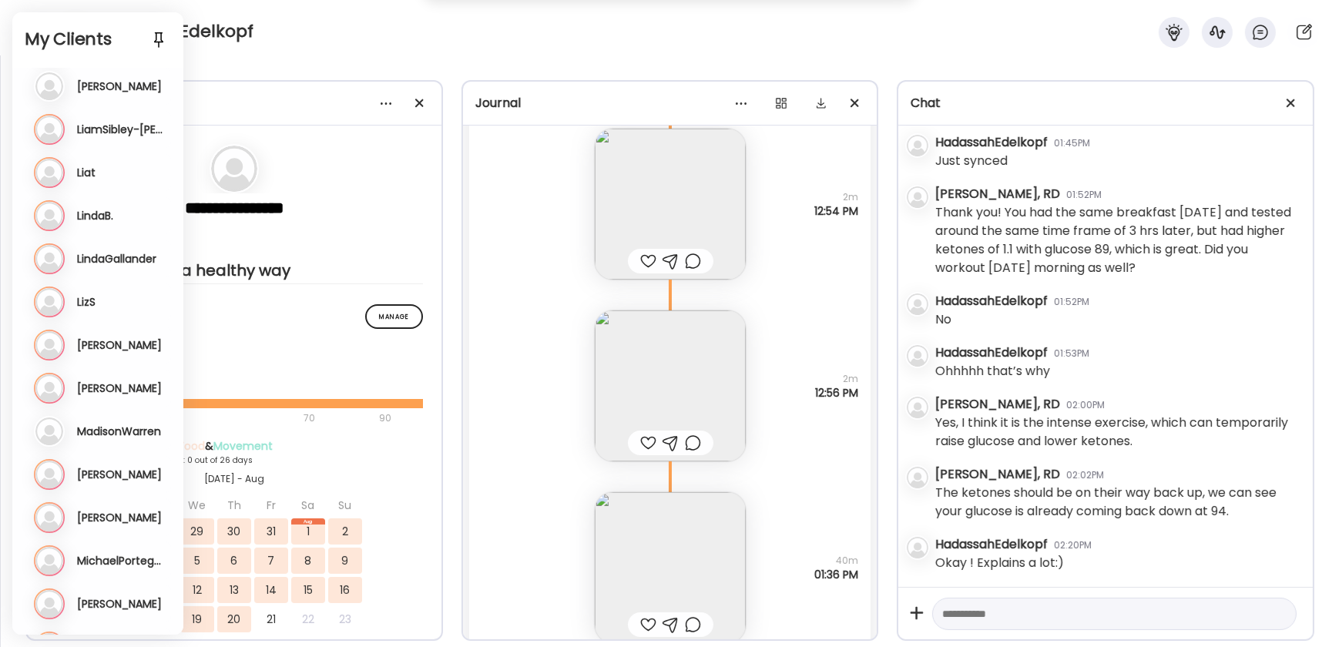
click at [113, 254] on h3 "LindaGallander" at bounding box center [116, 259] width 79 height 14
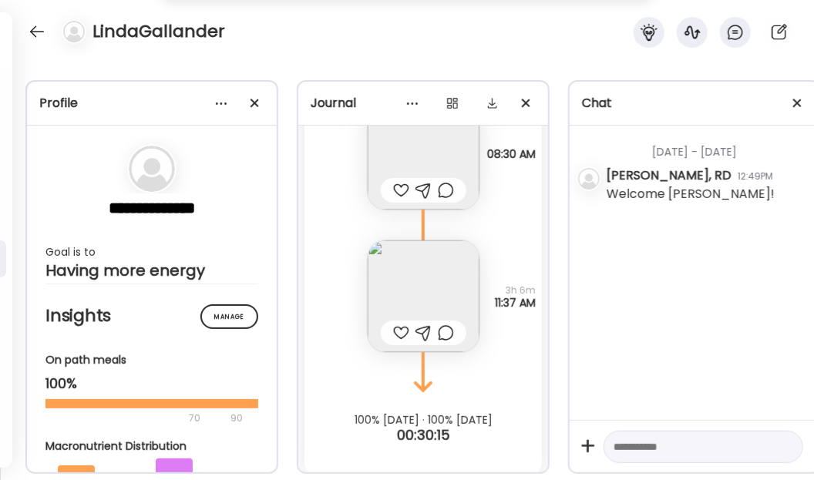
scroll to position [25964, 0]
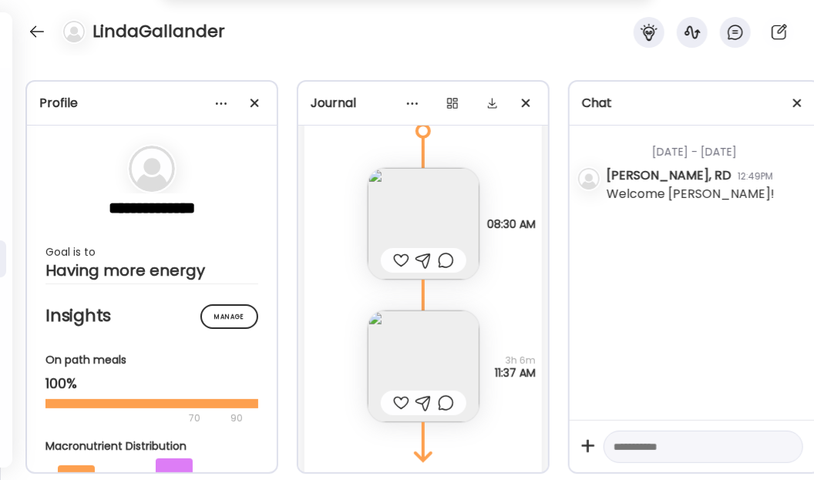
click at [418, 199] on img at bounding box center [424, 224] width 112 height 112
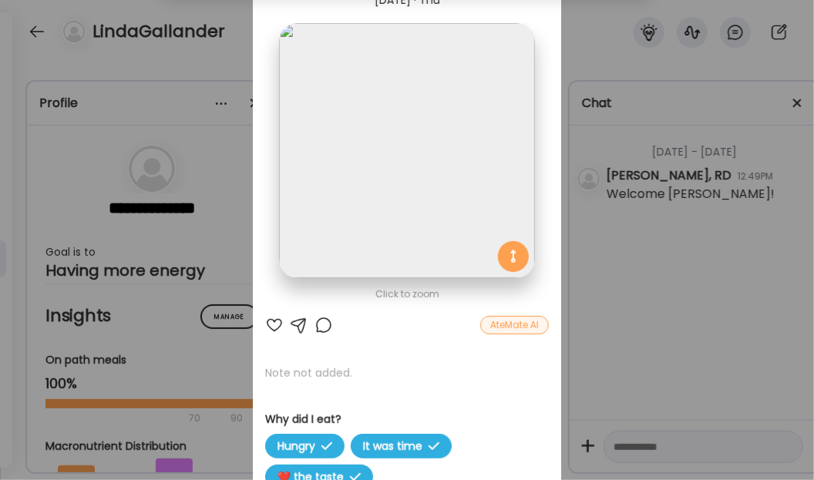
scroll to position [0, 0]
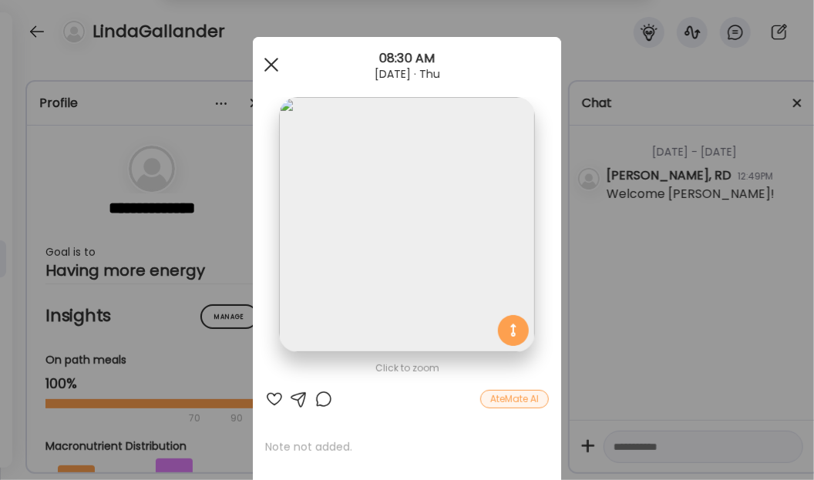
click at [271, 62] on div at bounding box center [271, 64] width 31 height 31
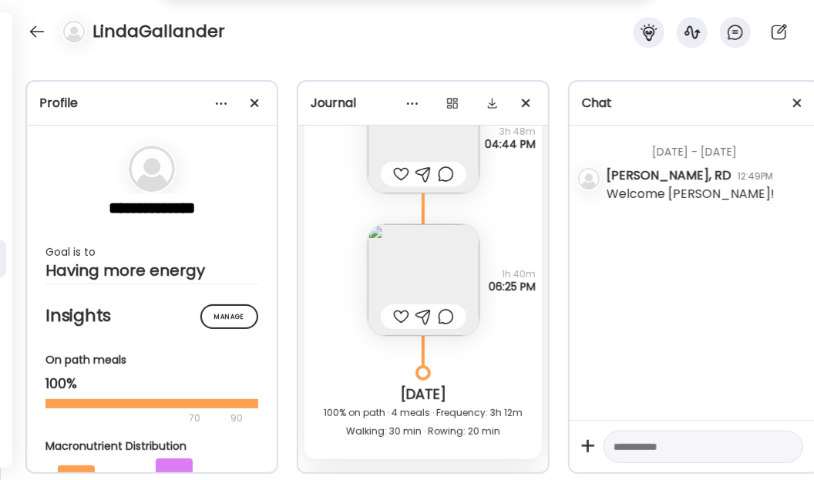
scroll to position [25474, 0]
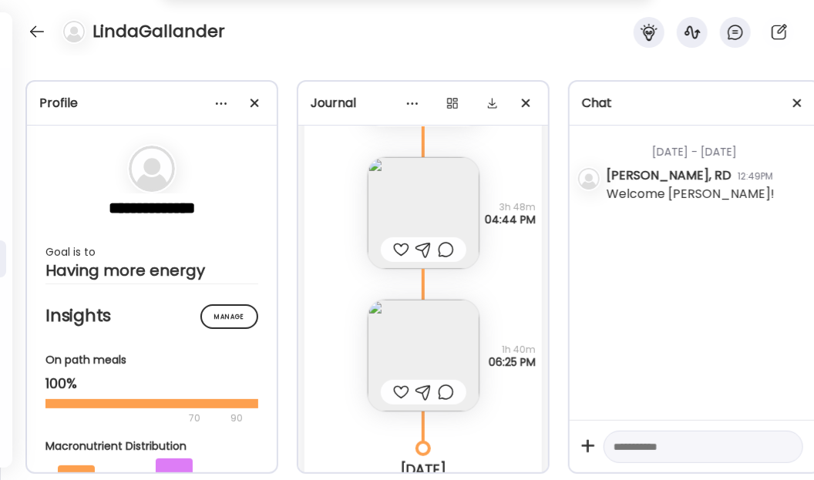
click at [427, 185] on img at bounding box center [424, 213] width 112 height 112
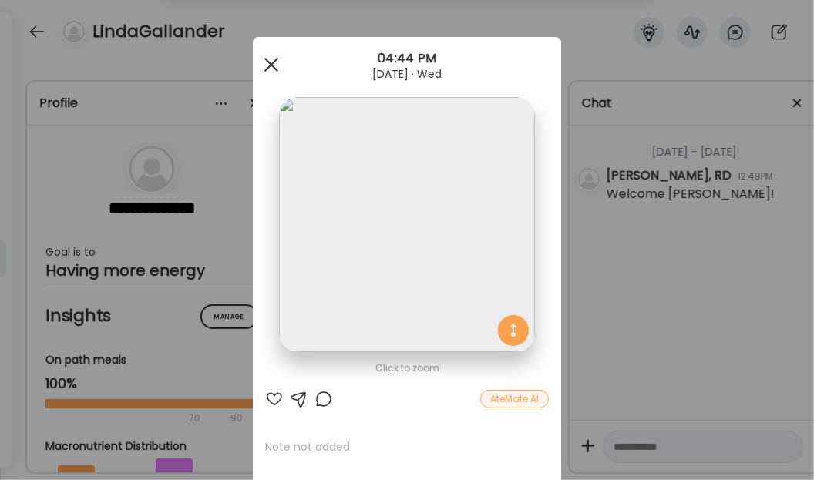
click at [273, 69] on div at bounding box center [271, 64] width 31 height 31
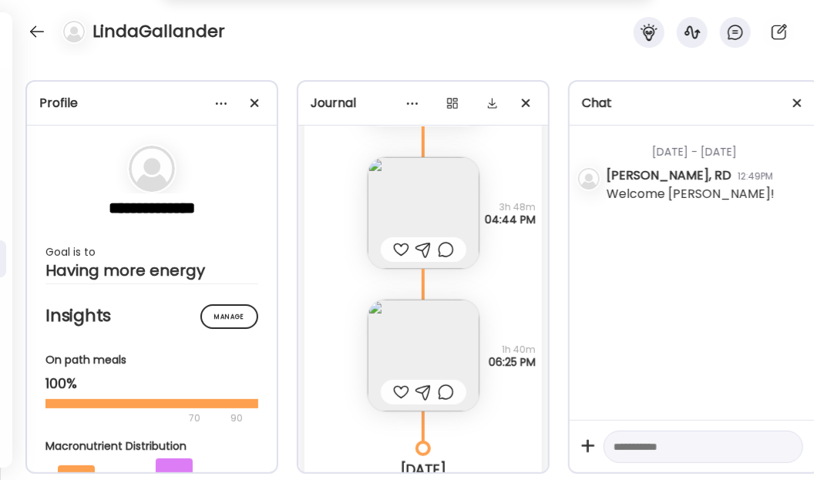
scroll to position [25404, 0]
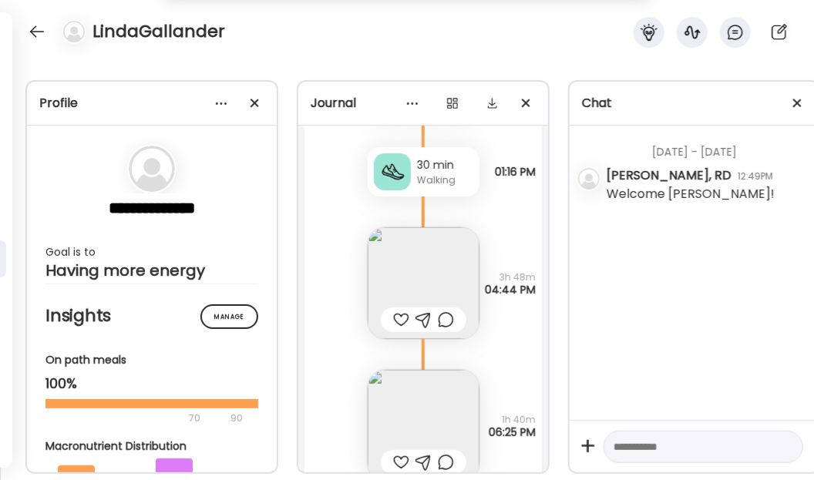
click at [419, 235] on img at bounding box center [424, 283] width 112 height 112
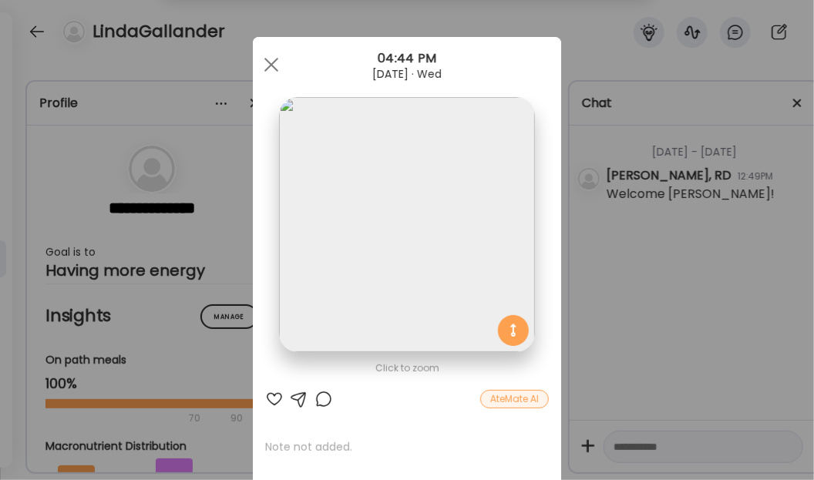
scroll to position [0, 0]
click at [260, 62] on div at bounding box center [271, 64] width 31 height 31
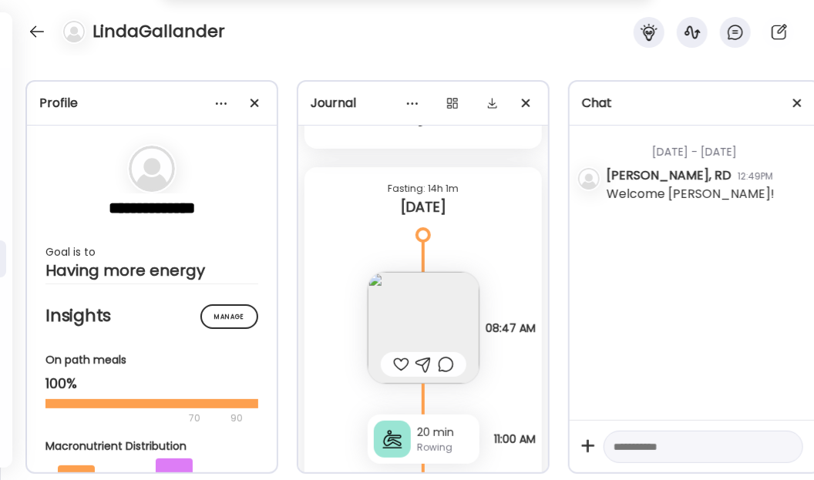
scroll to position [24914, 0]
click at [398, 307] on img at bounding box center [424, 328] width 112 height 112
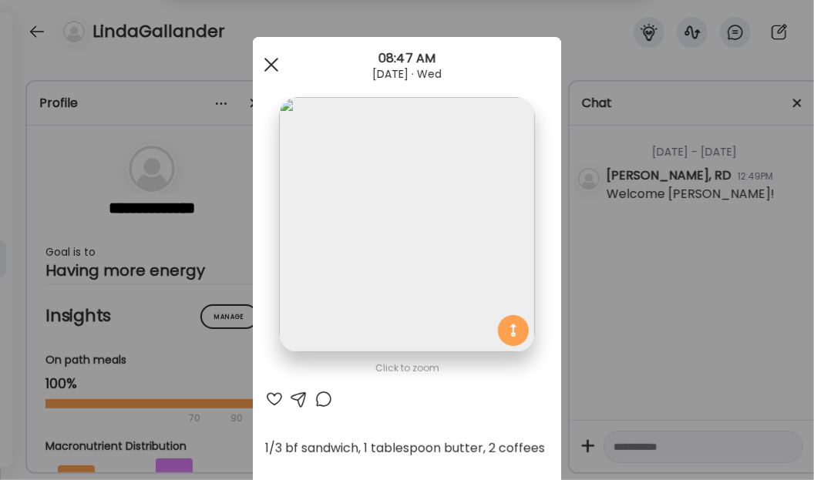
click at [267, 66] on span at bounding box center [271, 65] width 14 height 14
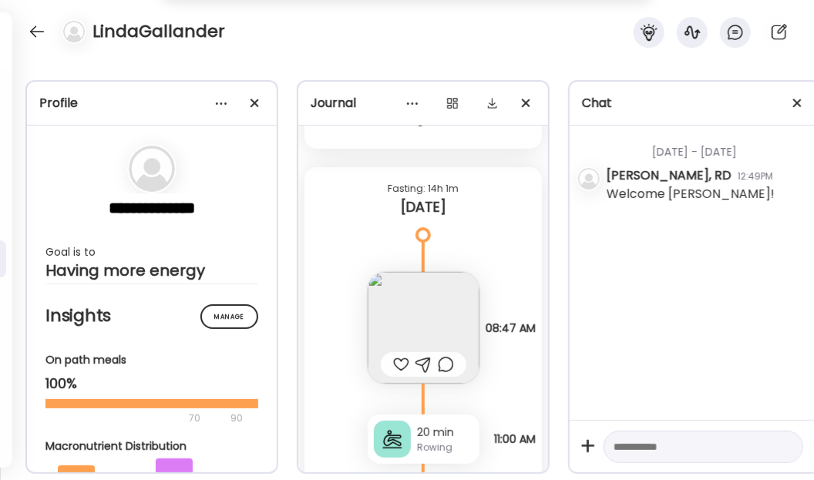
scroll to position [24983, 0]
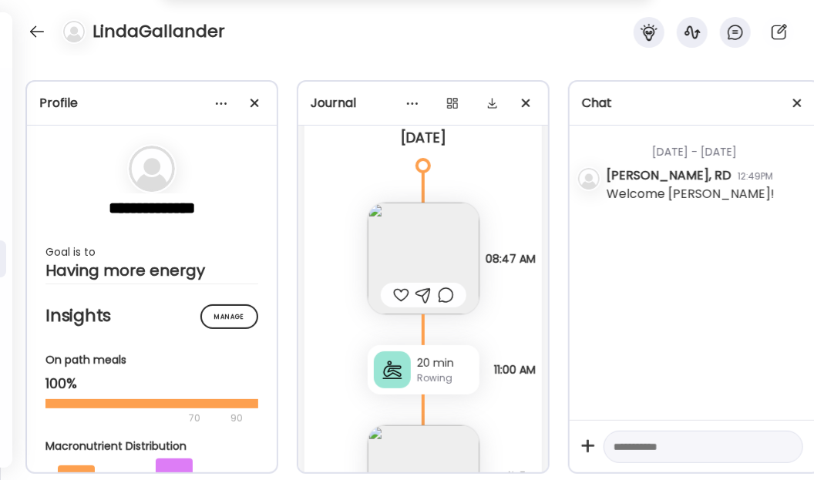
click at [408, 235] on img at bounding box center [424, 259] width 112 height 112
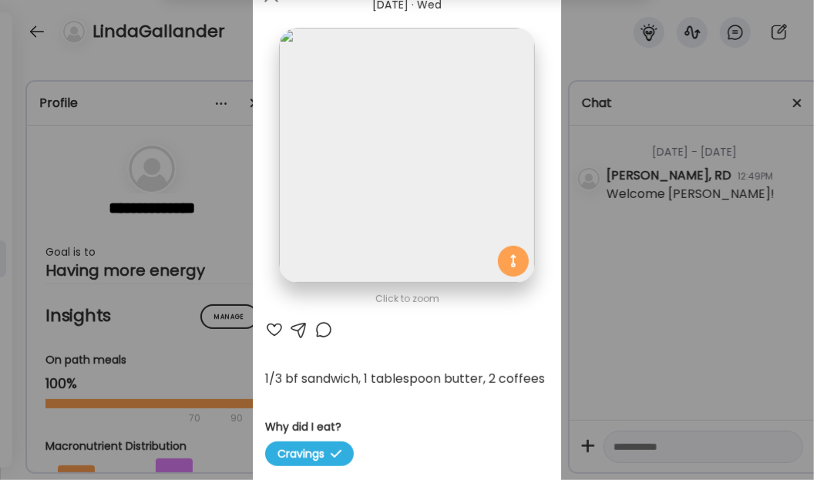
scroll to position [0, 0]
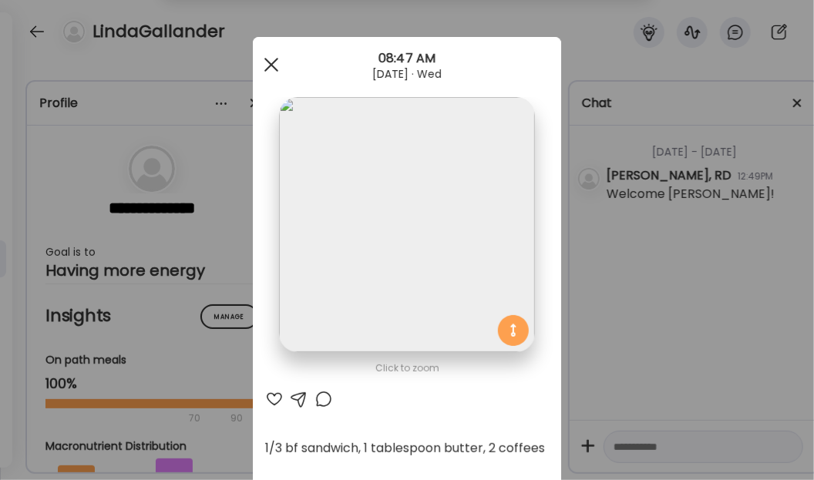
click at [262, 65] on div at bounding box center [271, 64] width 31 height 31
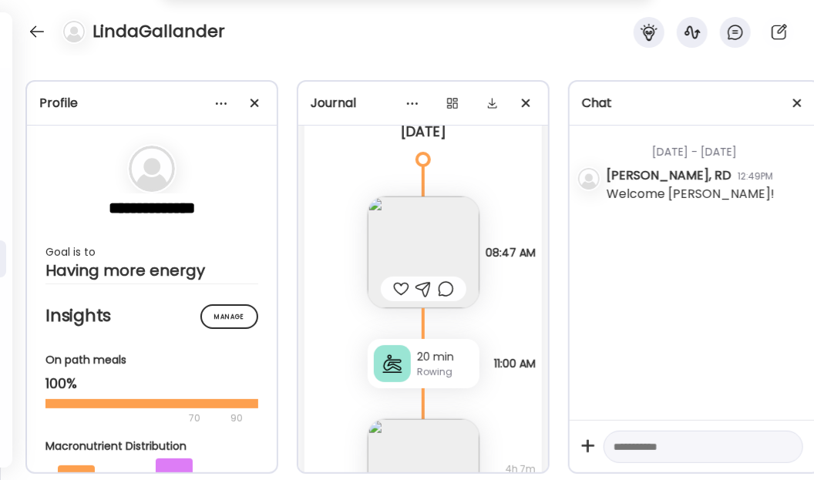
scroll to position [24983, 0]
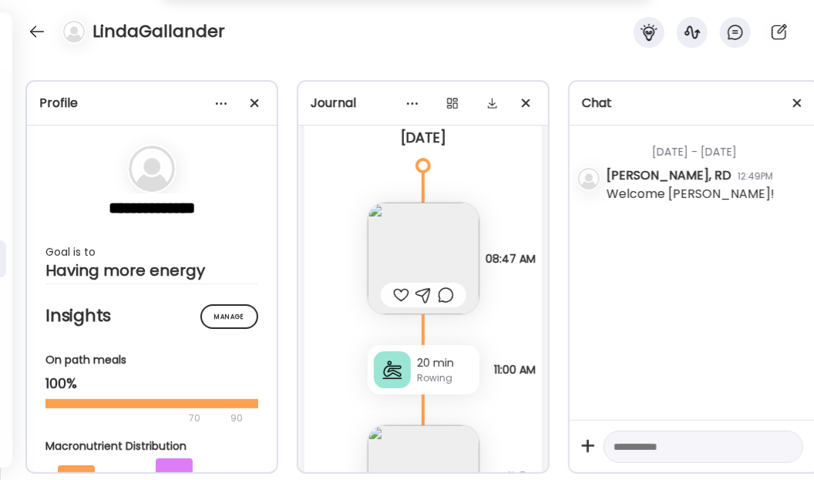
click at [412, 227] on img at bounding box center [424, 259] width 112 height 112
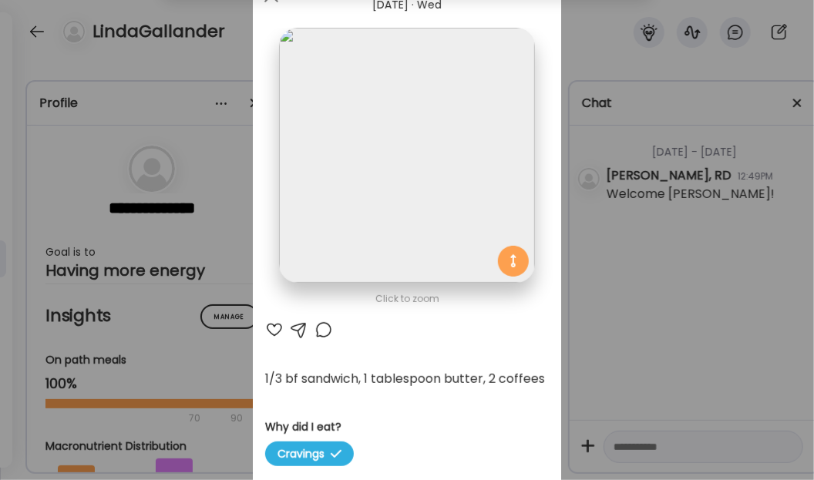
scroll to position [0, 0]
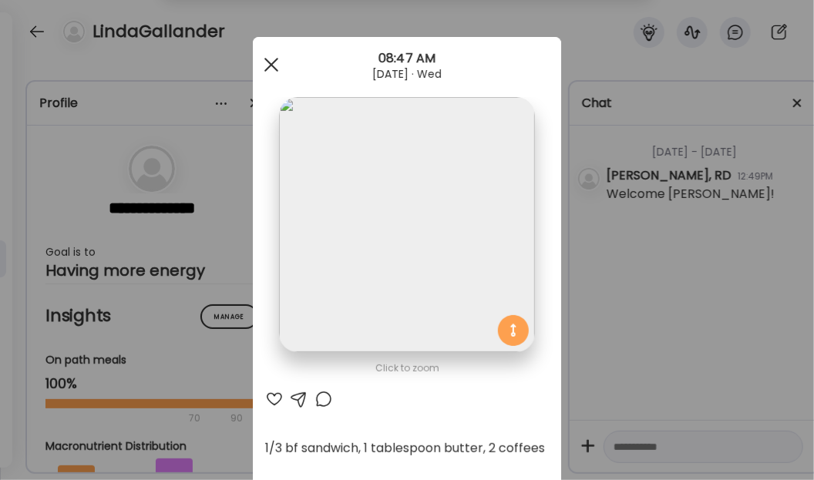
click at [264, 59] on span at bounding box center [271, 65] width 14 height 14
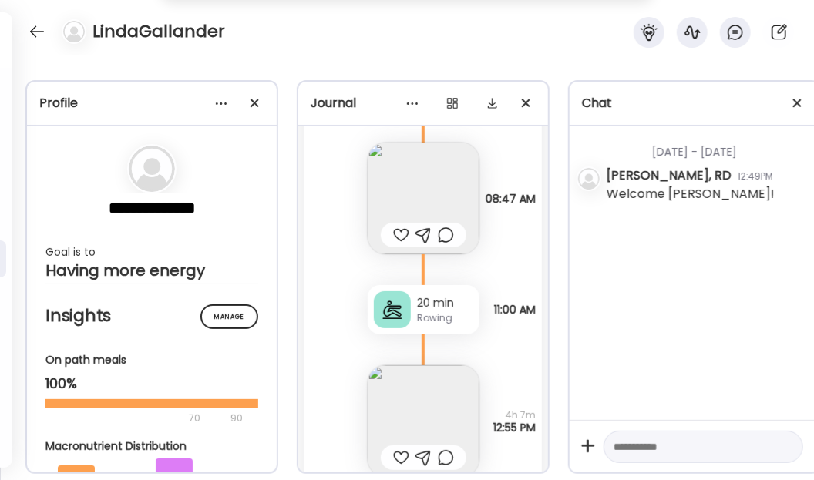
scroll to position [25124, 0]
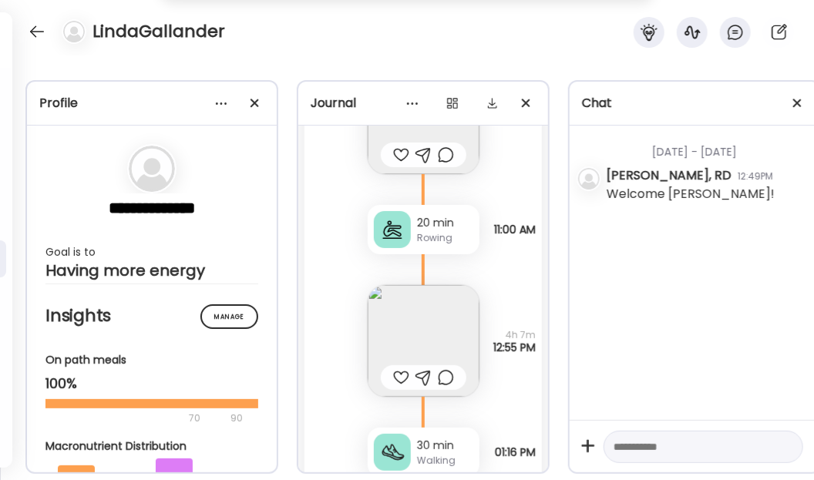
click at [425, 304] on img at bounding box center [424, 341] width 112 height 112
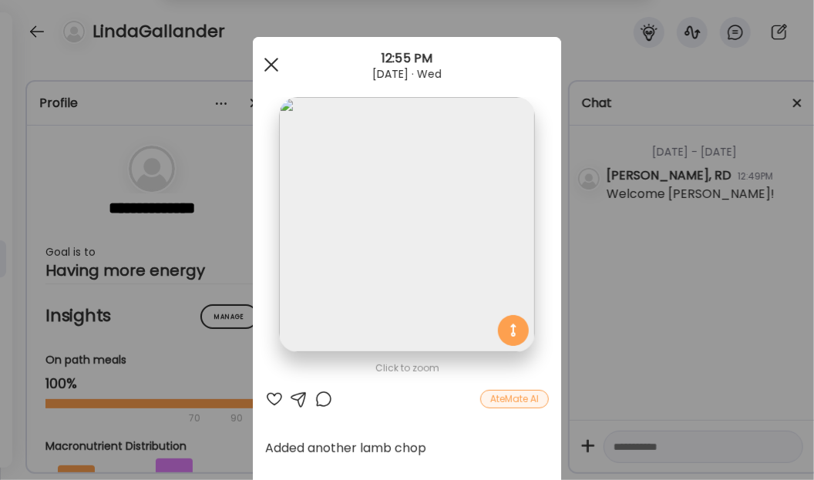
click at [270, 62] on div at bounding box center [271, 64] width 31 height 31
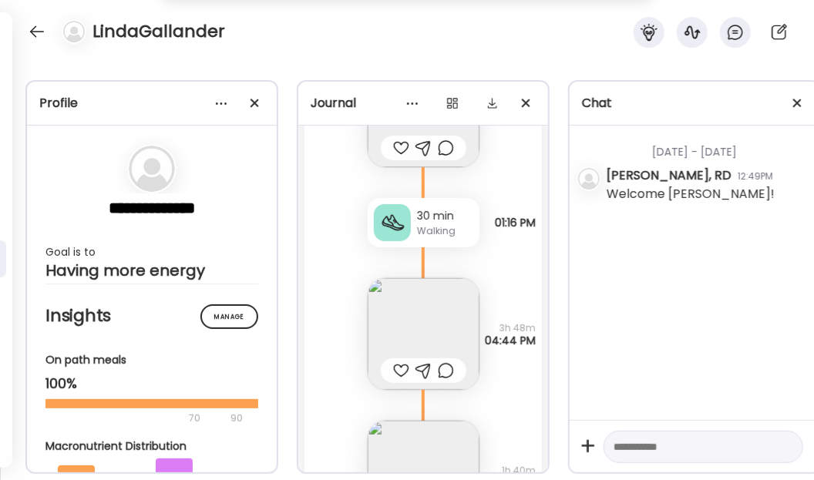
scroll to position [25404, 0]
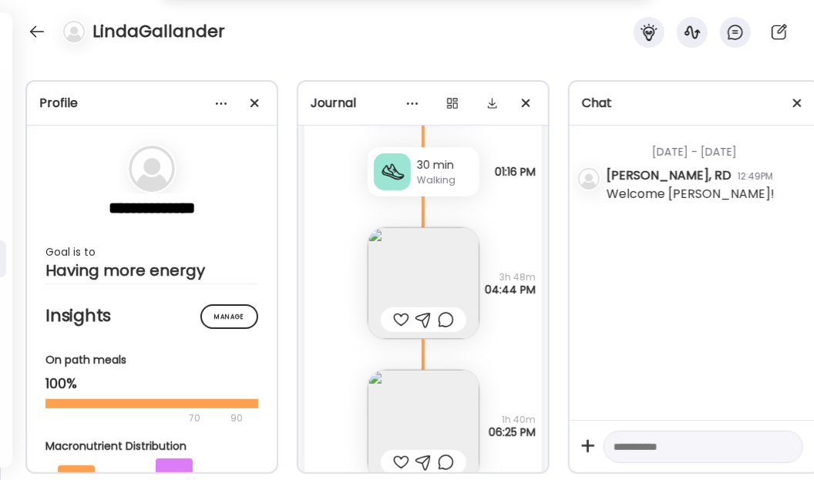
click at [405, 232] on img at bounding box center [424, 283] width 112 height 112
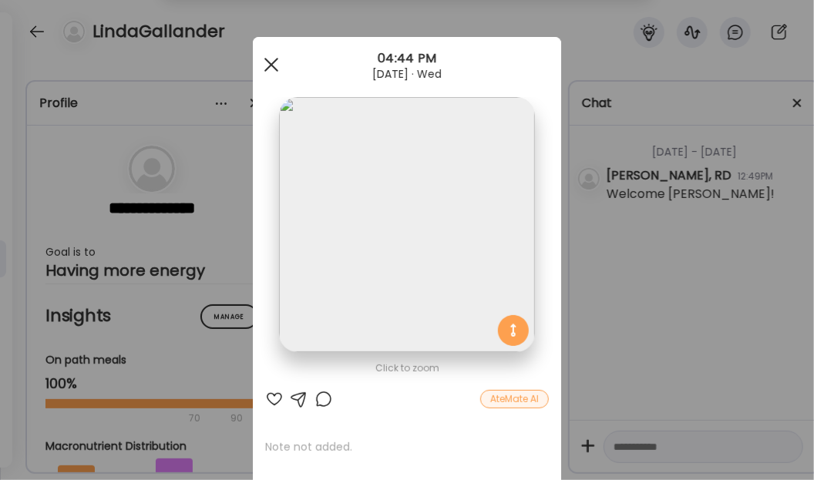
click at [264, 57] on div at bounding box center [271, 64] width 31 height 31
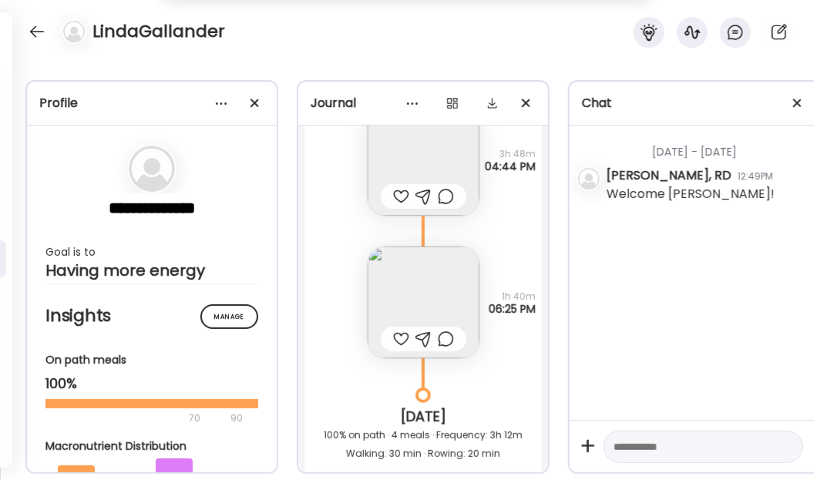
scroll to position [25544, 0]
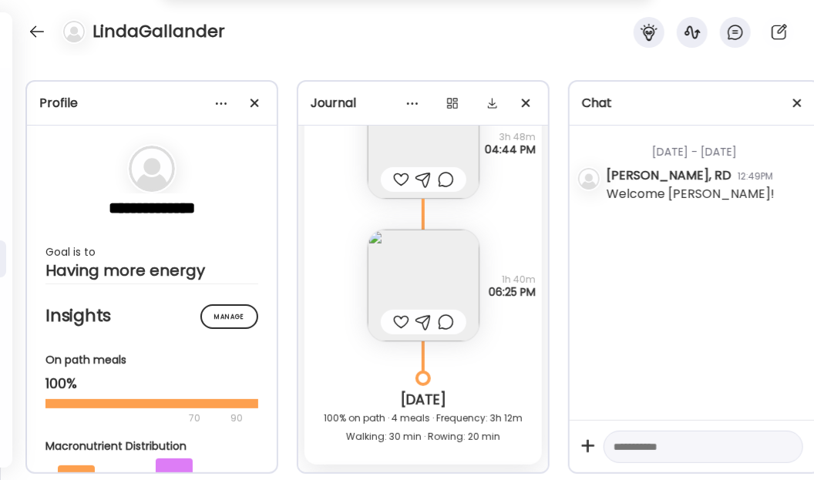
click at [399, 240] on img at bounding box center [424, 286] width 112 height 112
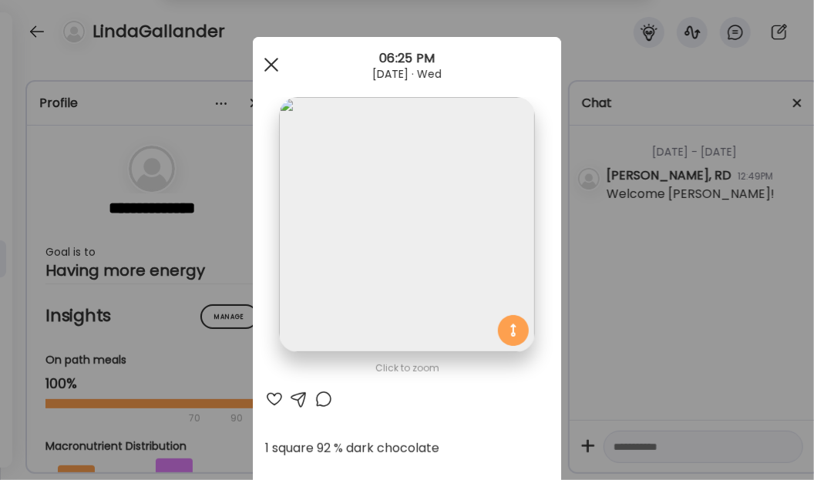
click at [271, 66] on div at bounding box center [271, 64] width 31 height 31
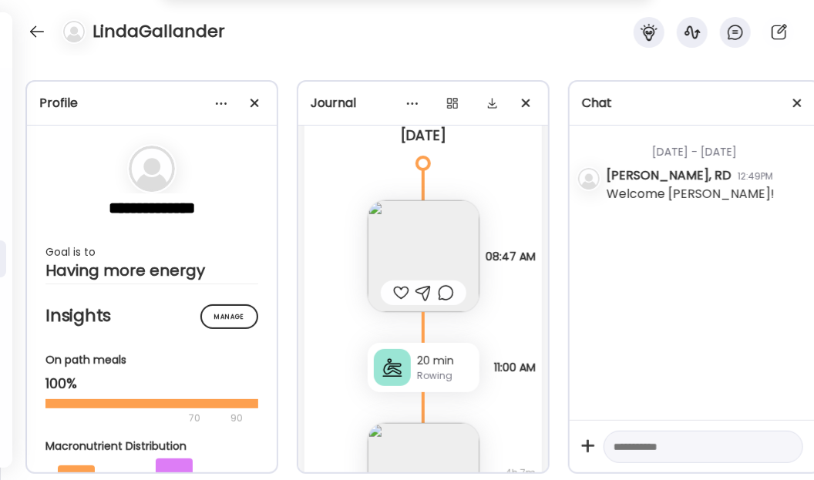
scroll to position [24914, 0]
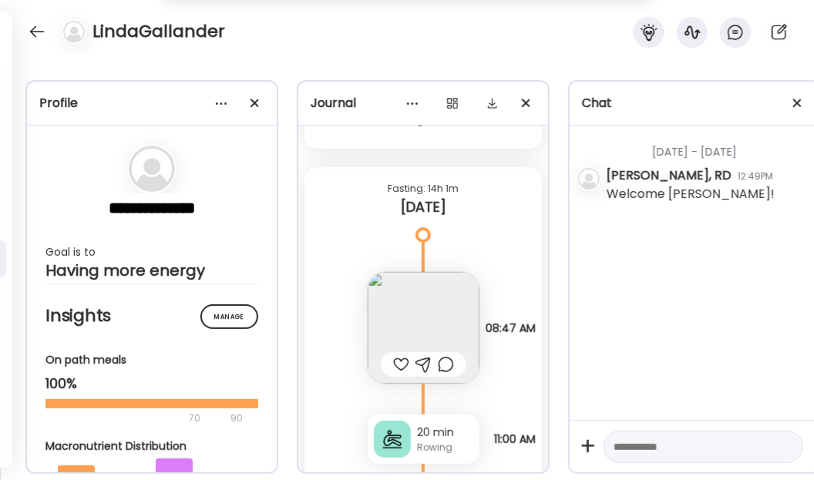
click at [421, 309] on img at bounding box center [424, 328] width 112 height 112
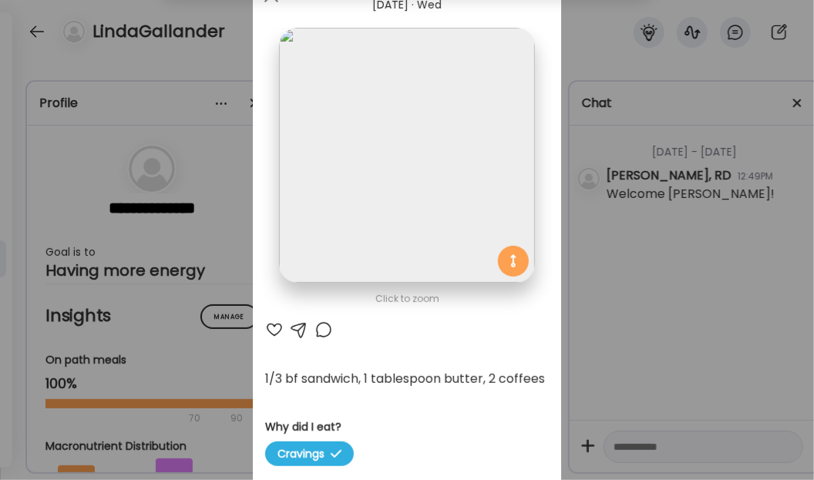
scroll to position [0, 0]
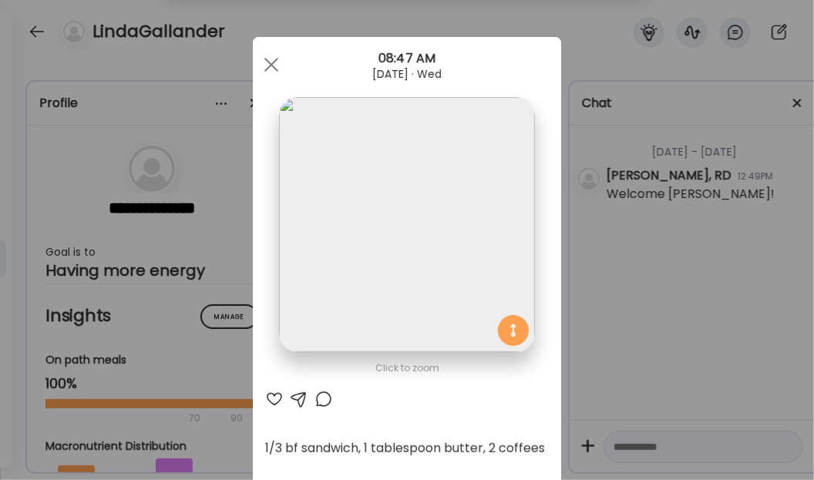
click at [264, 63] on span at bounding box center [271, 65] width 14 height 14
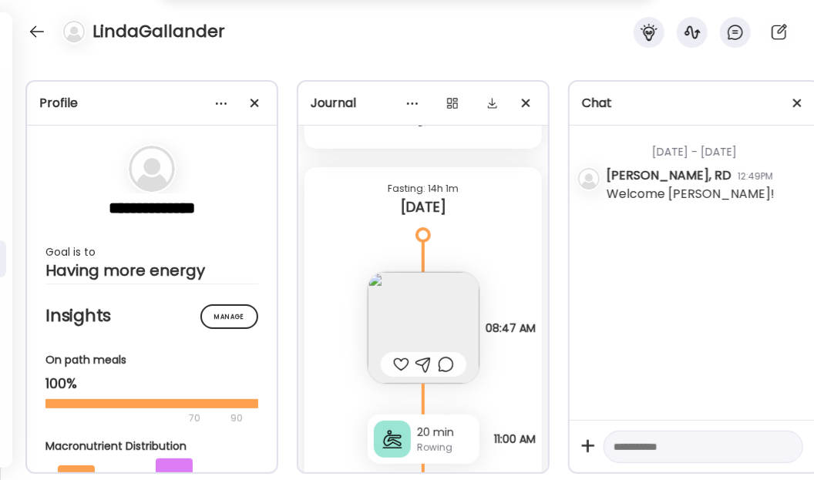
click at [747, 68] on div "**********" at bounding box center [407, 267] width 814 height 425
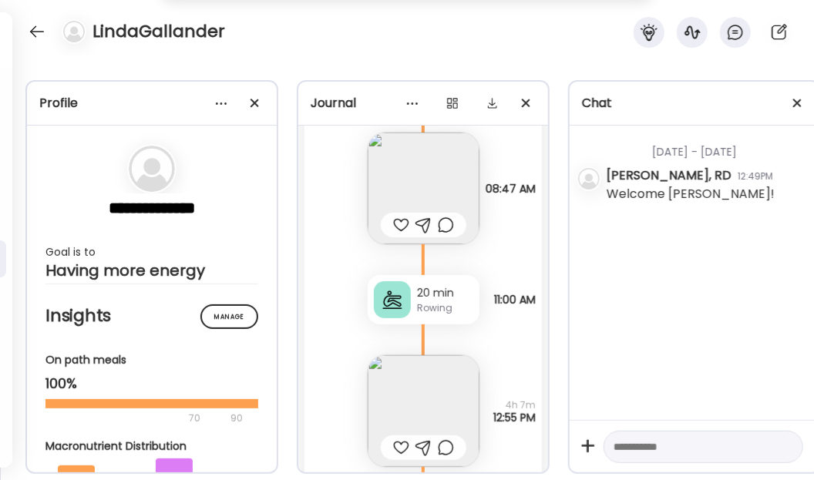
scroll to position [25194, 0]
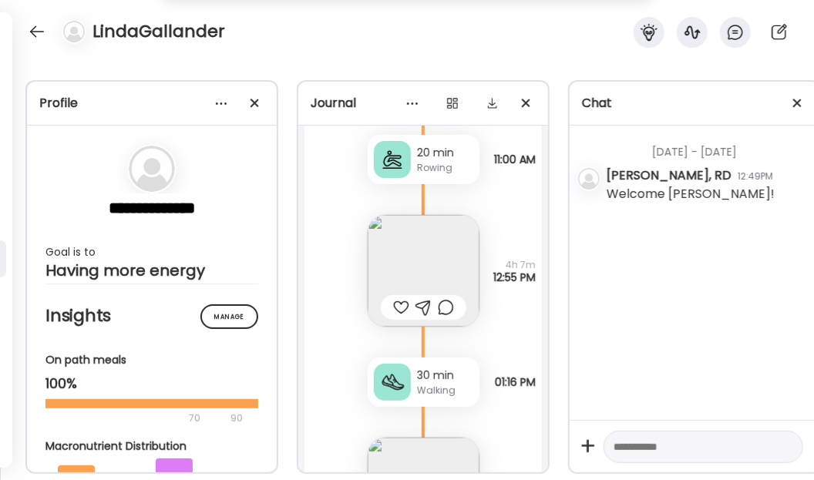
click at [422, 260] on img at bounding box center [424, 271] width 112 height 112
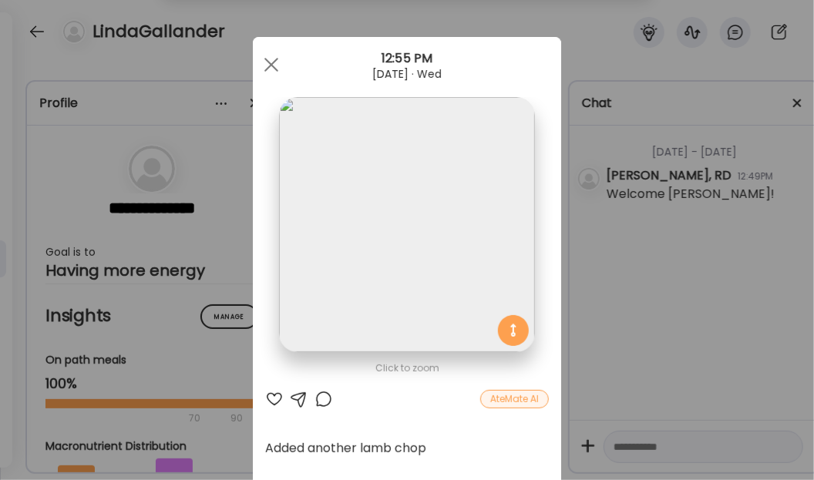
click at [422, 260] on img at bounding box center [406, 224] width 255 height 255
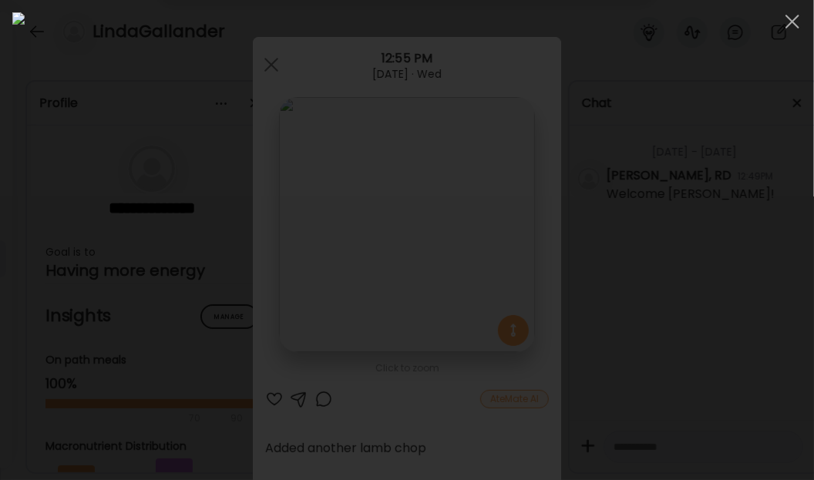
click at [788, 22] on div at bounding box center [792, 21] width 31 height 31
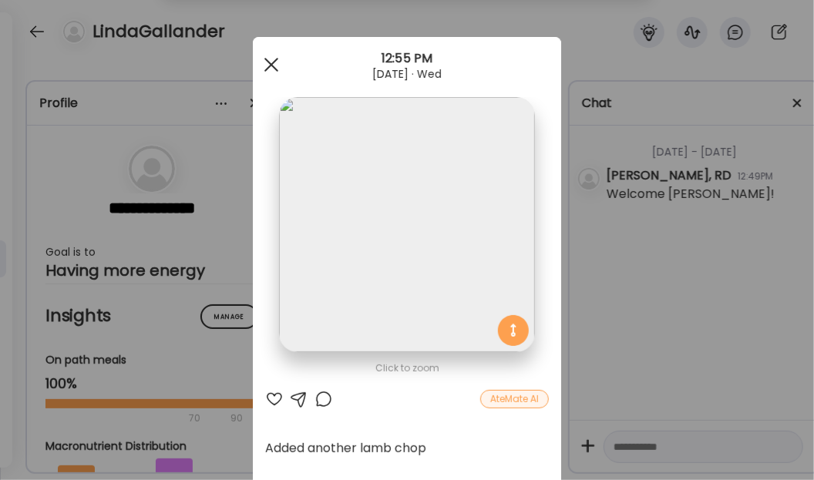
click at [267, 69] on div at bounding box center [271, 64] width 31 height 31
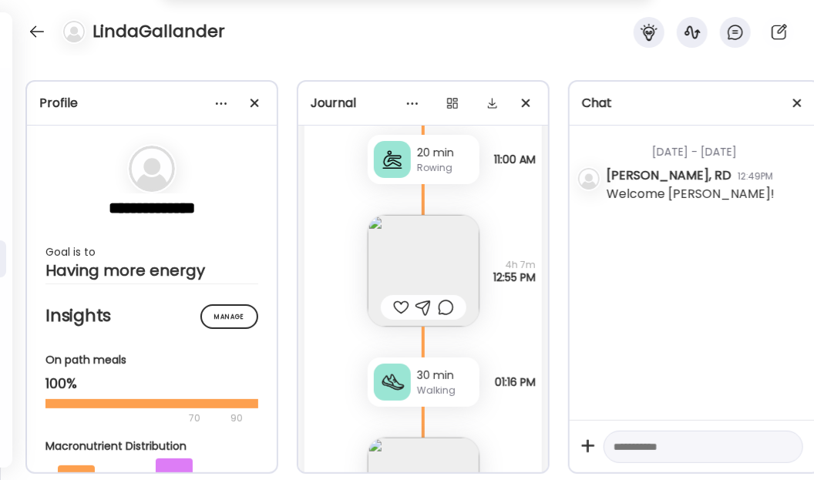
scroll to position [25264, 0]
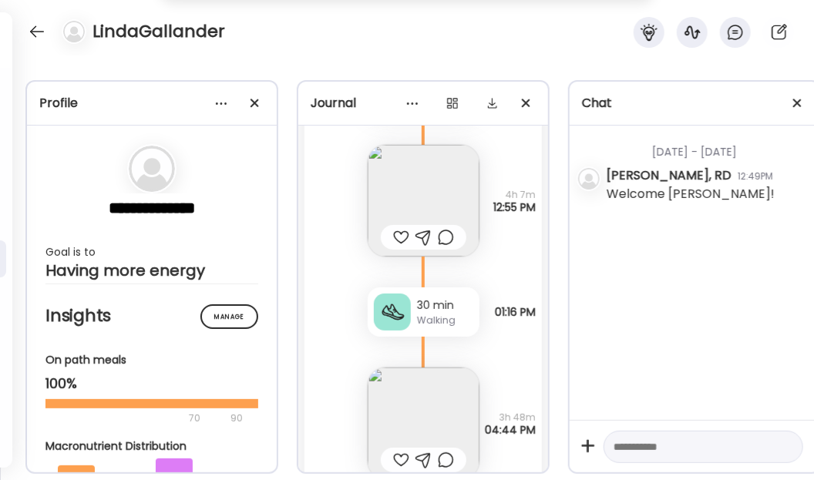
click at [408, 174] on img at bounding box center [424, 201] width 112 height 112
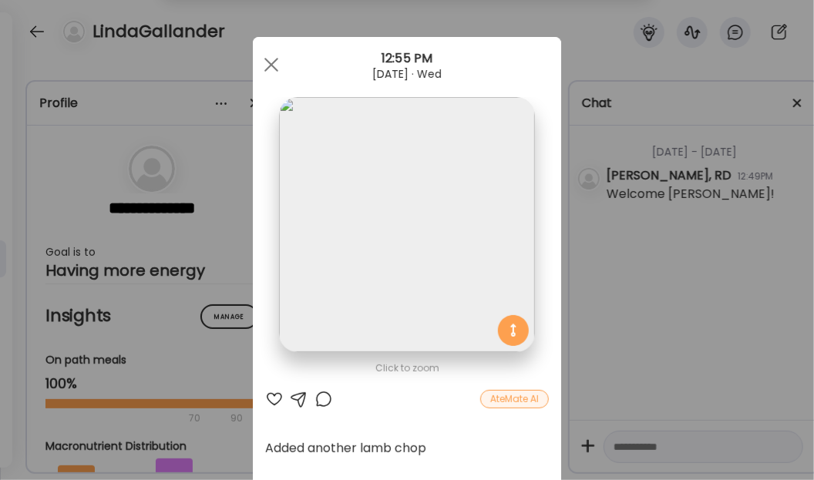
click at [375, 246] on img at bounding box center [406, 224] width 255 height 255
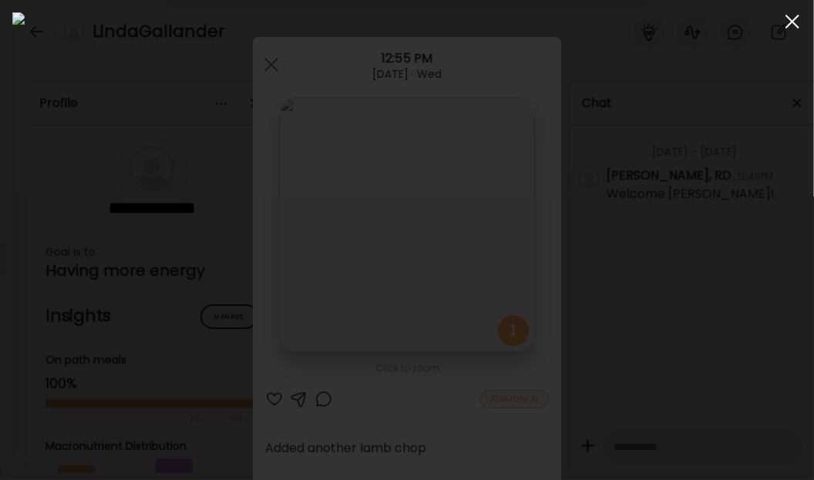
click at [795, 22] on div at bounding box center [792, 21] width 31 height 31
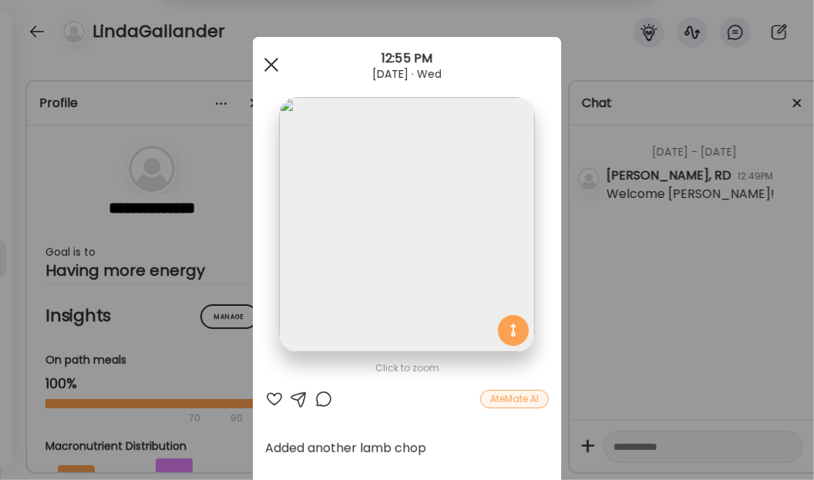
click at [267, 62] on span at bounding box center [271, 65] width 14 height 14
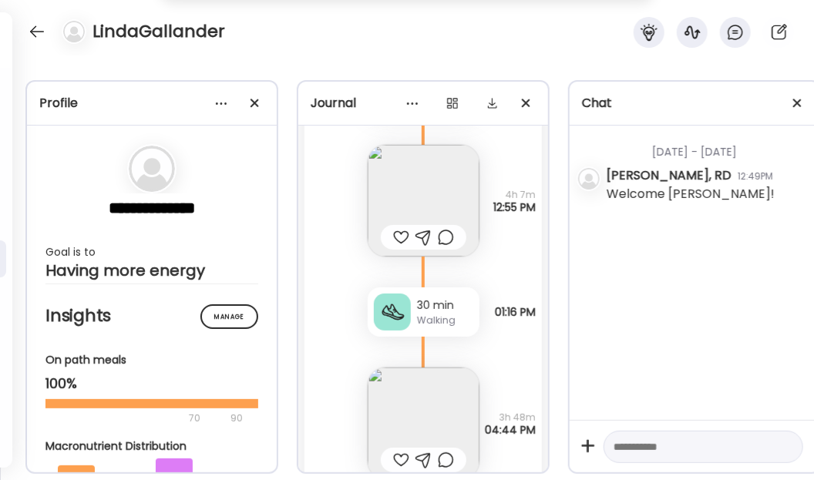
scroll to position [25474, 0]
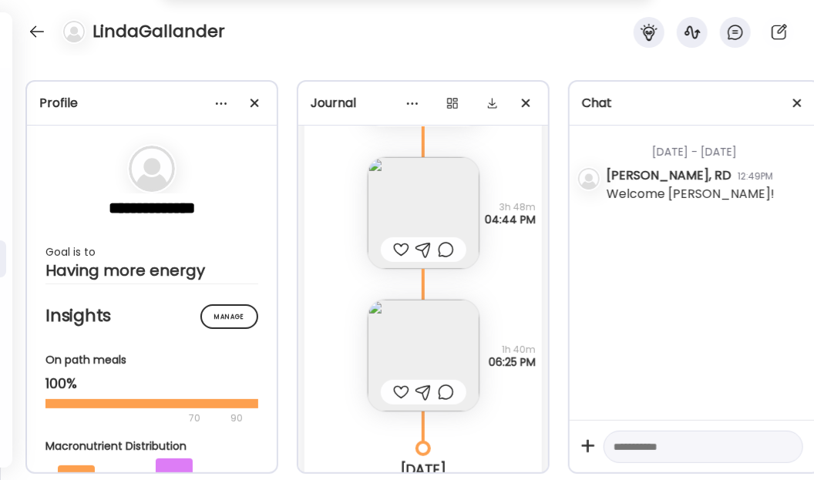
click at [421, 183] on img at bounding box center [424, 213] width 112 height 112
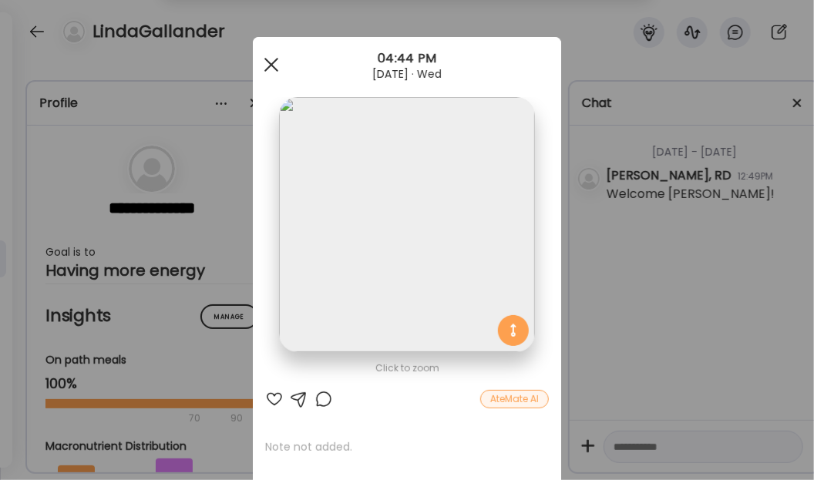
click at [264, 69] on div at bounding box center [271, 64] width 31 height 31
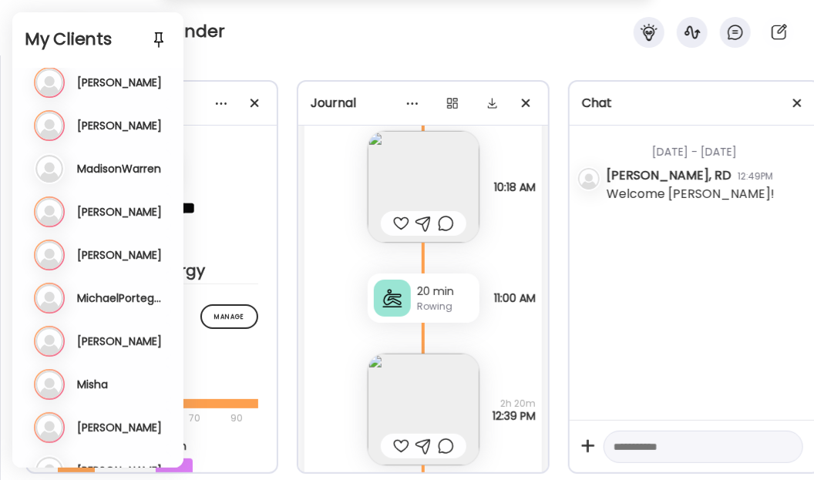
scroll to position [1113, 0]
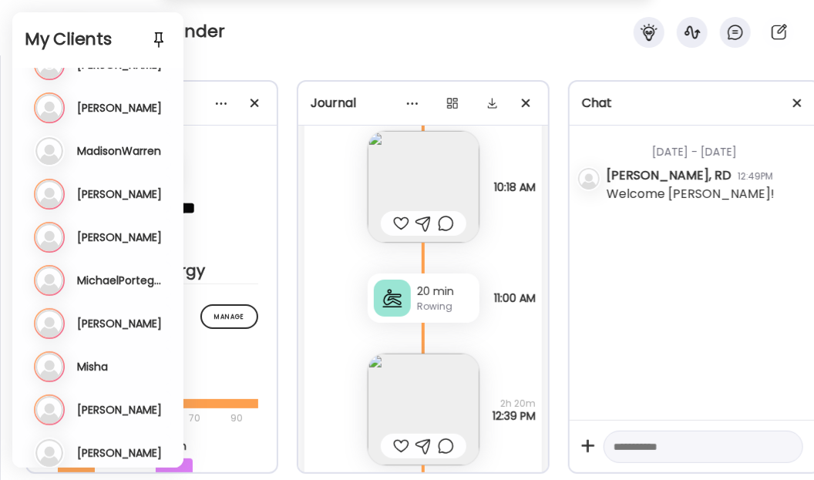
click at [125, 415] on div "Mo Monique Last meal: Just now Last message: 14d ago You: Hi Monique! Let me kn…" at bounding box center [99, 410] width 131 height 31
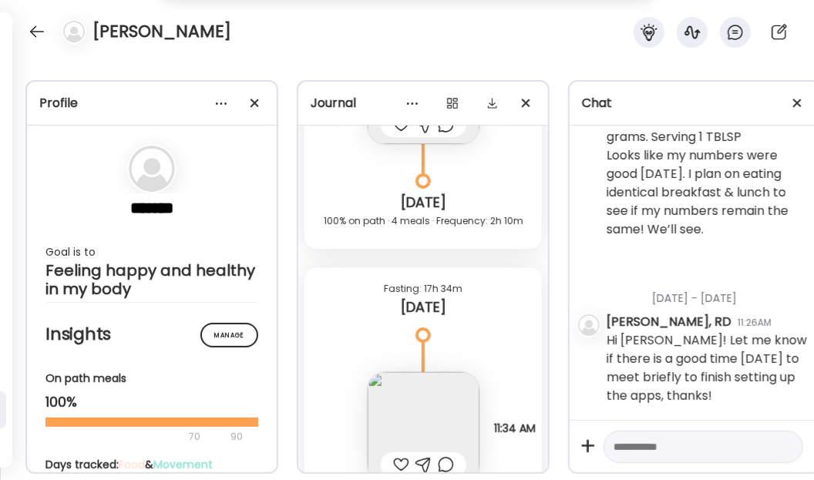
scroll to position [33046, 0]
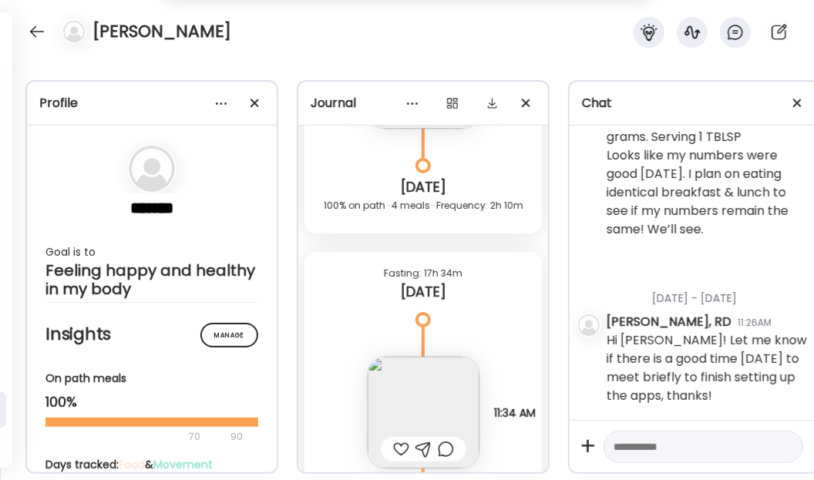
click at [409, 388] on img at bounding box center [424, 413] width 112 height 112
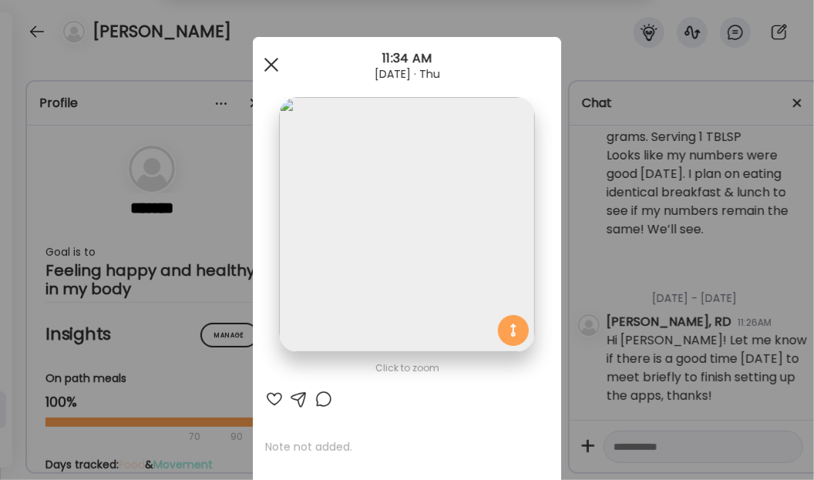
click at [271, 69] on span at bounding box center [271, 65] width 14 height 14
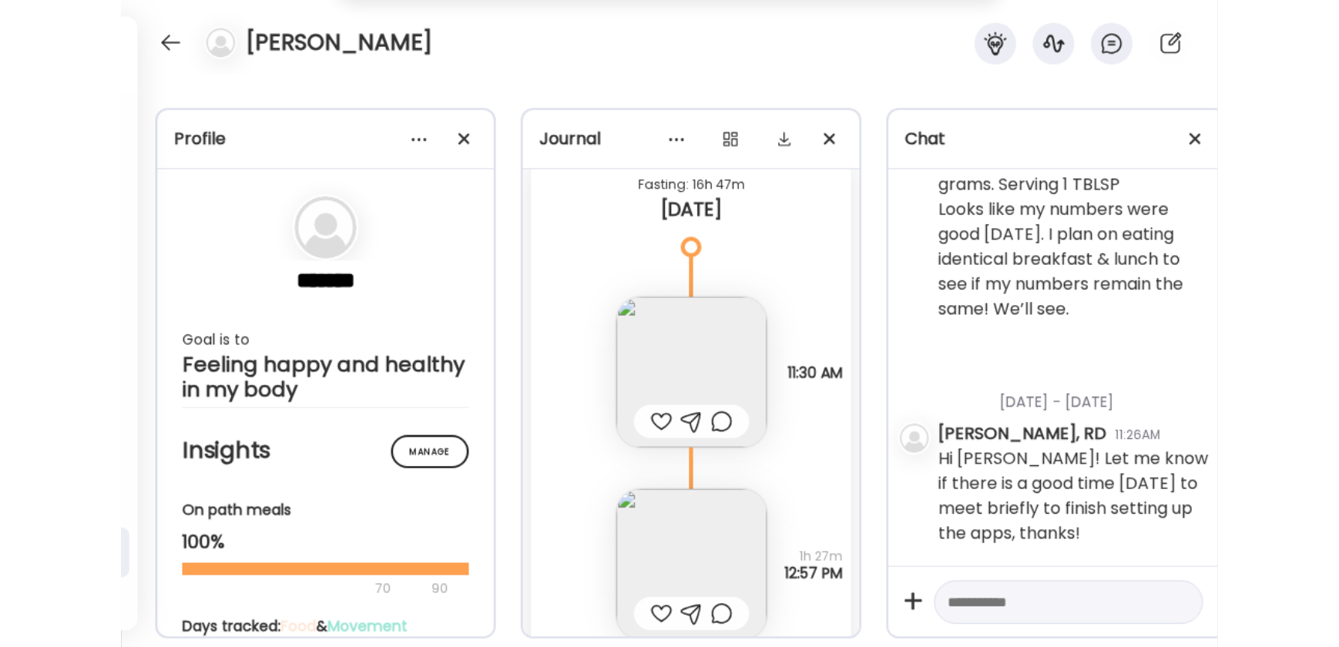
scroll to position [32416, 0]
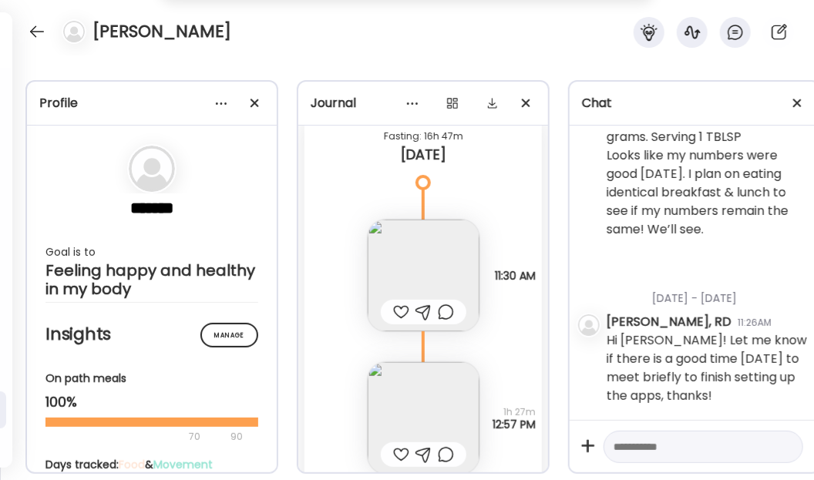
click at [394, 247] on img at bounding box center [424, 276] width 112 height 112
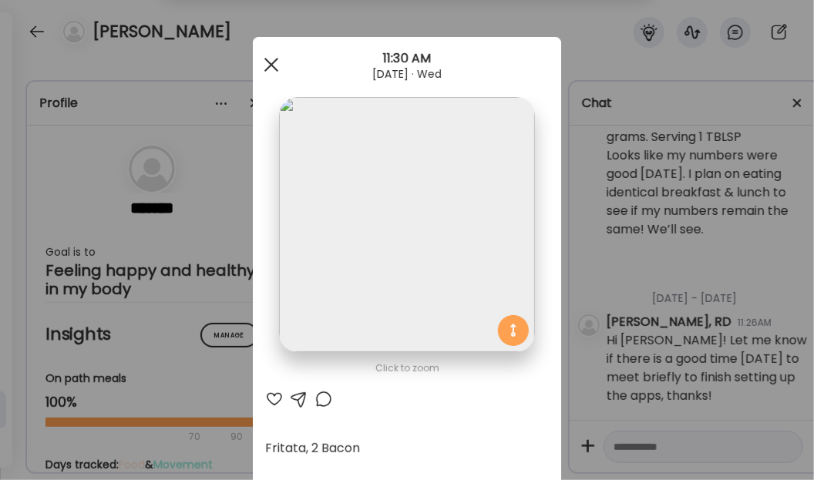
click at [264, 58] on span at bounding box center [271, 65] width 14 height 14
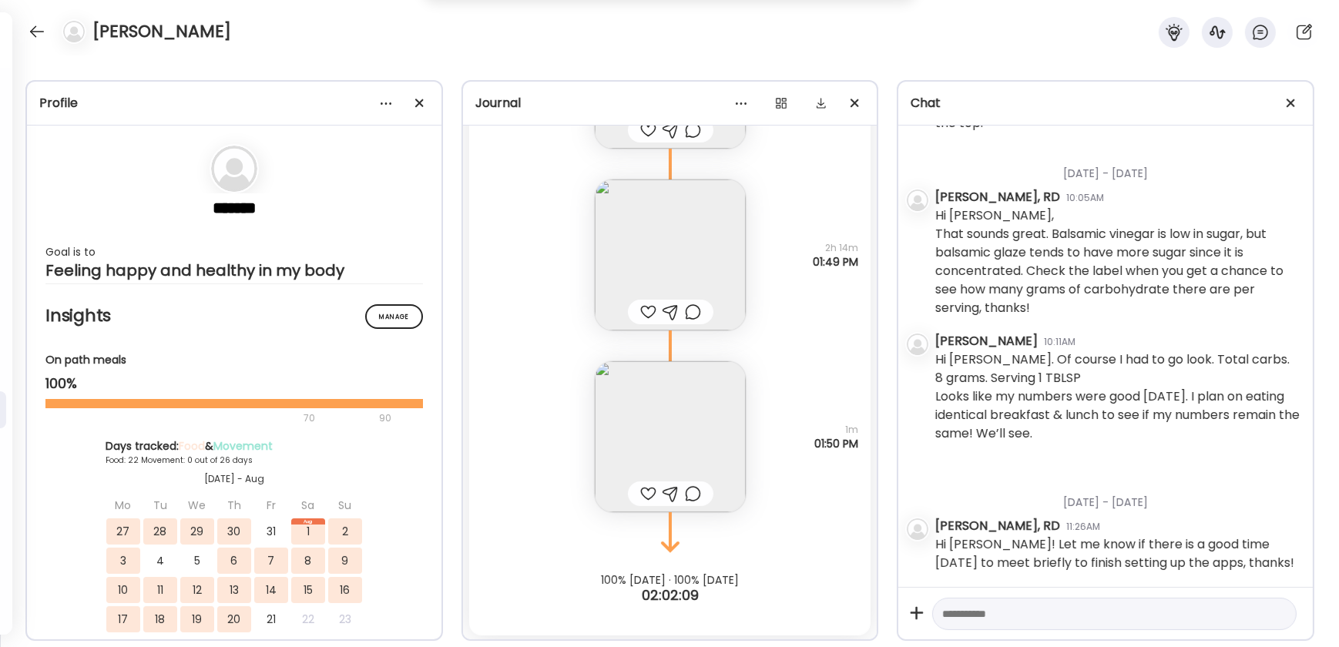
scroll to position [40912, 0]
click at [675, 404] on img at bounding box center [670, 436] width 151 height 151
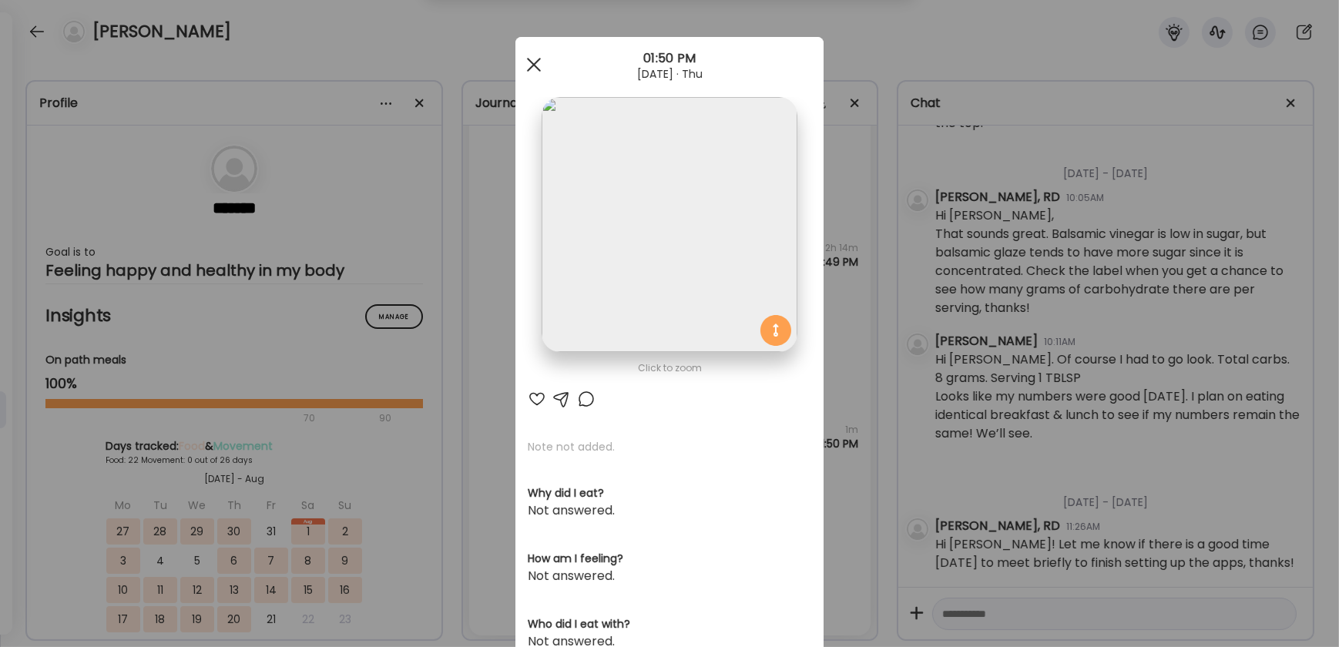
click at [533, 69] on span at bounding box center [534, 65] width 14 height 14
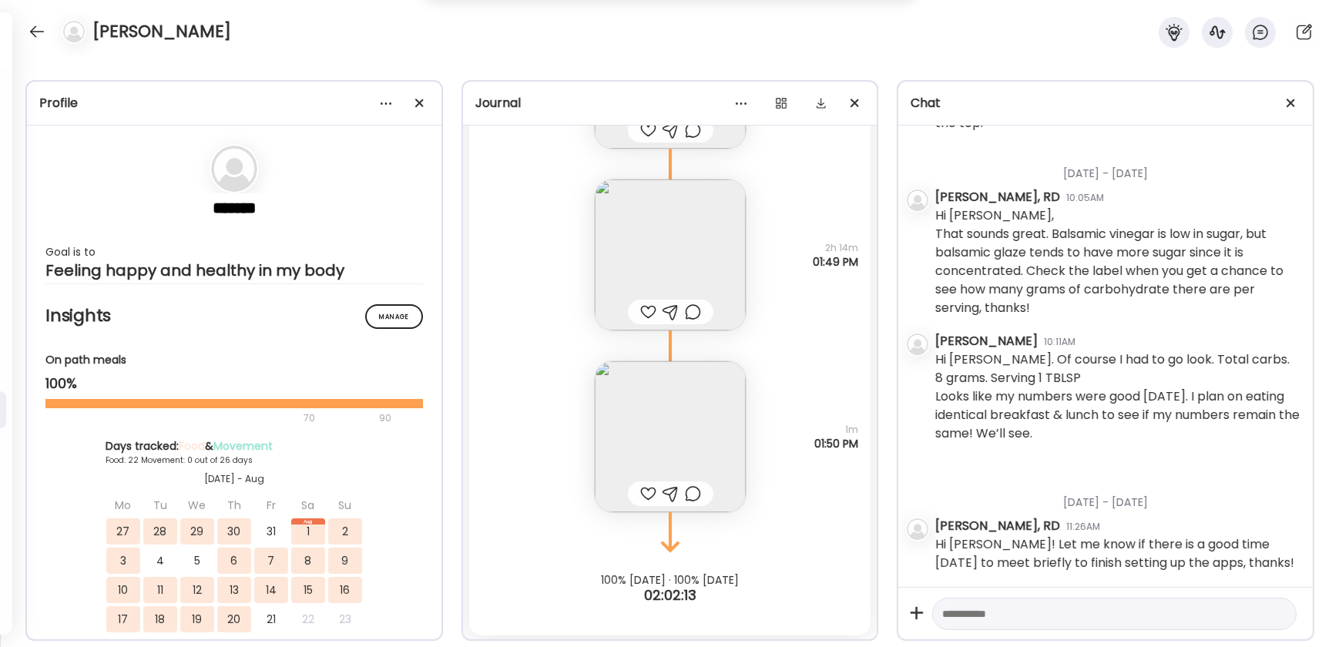
click at [632, 244] on img at bounding box center [670, 255] width 151 height 151
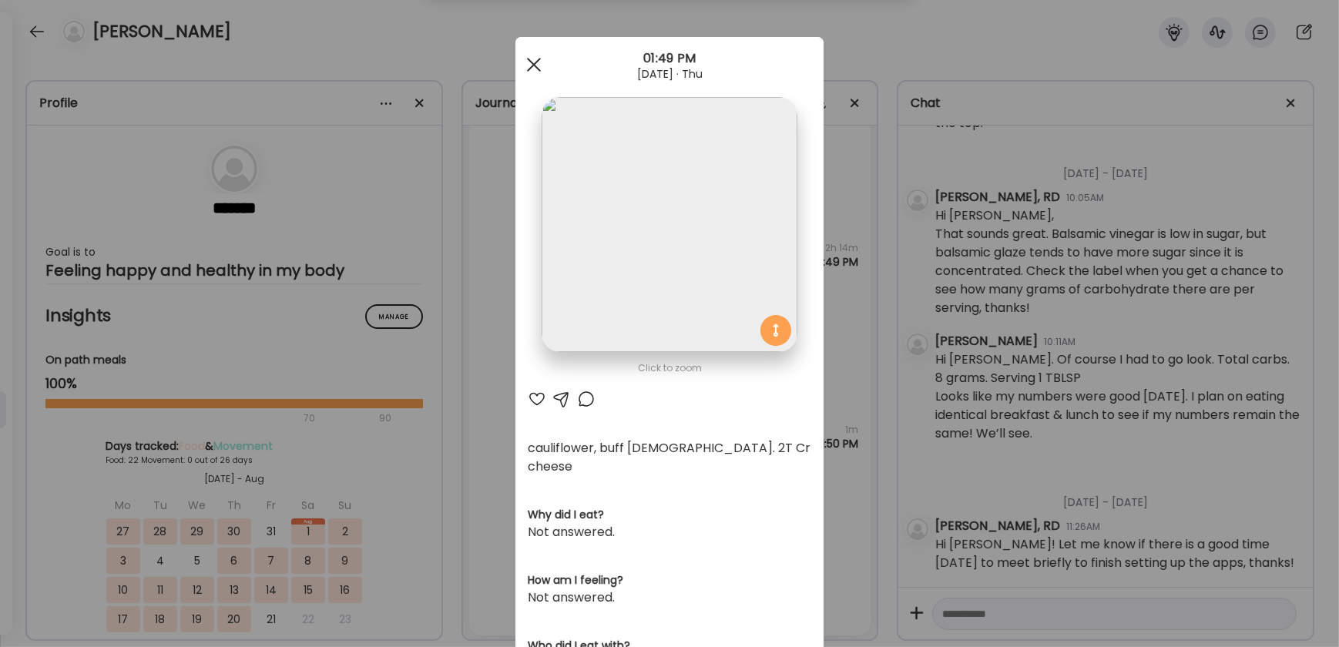
click at [526, 66] on div at bounding box center [534, 64] width 31 height 31
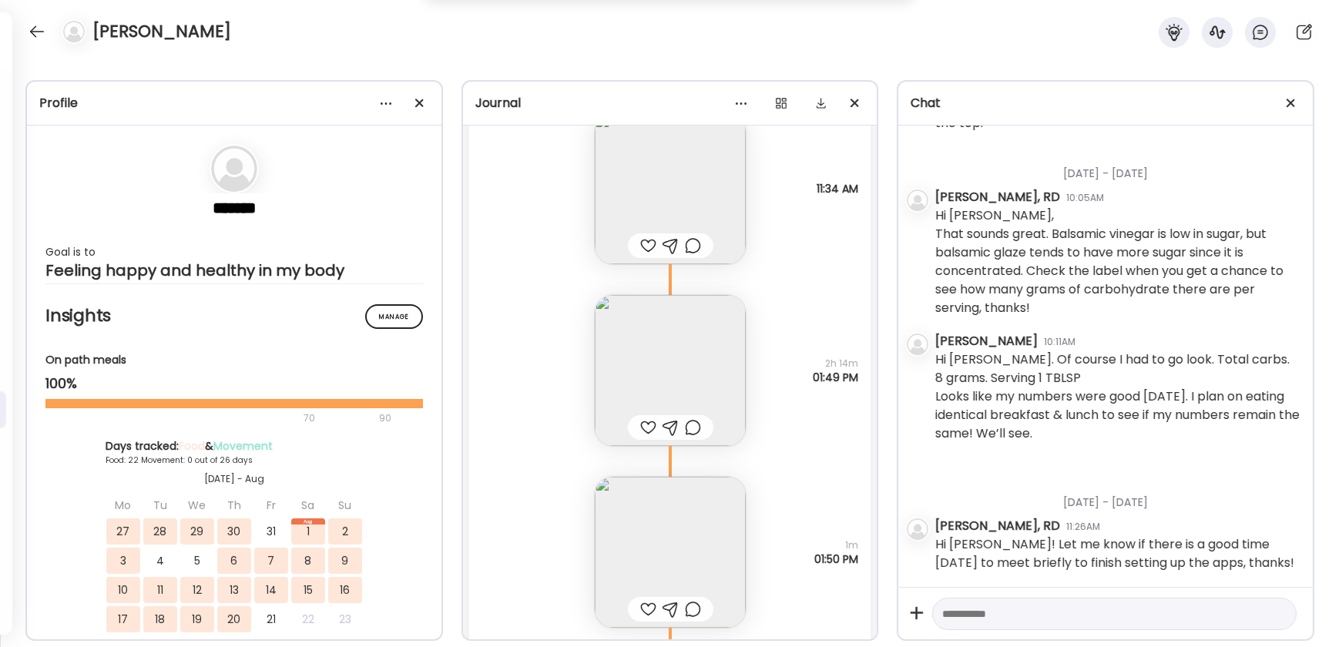
scroll to position [40773, 0]
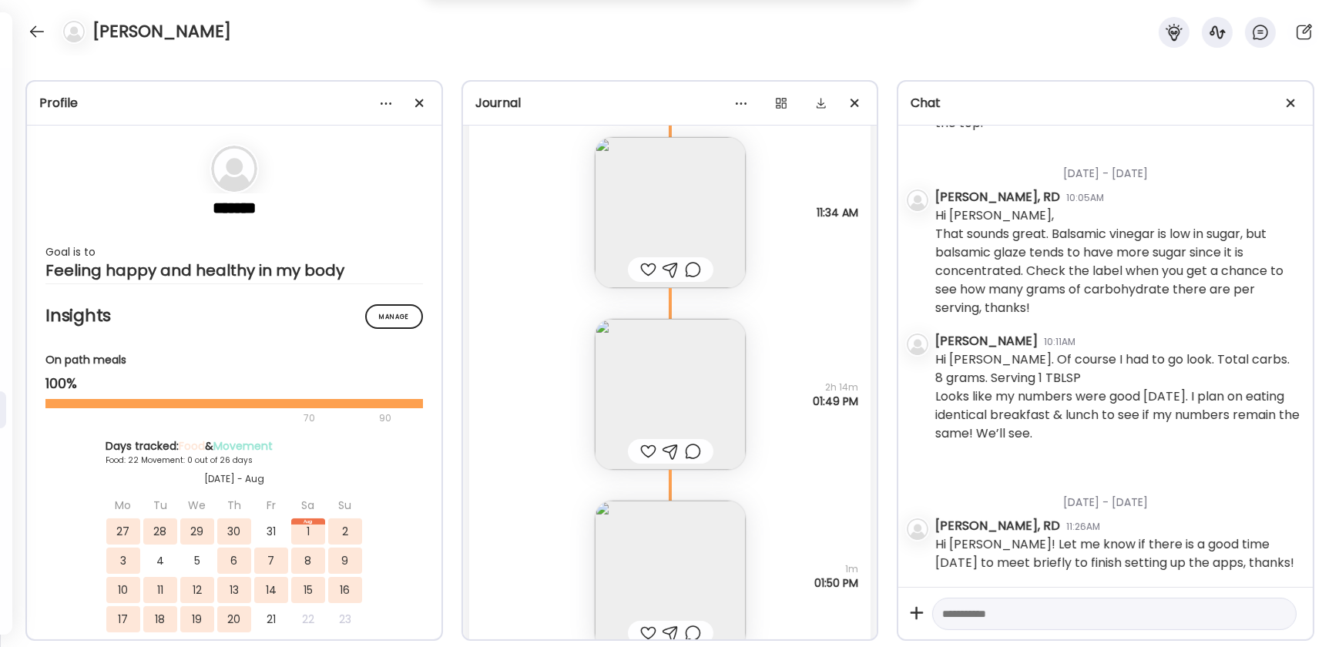
click at [652, 226] on img at bounding box center [670, 212] width 151 height 151
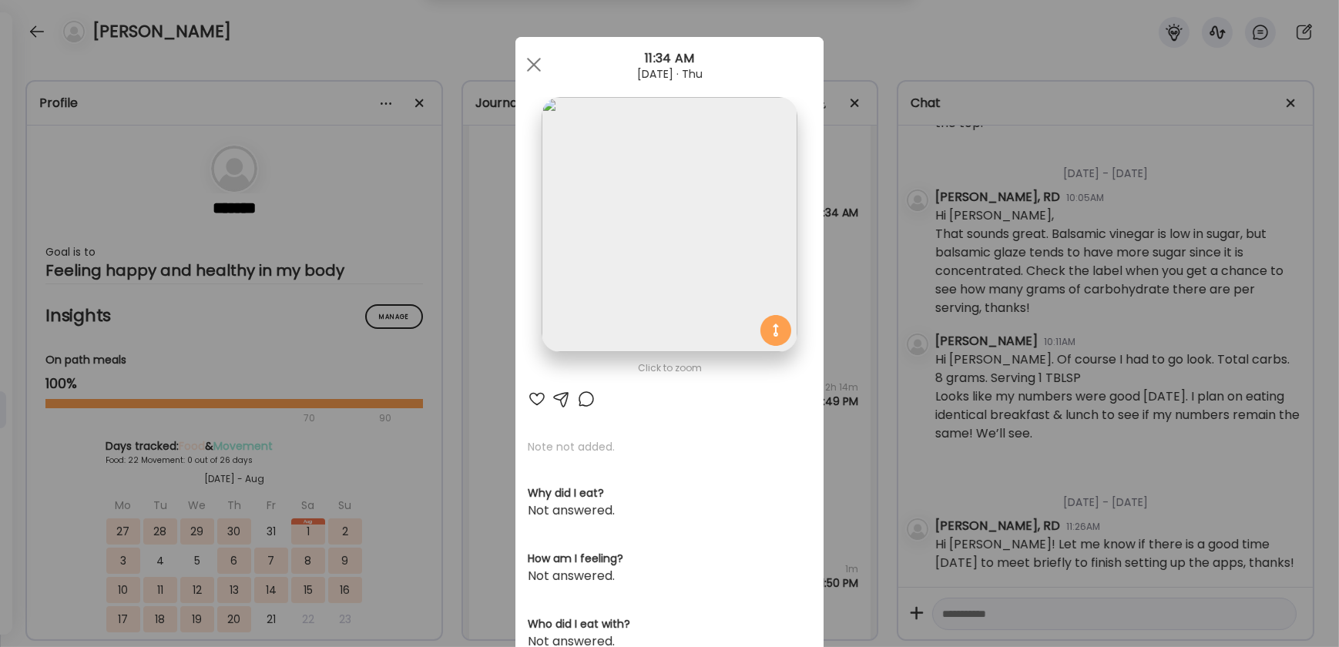
click at [528, 66] on div at bounding box center [534, 64] width 31 height 31
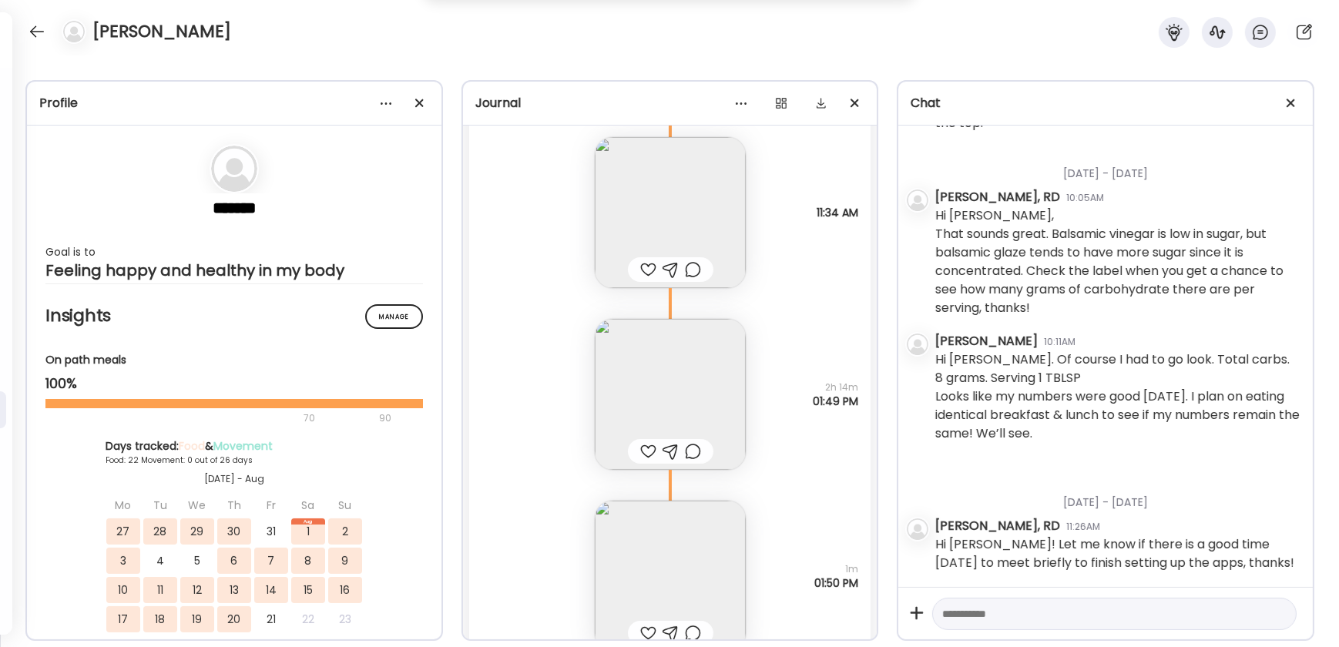
click at [659, 401] on img at bounding box center [670, 394] width 151 height 151
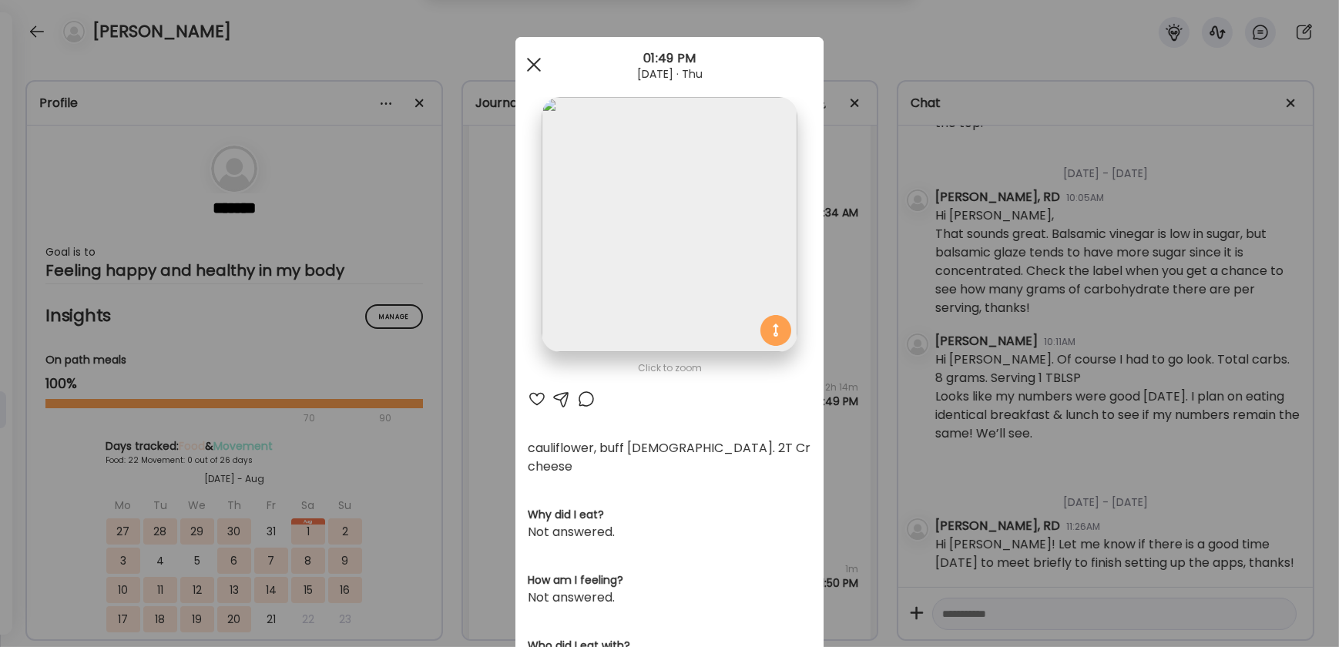
click at [536, 66] on div at bounding box center [534, 64] width 31 height 31
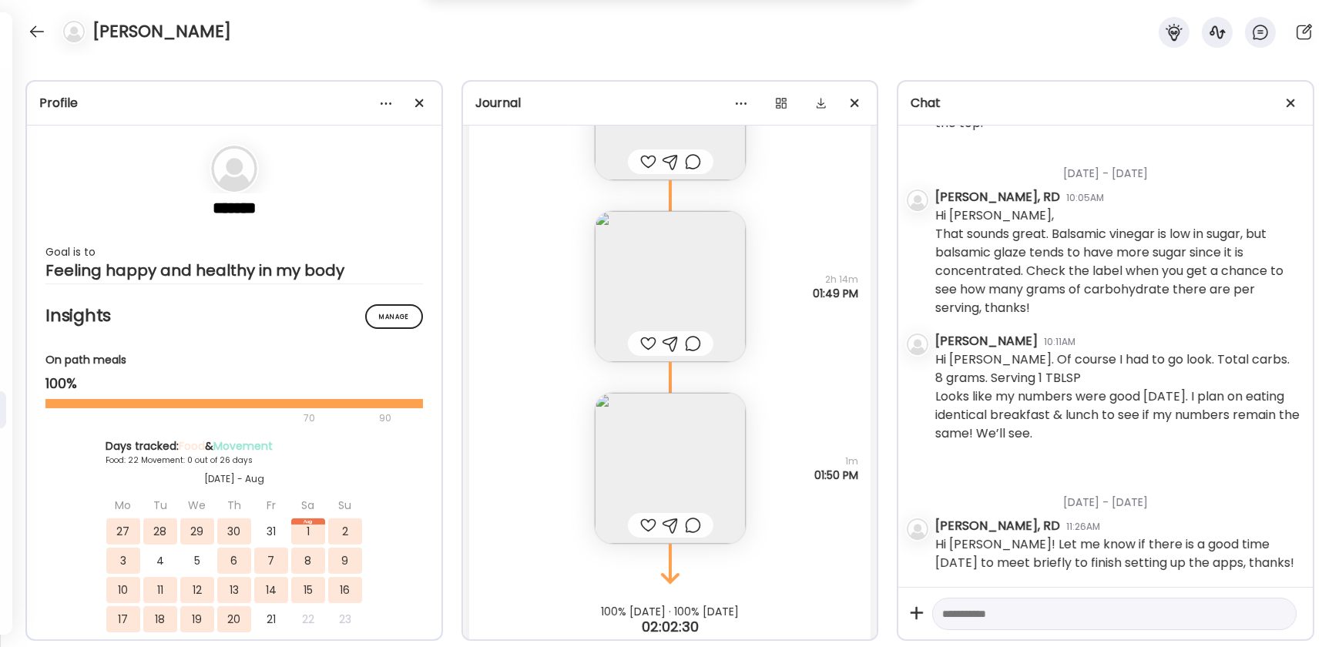
scroll to position [40912, 0]
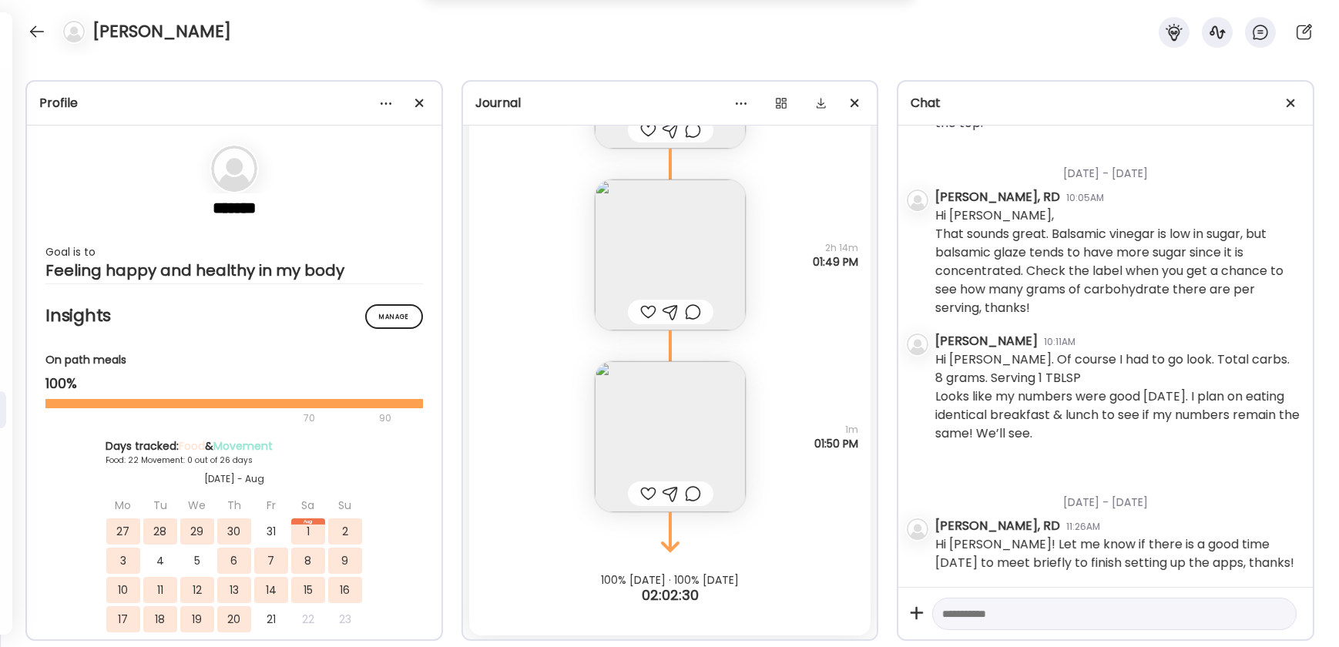
click at [664, 429] on img at bounding box center [670, 436] width 151 height 151
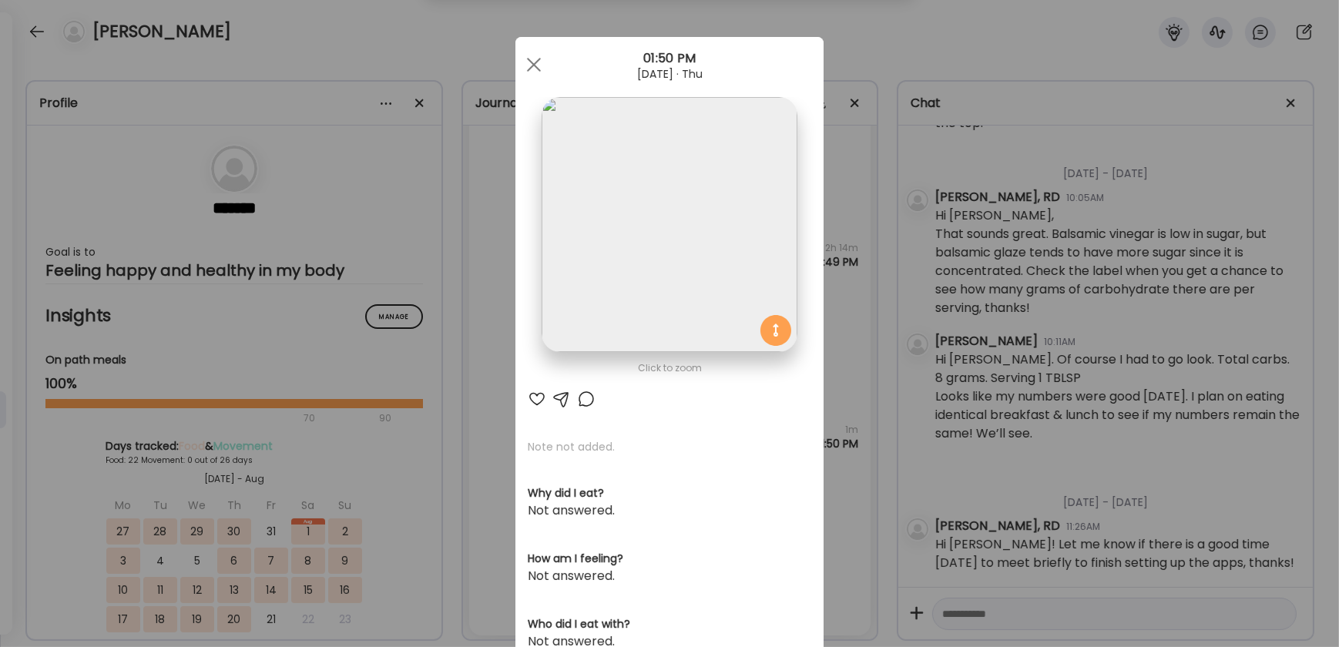
click at [581, 450] on p "Note not added." at bounding box center [670, 446] width 284 height 15
click at [526, 69] on div at bounding box center [534, 64] width 31 height 31
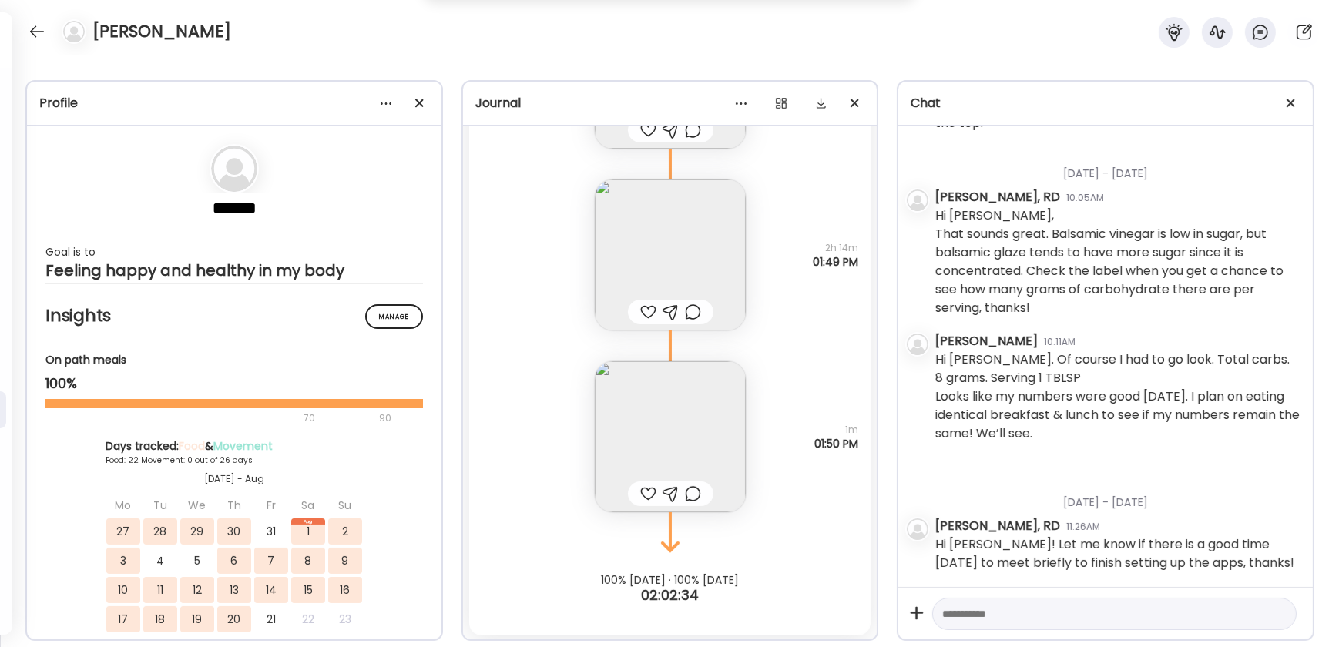
scroll to position [40773, 0]
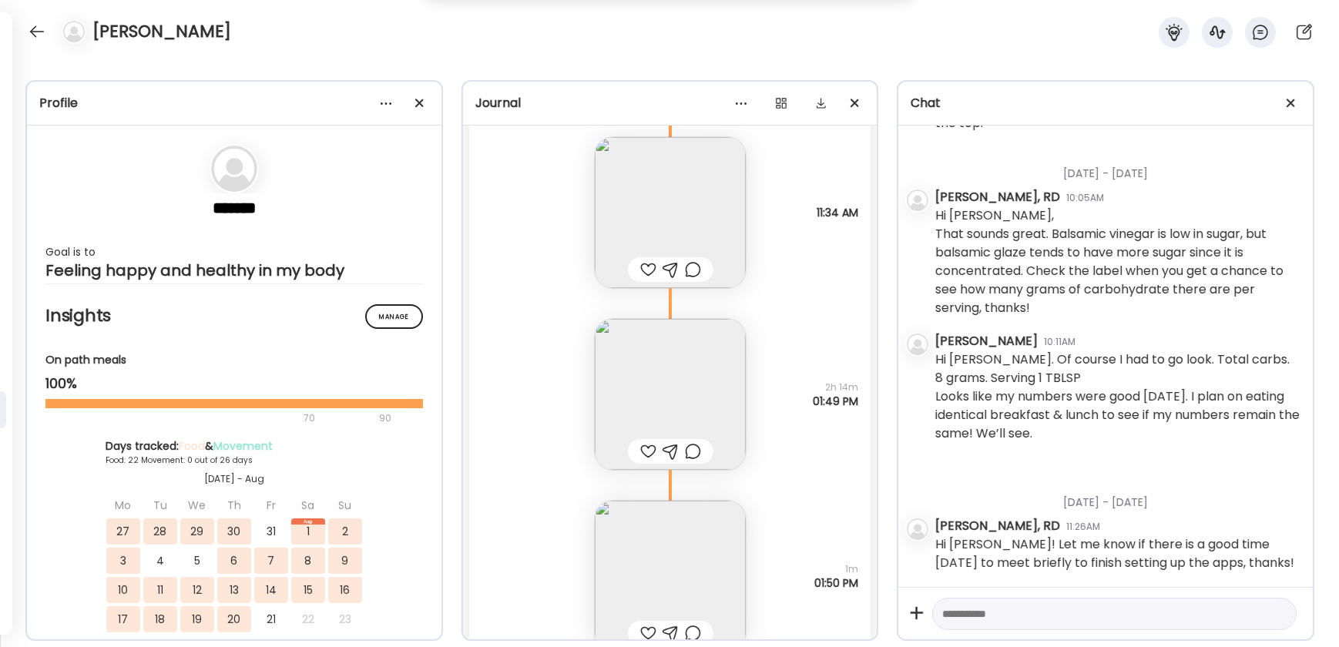
click at [655, 202] on img at bounding box center [670, 212] width 151 height 151
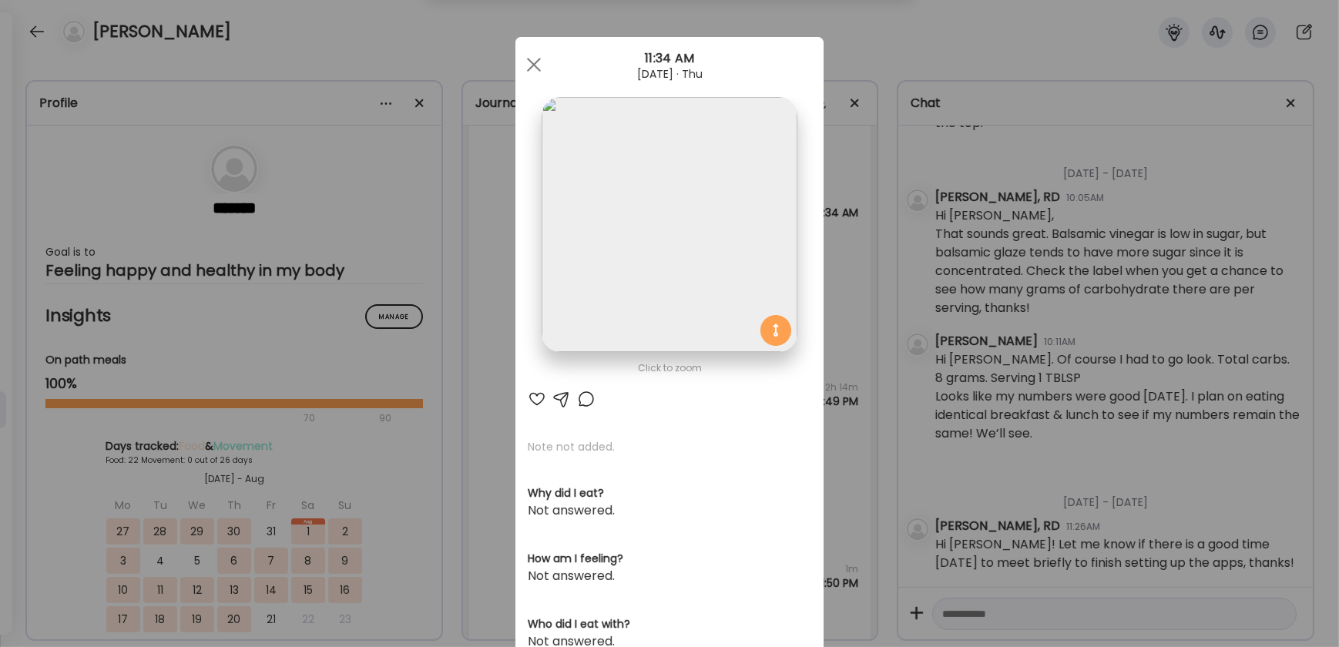
click at [655, 202] on img at bounding box center [669, 224] width 255 height 255
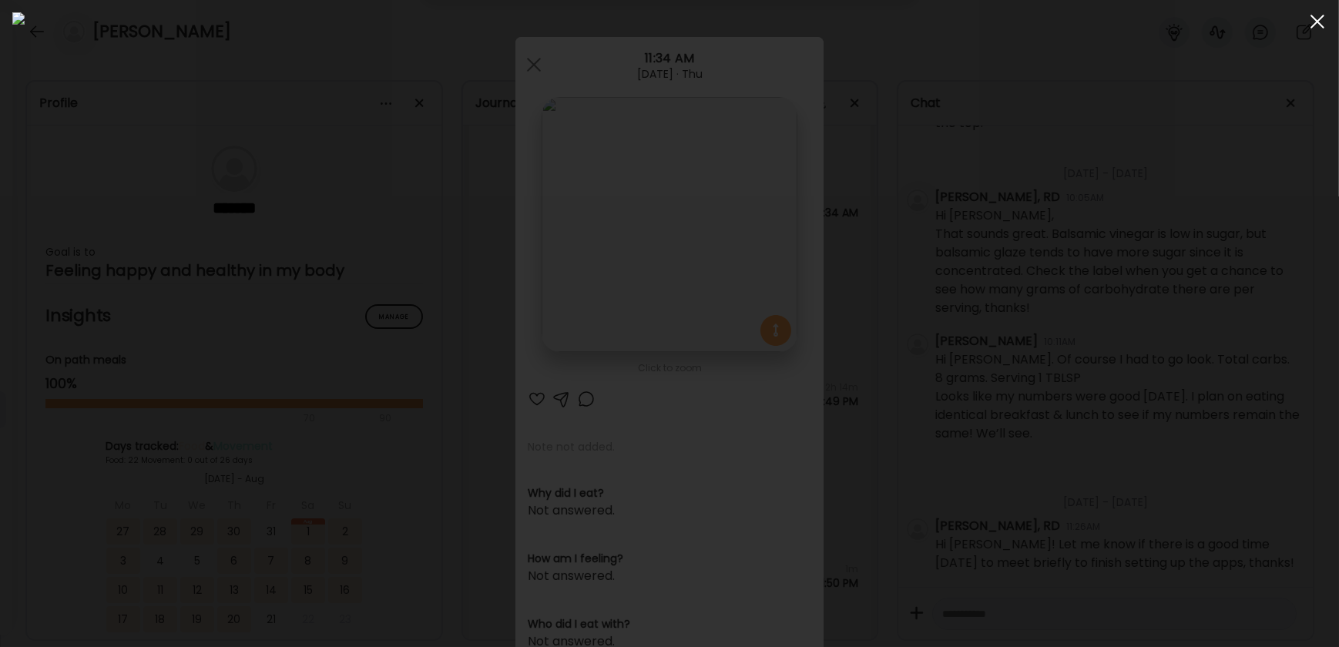
click at [982, 25] on span at bounding box center [1318, 22] width 14 height 14
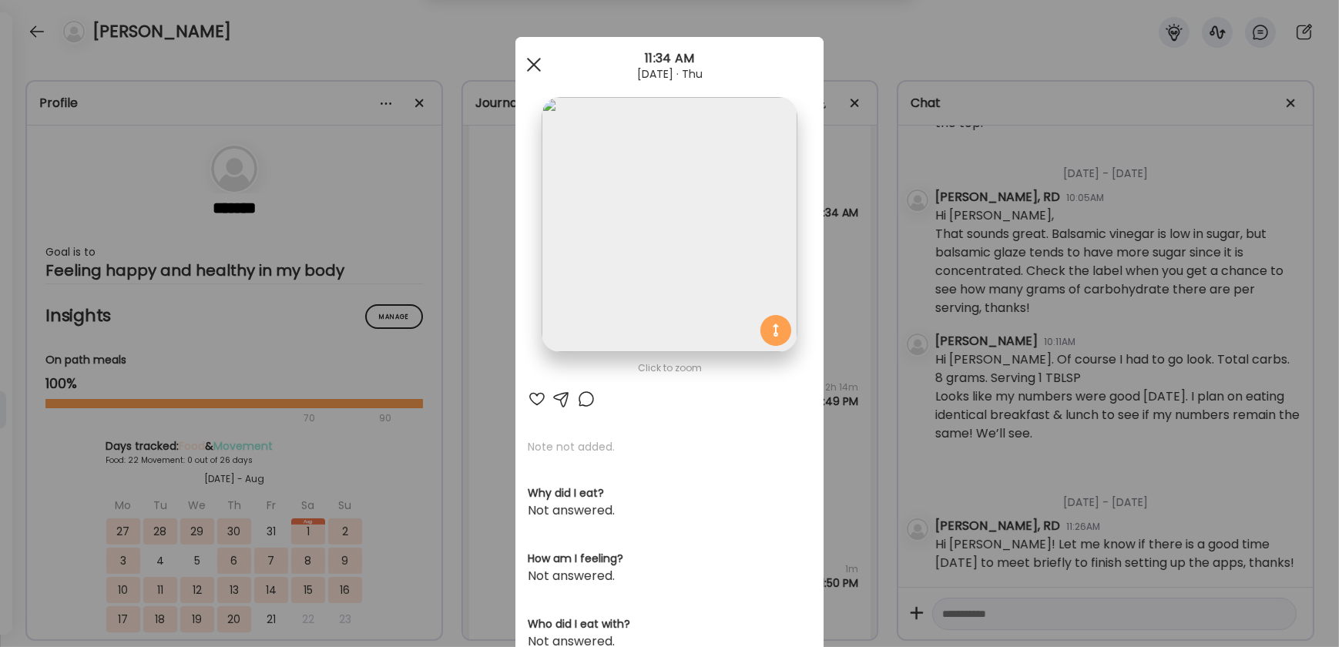
click at [529, 62] on span at bounding box center [534, 65] width 14 height 14
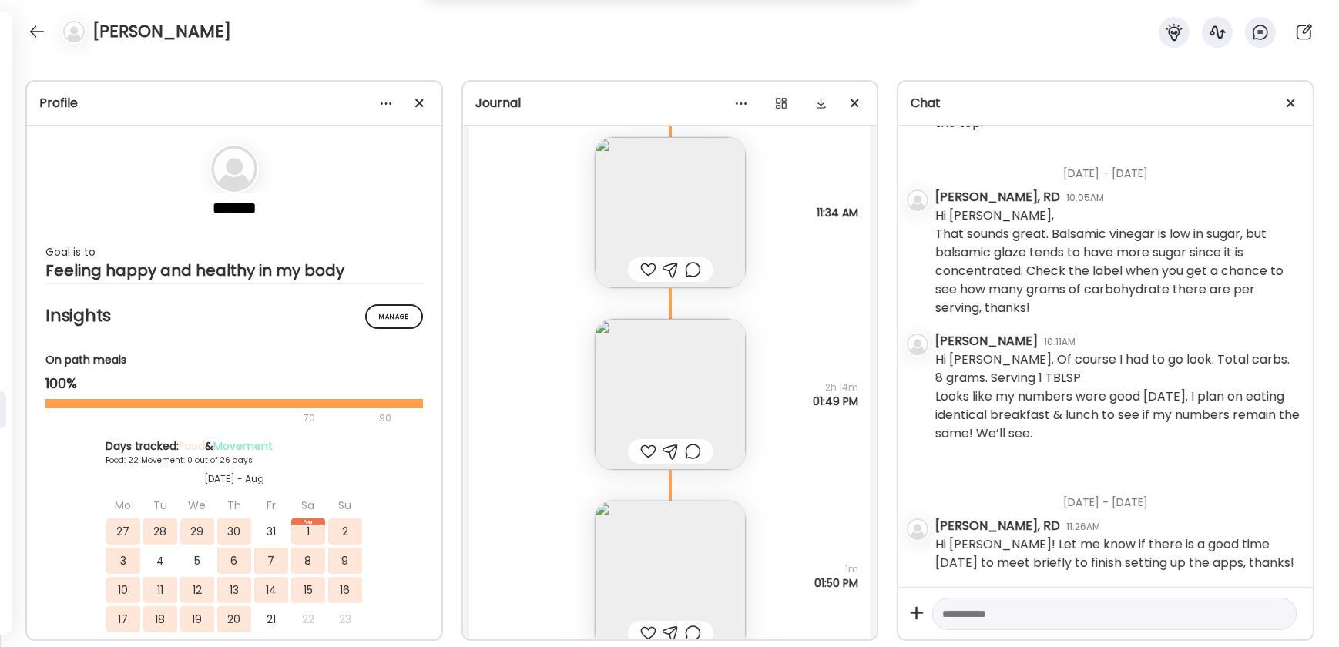
click at [649, 379] on img at bounding box center [670, 394] width 151 height 151
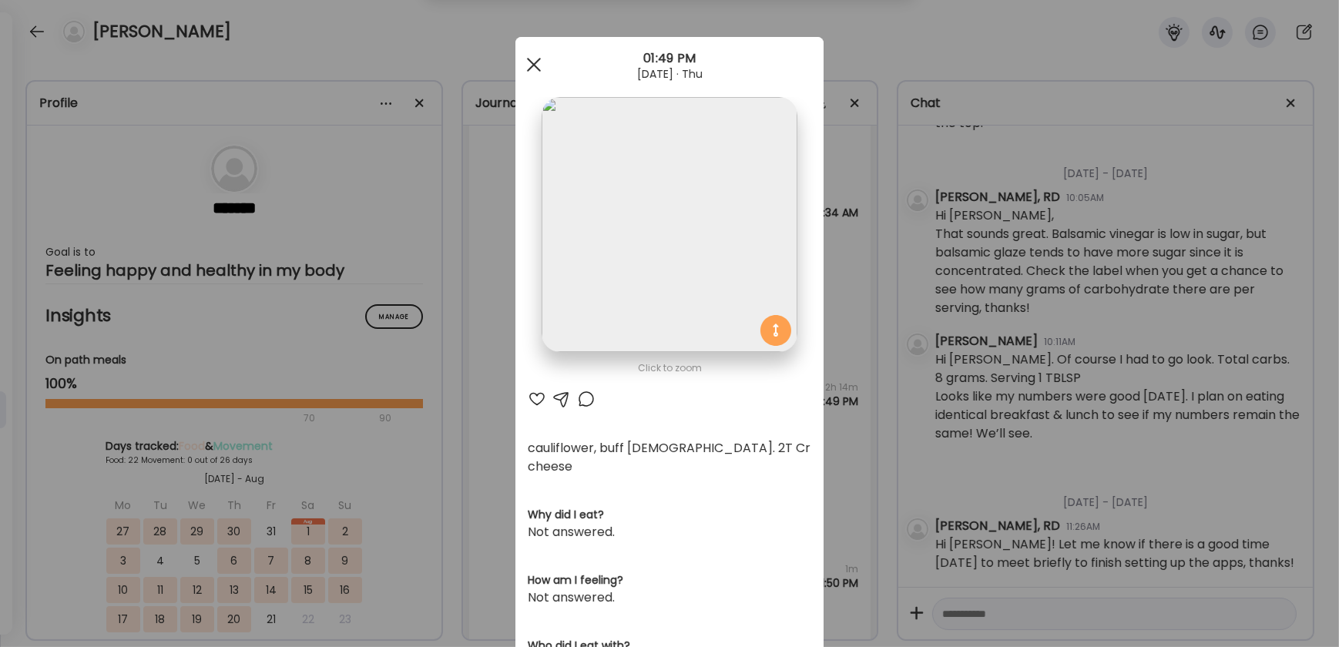
click at [538, 65] on div at bounding box center [534, 64] width 31 height 31
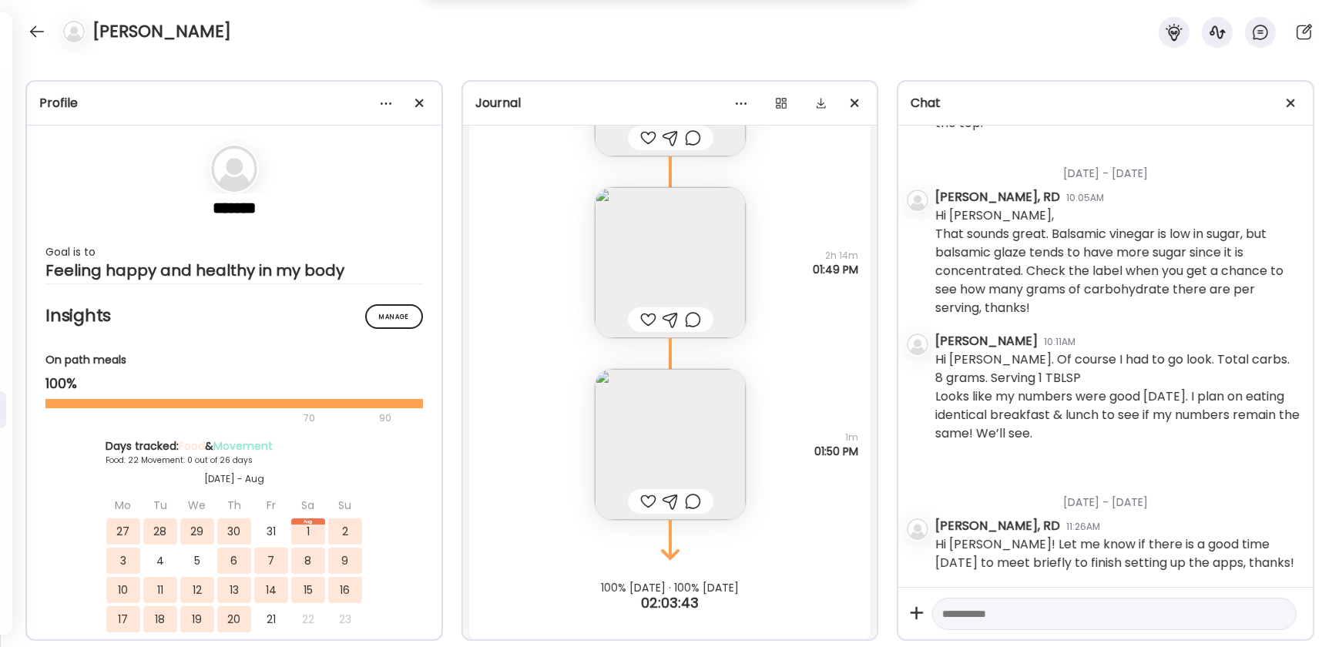
scroll to position [40912, 0]
click at [643, 470] on img at bounding box center [670, 436] width 151 height 151
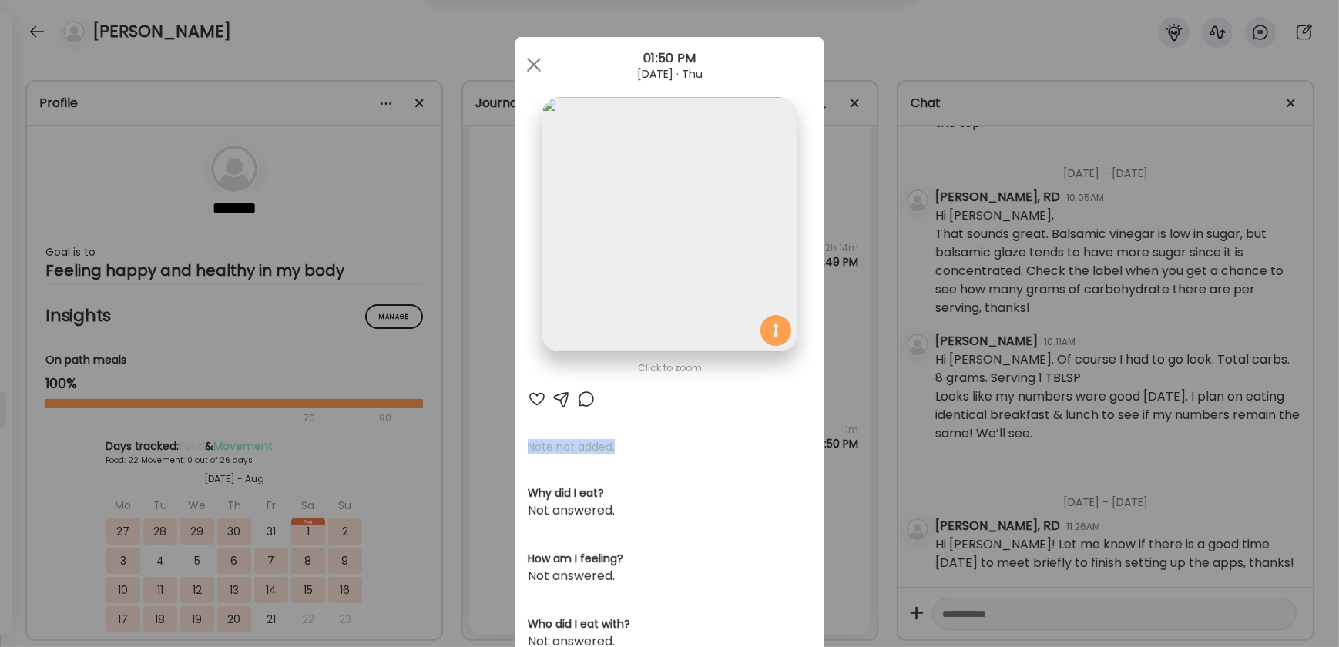
drag, startPoint x: 519, startPoint y: 447, endPoint x: 650, endPoint y: 452, distance: 131.9
click at [650, 452] on div "Click to zoom AteMate AI Note not added. Why did I eat? Not answered. How am I …" at bounding box center [670, 490] width 308 height 907
click at [529, 69] on div at bounding box center [534, 64] width 31 height 31
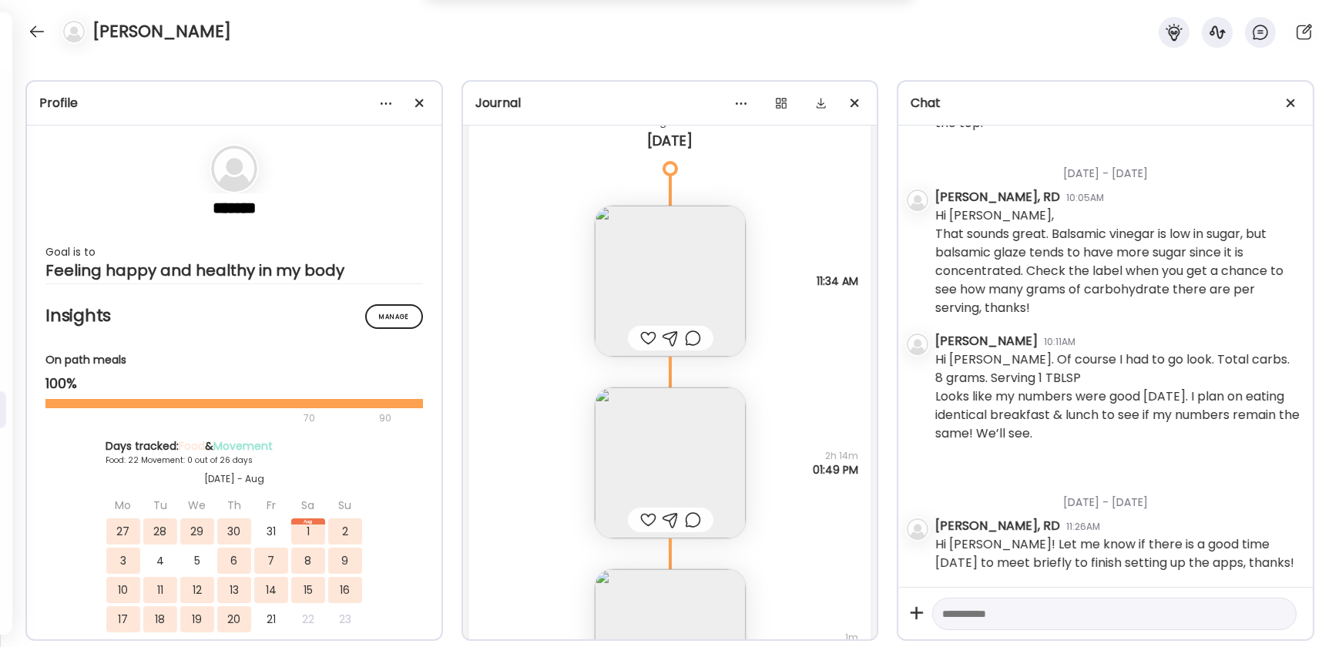
scroll to position [40703, 0]
click at [643, 339] on div at bounding box center [648, 340] width 16 height 18
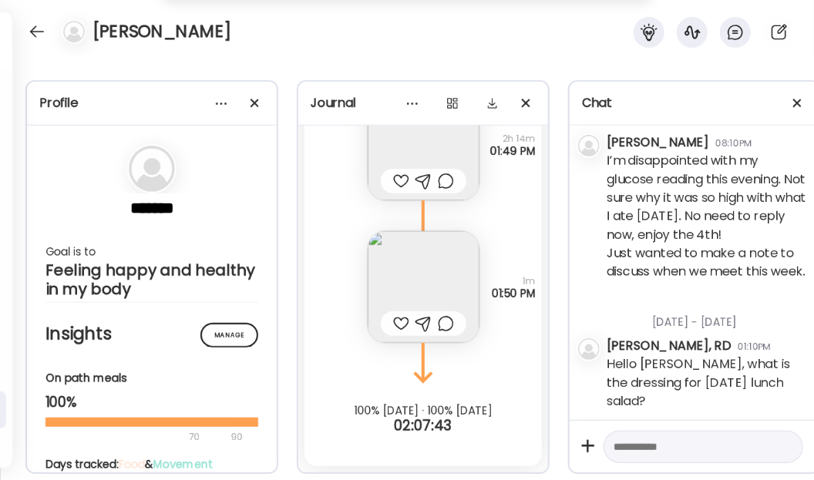
scroll to position [1800, 0]
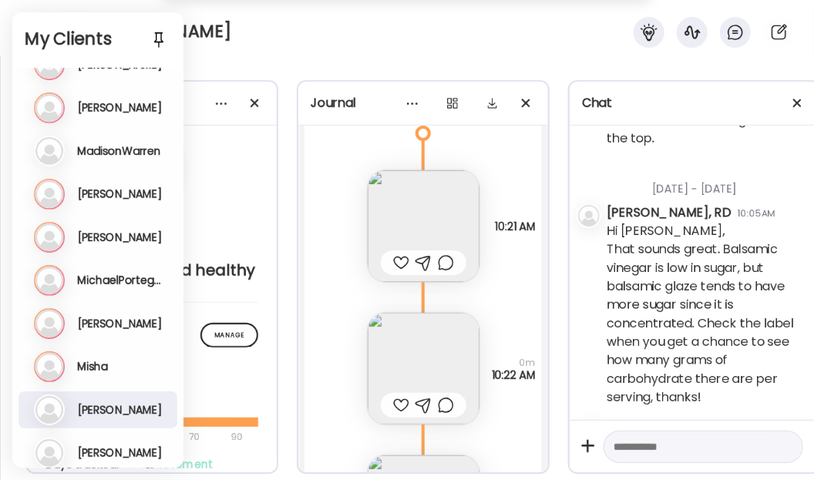
click at [278, 53] on div "[PERSON_NAME]" at bounding box center [407, 27] width 814 height 55
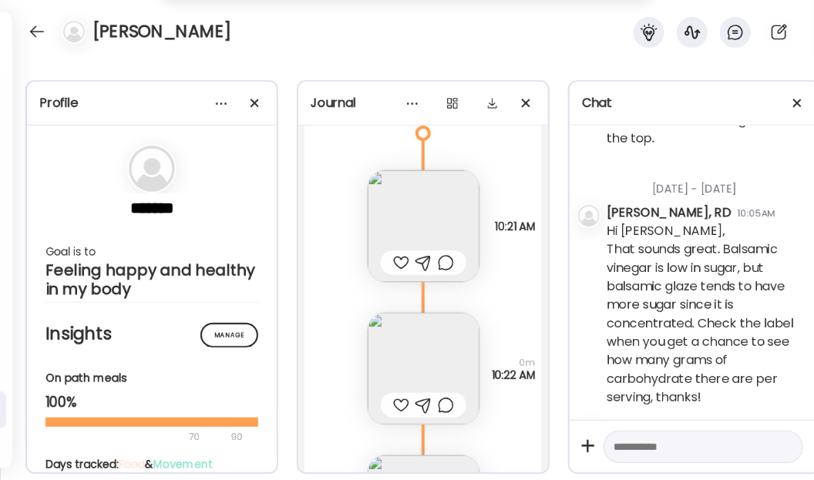
scroll to position [33467, 0]
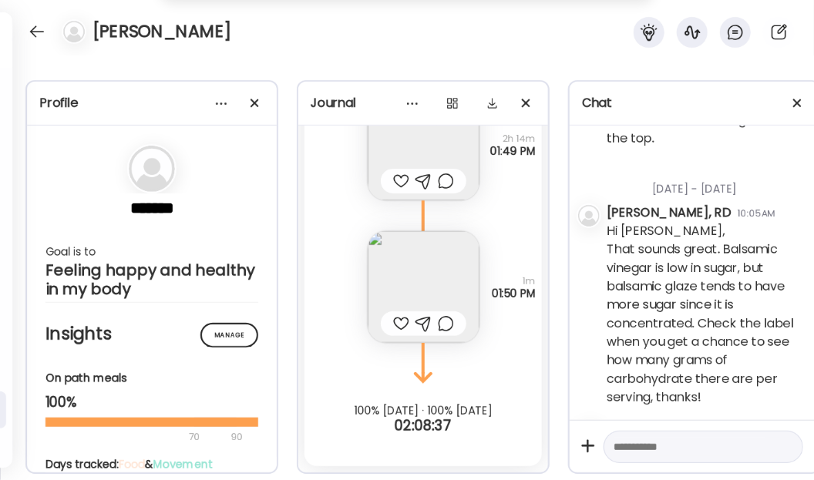
drag, startPoint x: 811, startPoint y: 53, endPoint x: 684, endPoint y: 6, distance: 136.3
click at [811, 53] on div "[PERSON_NAME]" at bounding box center [407, 27] width 814 height 55
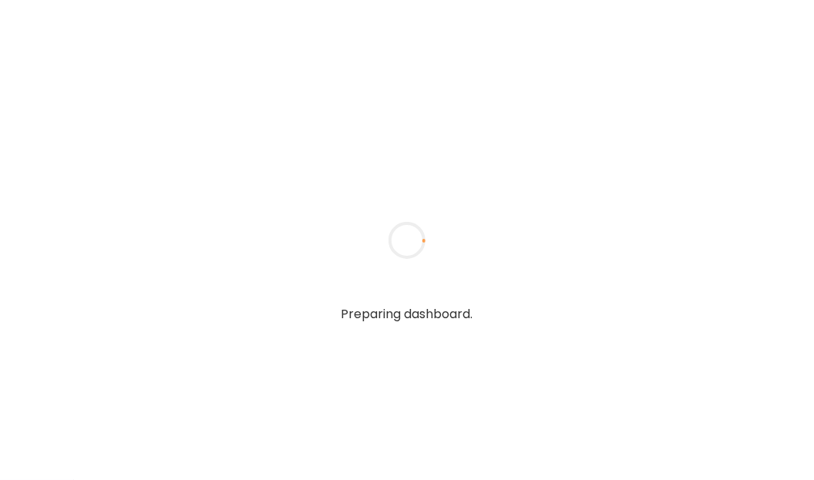
type input "**********"
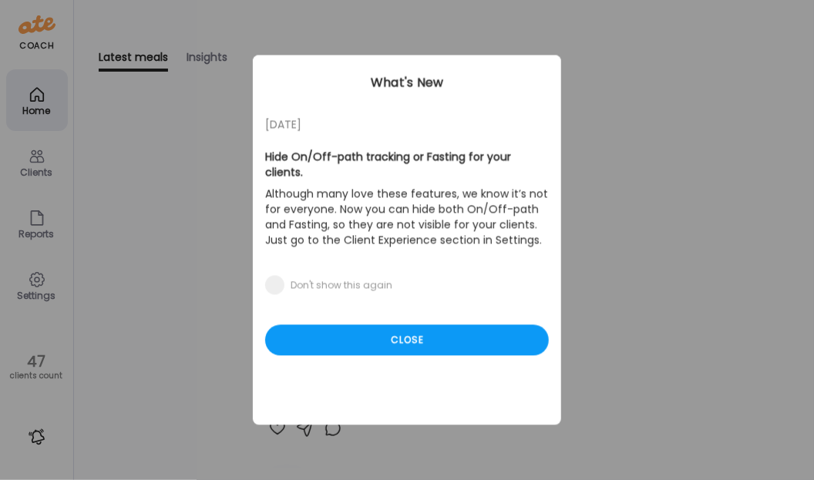
type input "**********"
click at [405, 325] on div "Close" at bounding box center [407, 340] width 284 height 31
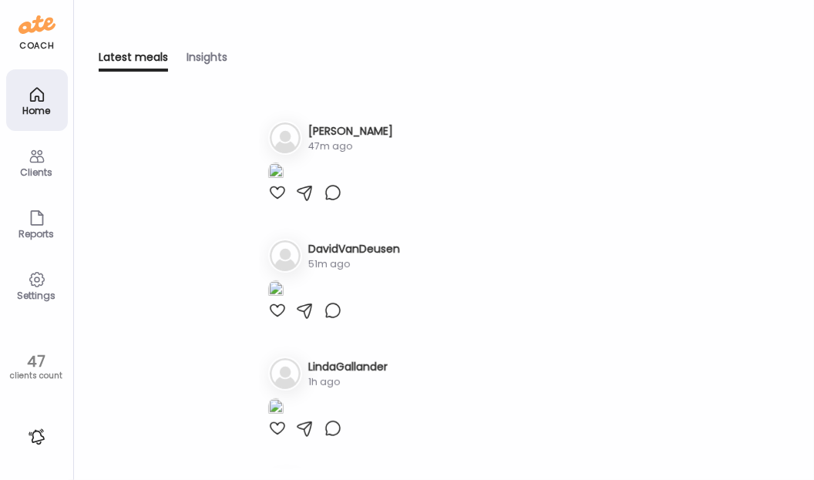
click at [26, 167] on div "Clients" at bounding box center [36, 172] width 55 height 10
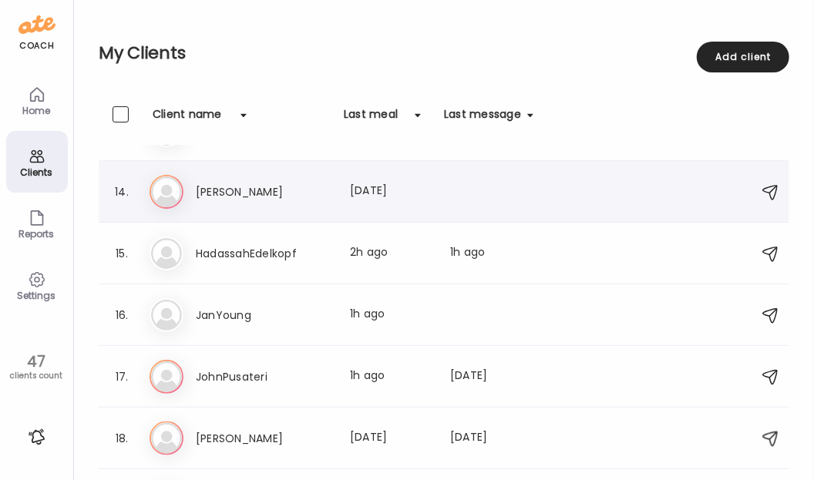
scroll to position [809, 0]
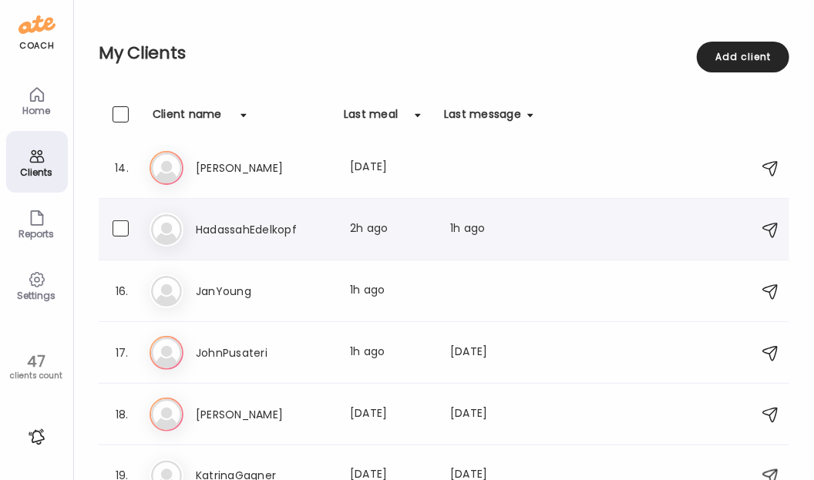
click at [293, 222] on h3 "HadassahEdelkopf" at bounding box center [264, 229] width 136 height 18
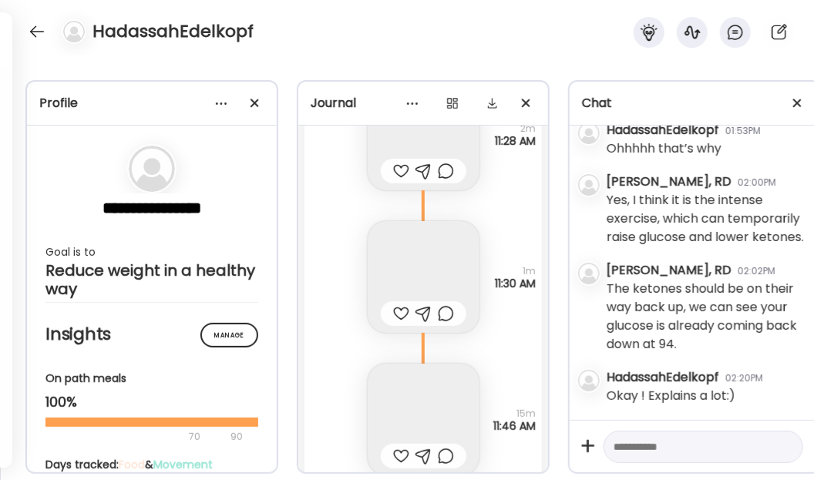
scroll to position [46176, 0]
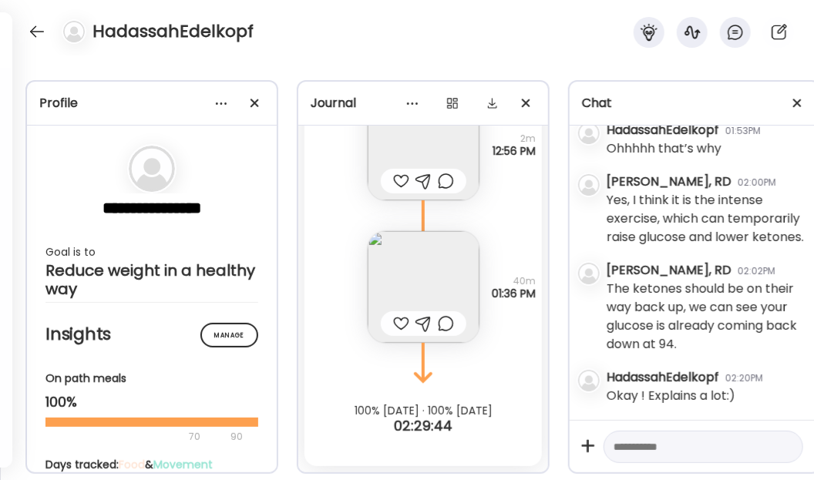
click at [225, 379] on div "On path meals" at bounding box center [151, 379] width 213 height 16
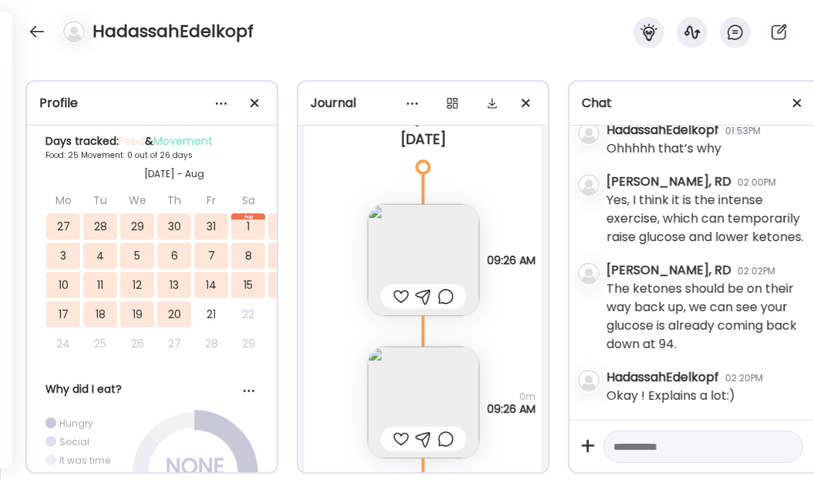
scroll to position [1164, 0]
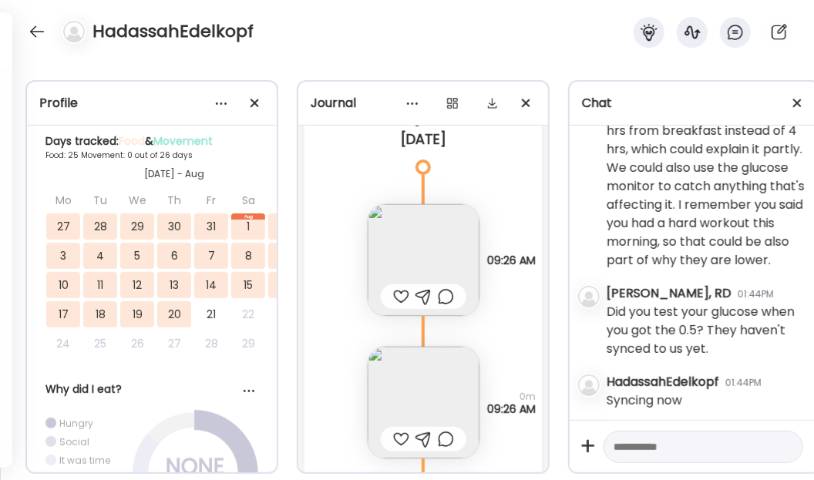
drag, startPoint x: 494, startPoint y: 37, endPoint x: 507, endPoint y: 37, distance: 13.1
click at [494, 37] on div "HadassahEdelkopf" at bounding box center [407, 27] width 814 height 55
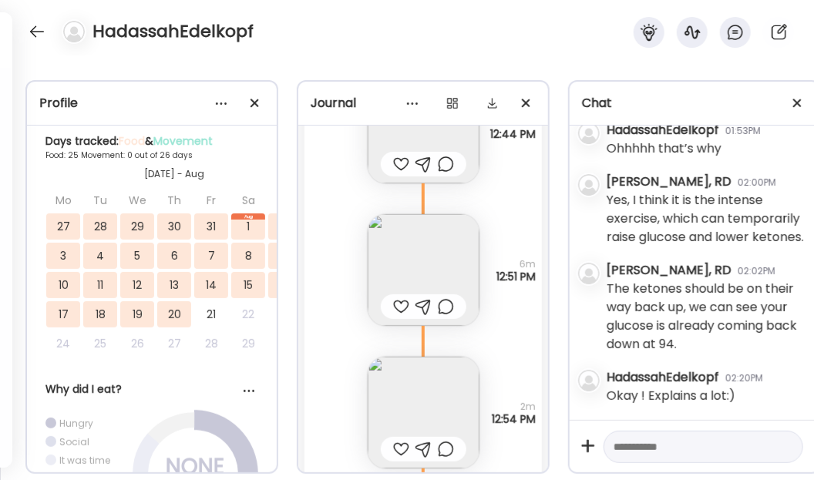
scroll to position [45967, 0]
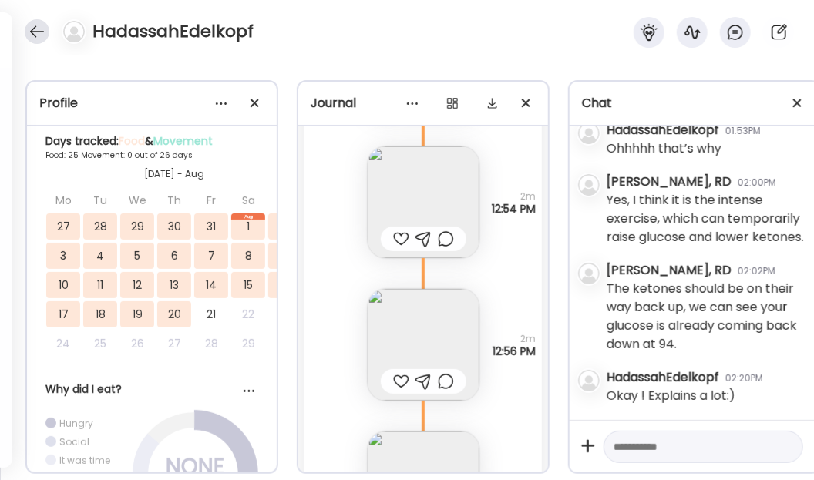
click at [26, 29] on div at bounding box center [37, 31] width 25 height 25
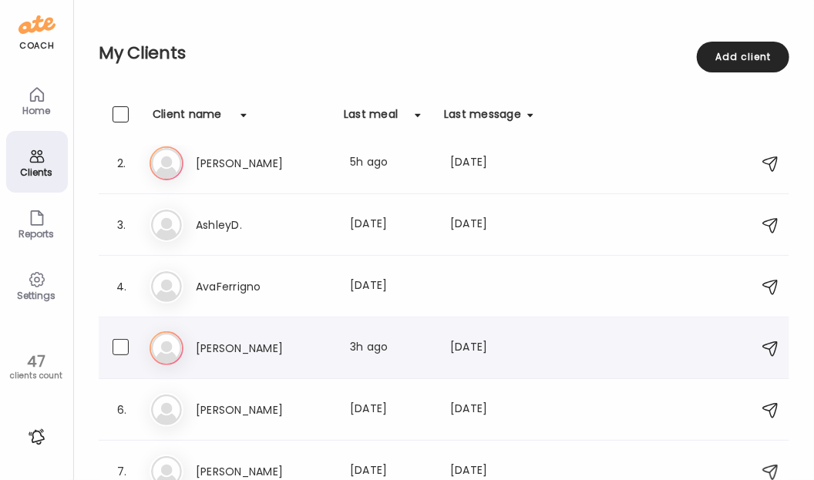
scroll to position [0, 0]
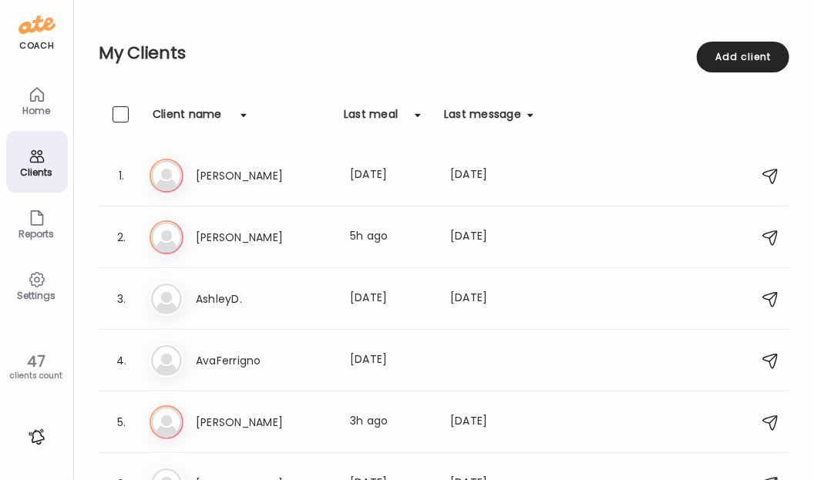
click at [375, 56] on h2 "My Clients" at bounding box center [444, 53] width 690 height 23
